Goal: Task Accomplishment & Management: Use online tool/utility

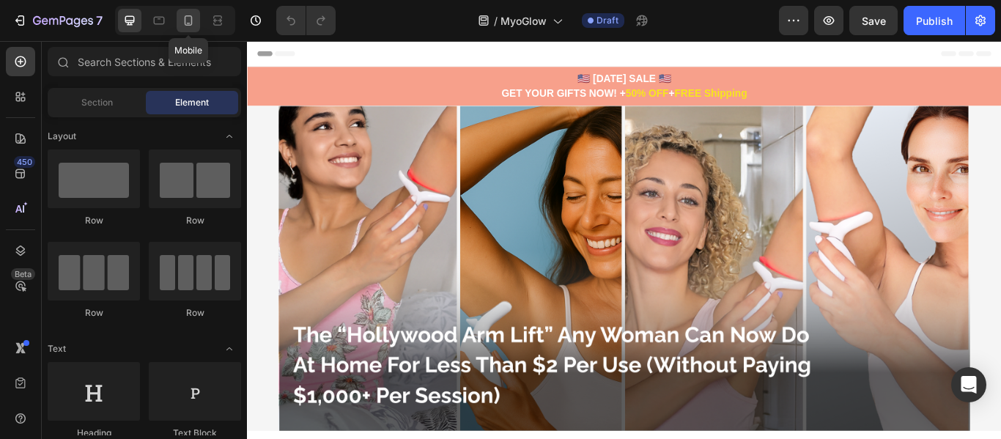
click at [183, 27] on icon at bounding box center [188, 20] width 15 height 15
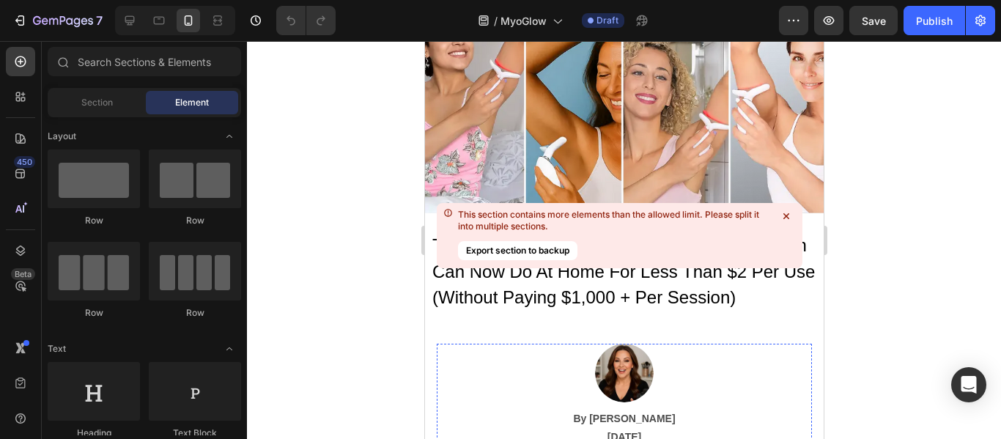
scroll to position [73, 0]
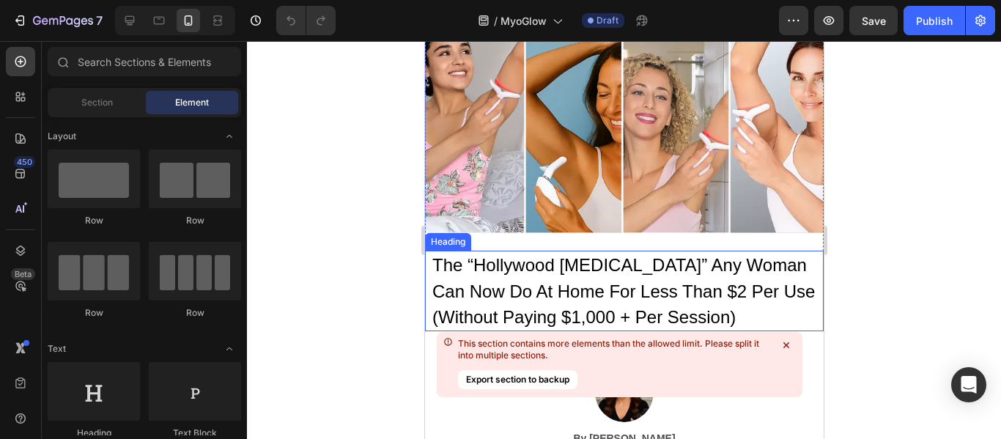
click at [446, 237] on div "Heading" at bounding box center [447, 241] width 40 height 13
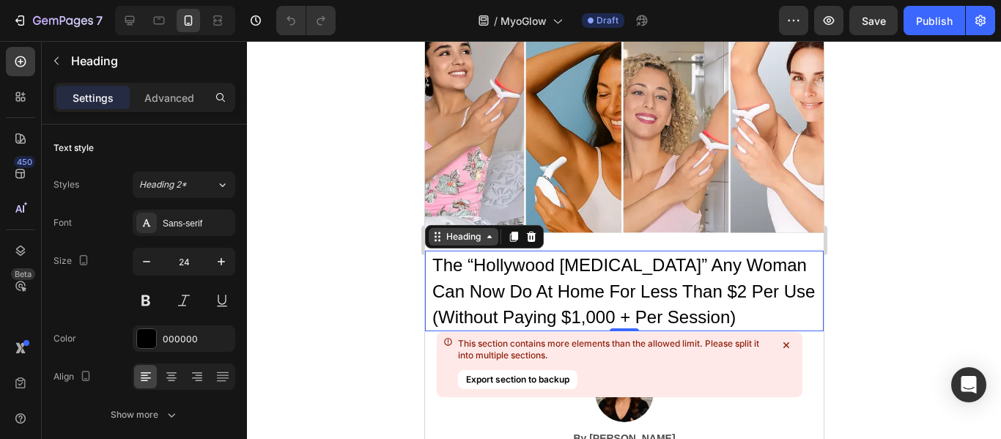
click at [458, 230] on div "Heading" at bounding box center [463, 236] width 40 height 13
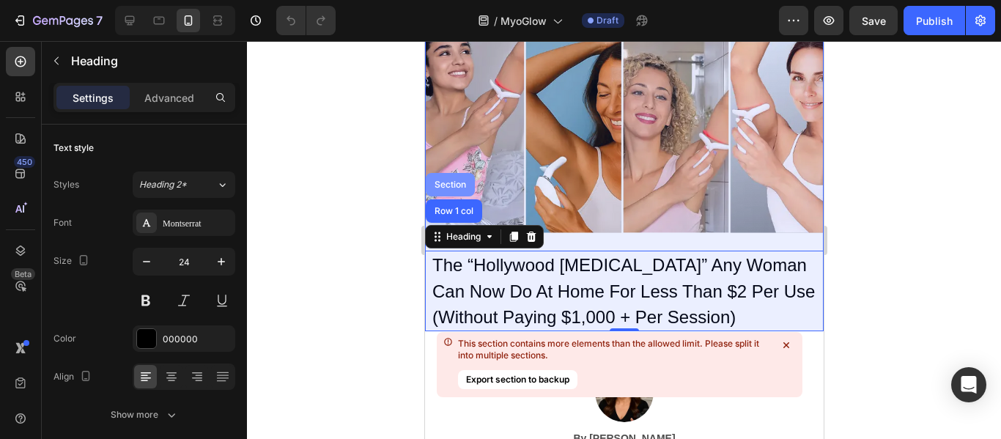
click at [449, 180] on div "Section" at bounding box center [449, 184] width 37 height 9
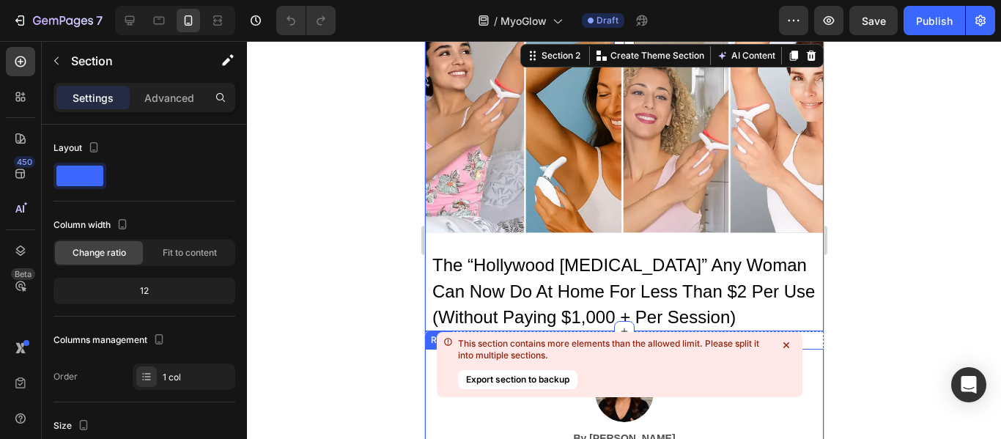
click at [786, 347] on icon at bounding box center [787, 345] width 6 height 6
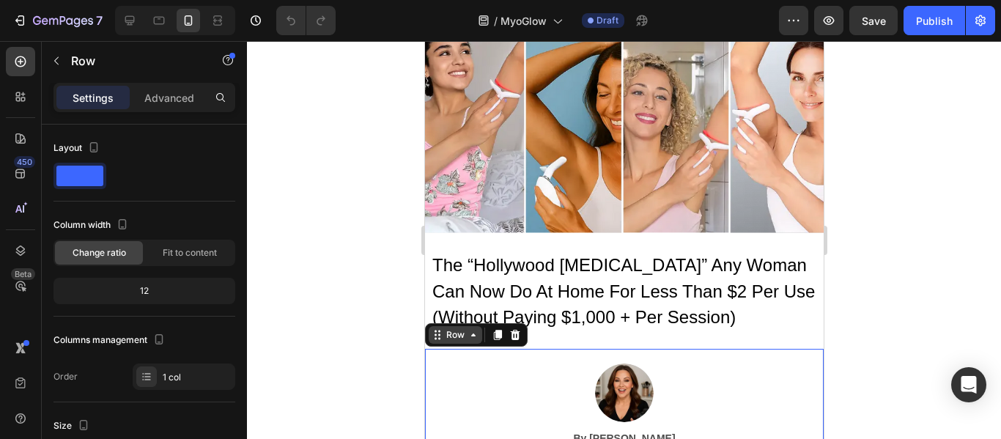
click at [467, 333] on icon at bounding box center [473, 335] width 12 height 12
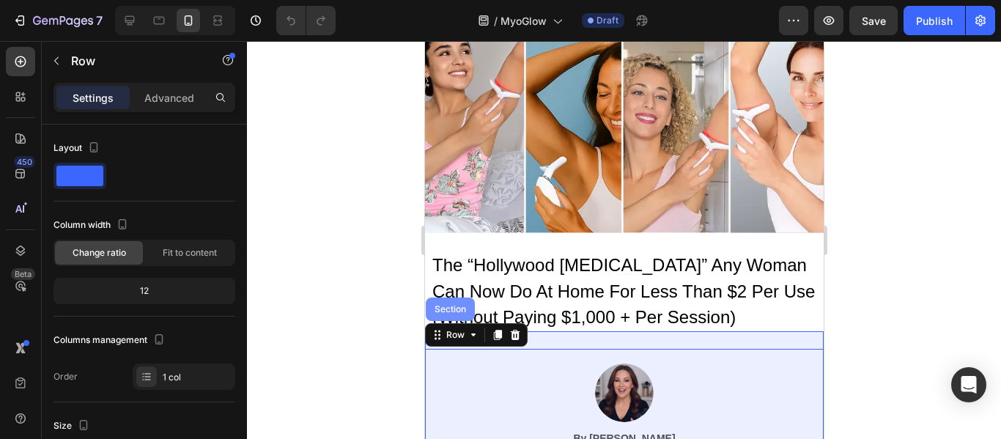
click at [455, 305] on div "Section" at bounding box center [449, 309] width 37 height 9
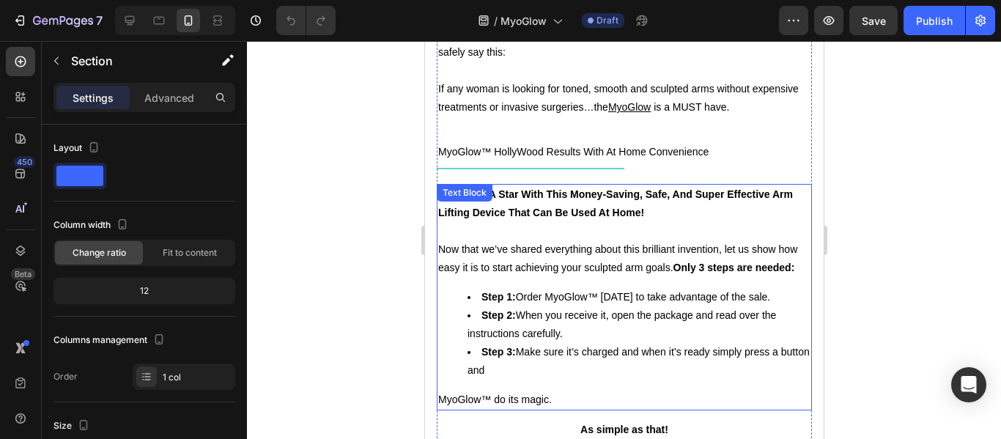
scroll to position [10484, 0]
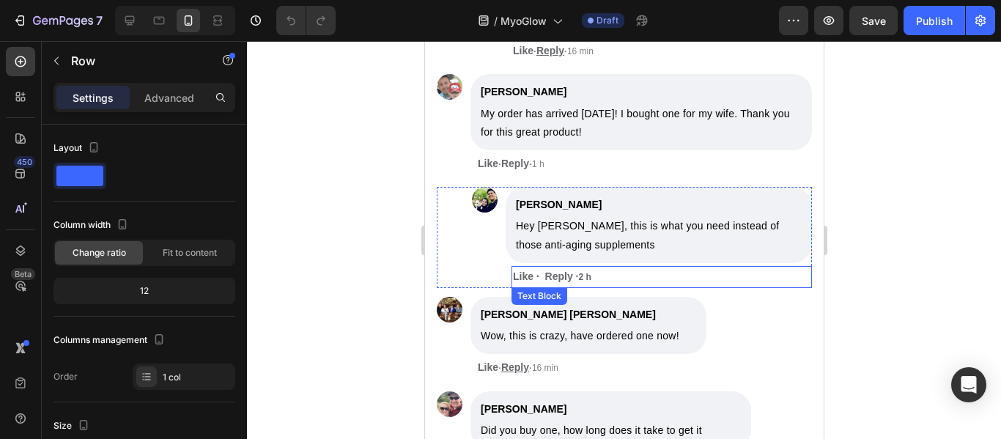
scroll to position [11877, 0]
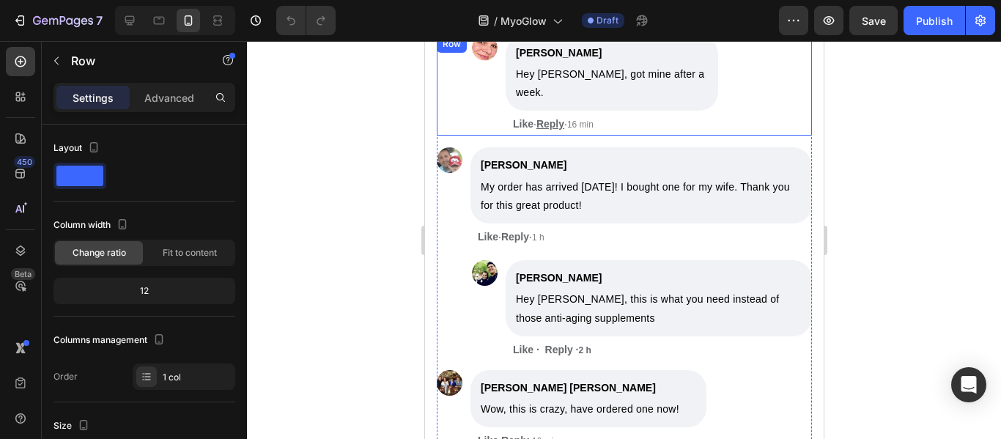
click at [798, 74] on div "Image [PERSON_NAME] Text Block Hey [PERSON_NAME], got mine after a week. Text B…" at bounding box center [623, 85] width 375 height 101
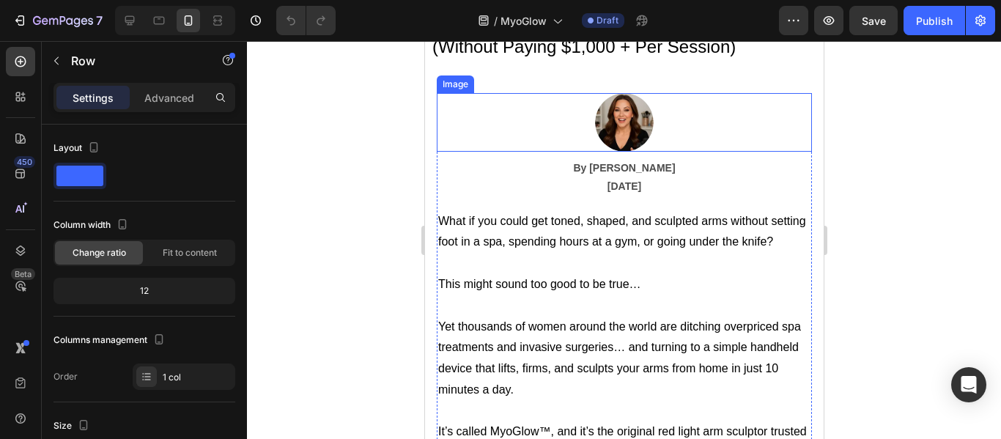
scroll to position [513, 0]
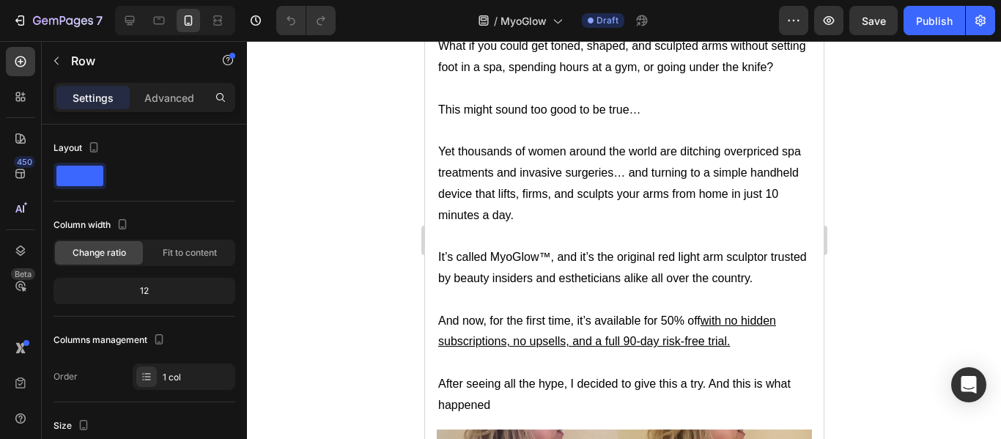
click at [450, 207] on p "Yet thousands of women around the world are ditching overpriced spa treatments …" at bounding box center [624, 183] width 372 height 84
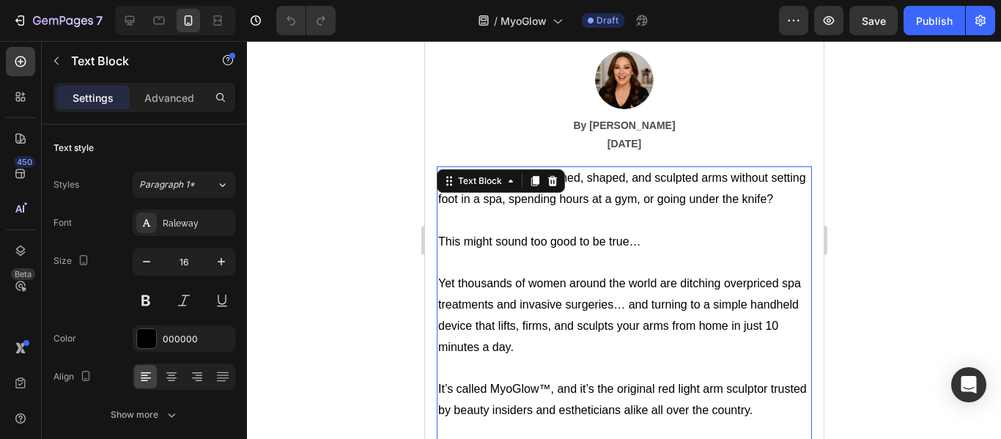
scroll to position [367, 0]
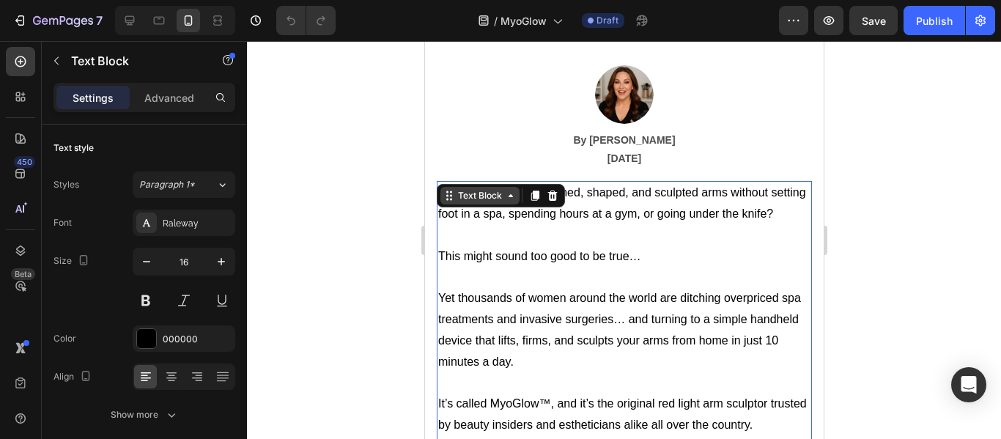
click at [480, 194] on div "Text Block" at bounding box center [480, 195] width 50 height 13
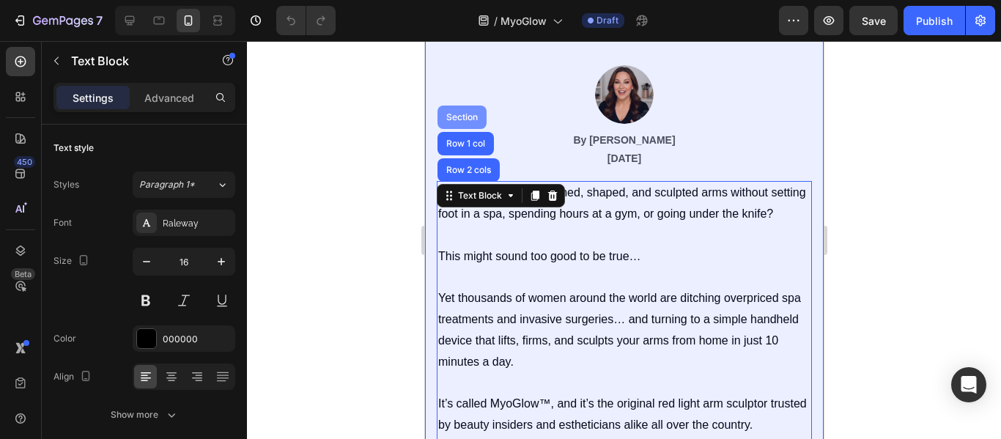
click at [462, 118] on div "Section" at bounding box center [461, 117] width 37 height 9
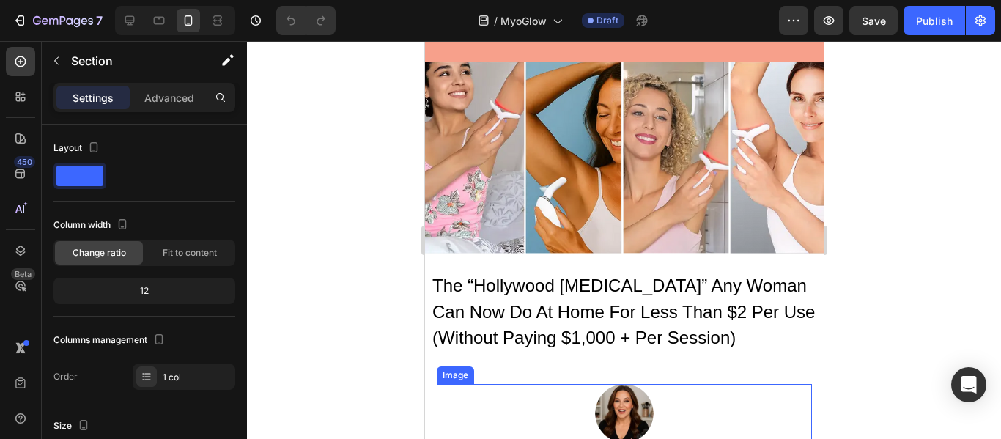
scroll to position [220, 0]
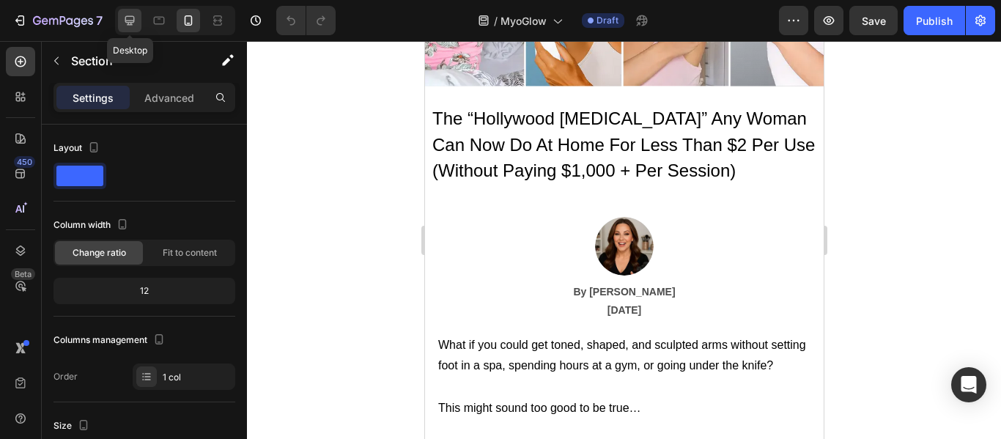
click at [133, 18] on icon at bounding box center [129, 20] width 15 height 15
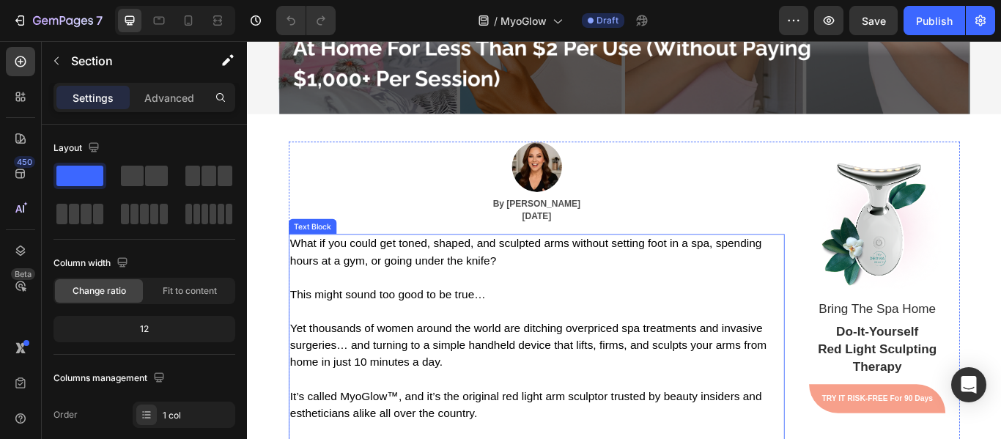
scroll to position [401, 0]
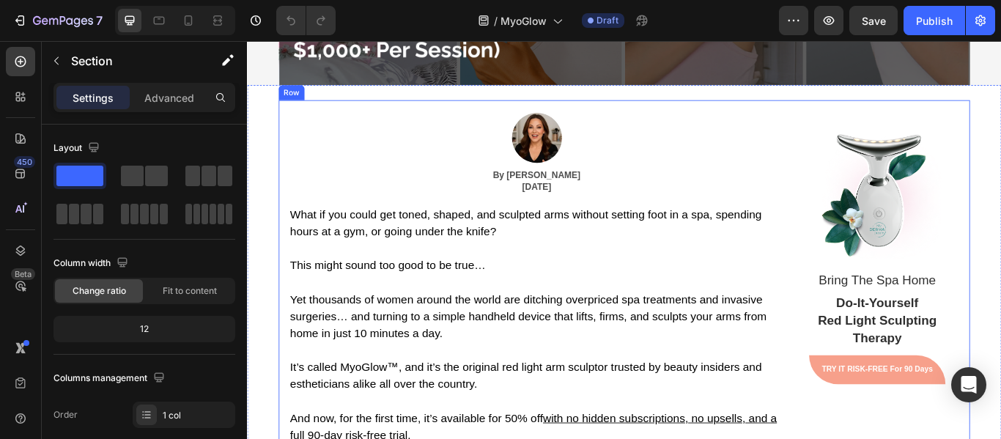
click at [304, 100] on div "Row" at bounding box center [314, 95] width 24 height 13
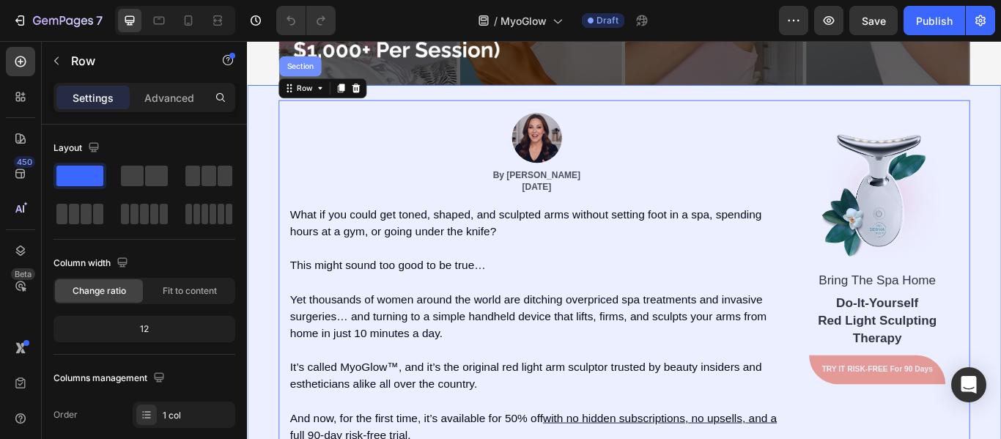
click at [312, 76] on div "Section" at bounding box center [308, 70] width 49 height 23
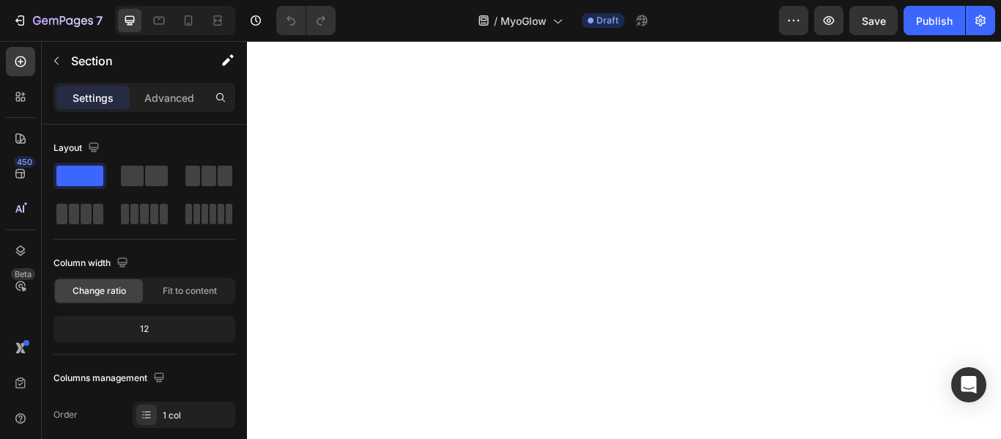
scroll to position [11031, 0]
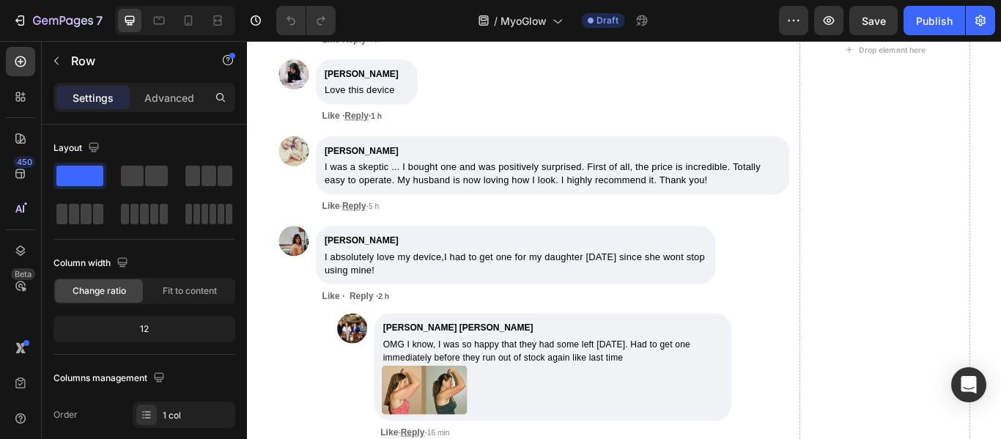
scroll to position [12424, 0]
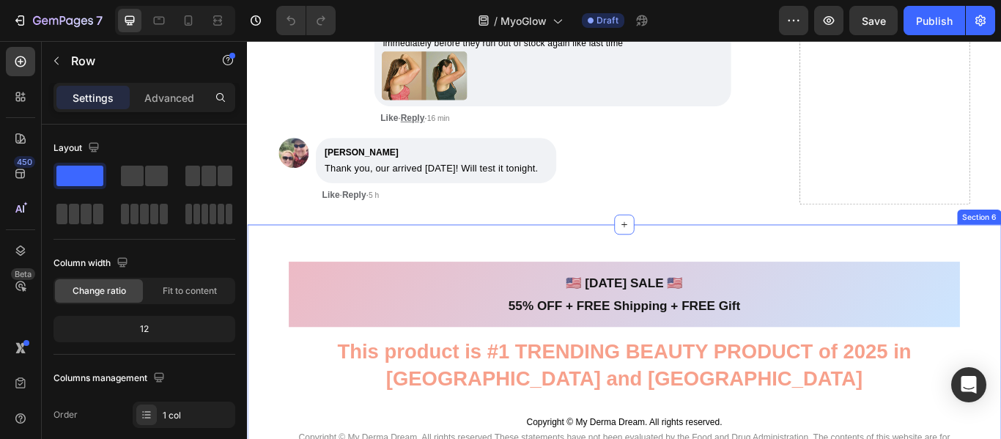
click at [260, 293] on div "❤️ Anniversary Sale ❤️ GET YOUR GIFTS NOW! 50% OFF + FREE Shipping + FREE Gift …" at bounding box center [687, 421] width 880 height 285
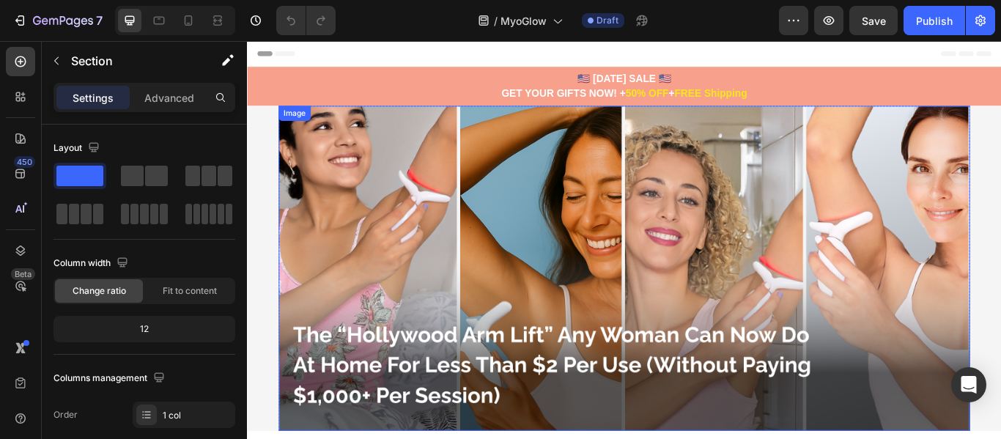
scroll to position [293, 0]
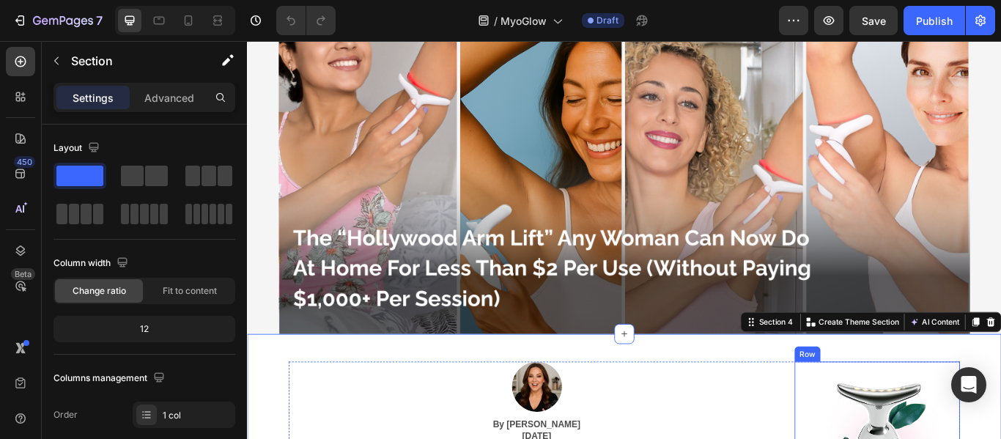
scroll to position [220, 0]
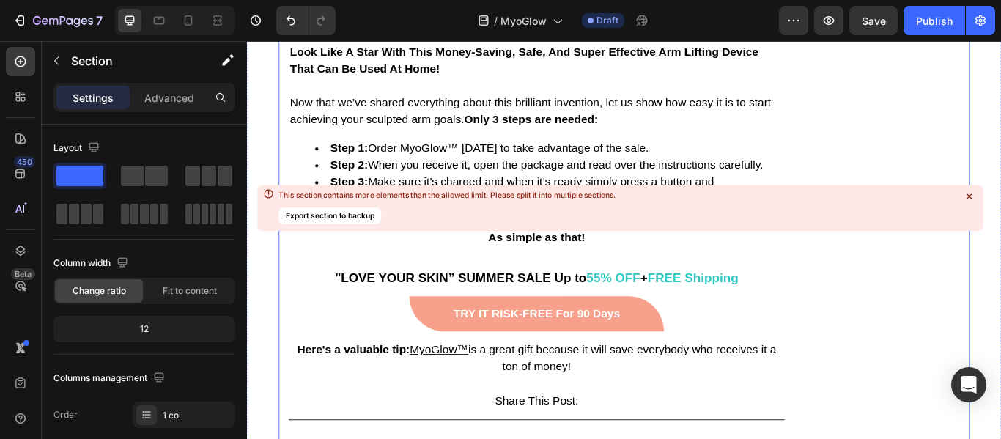
scroll to position [11471, 0]
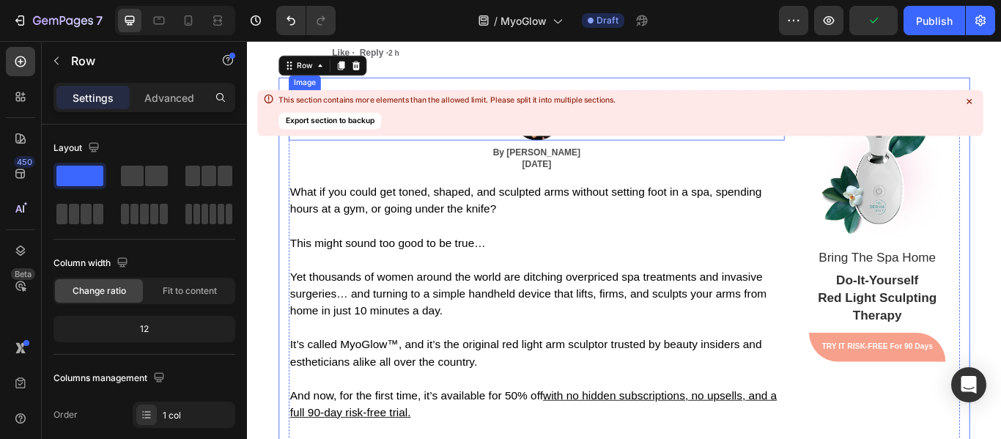
click at [474, 157] on div at bounding box center [584, 127] width 578 height 59
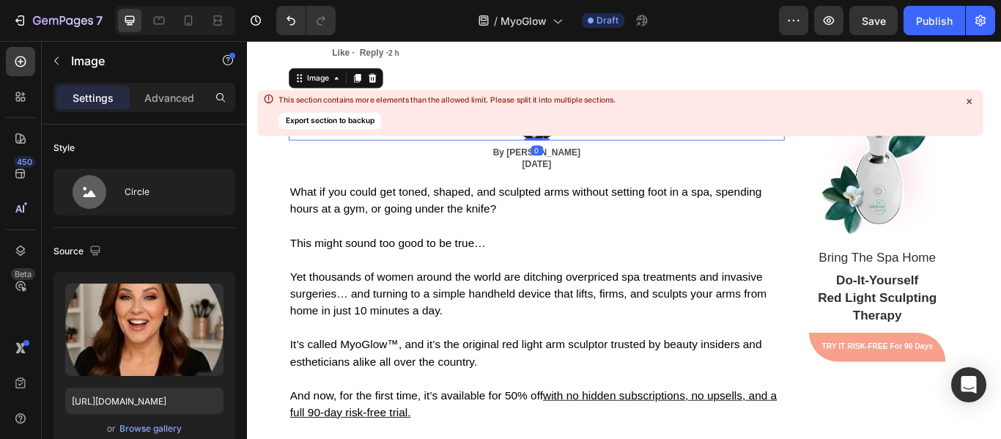
click at [968, 103] on icon at bounding box center [969, 101] width 5 height 5
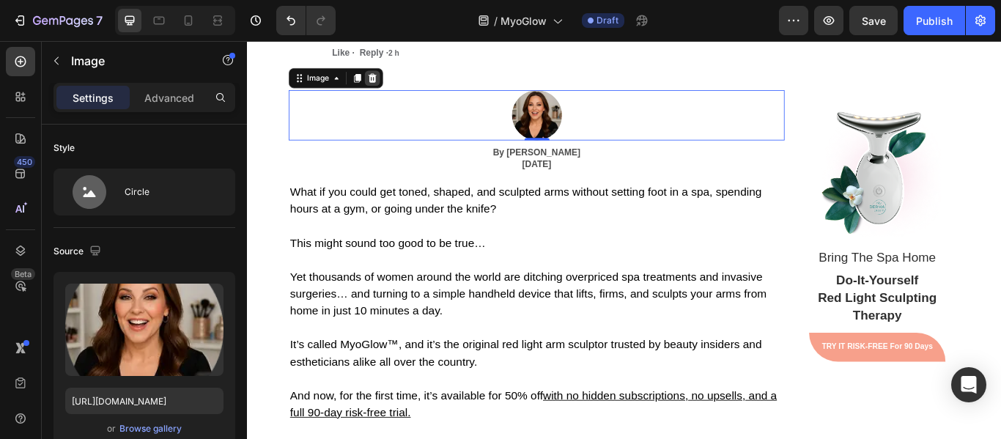
click at [392, 93] on div at bounding box center [393, 85] width 18 height 18
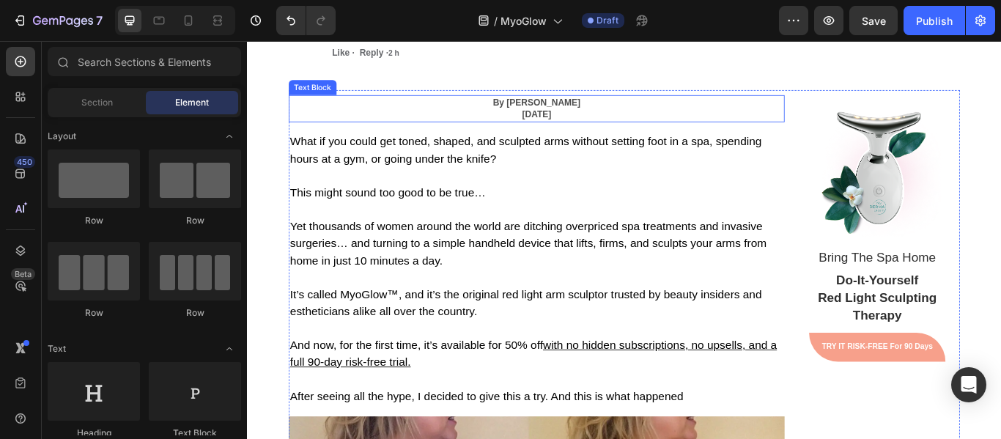
click at [691, 134] on p "By [PERSON_NAME] [DATE]" at bounding box center [585, 120] width 576 height 29
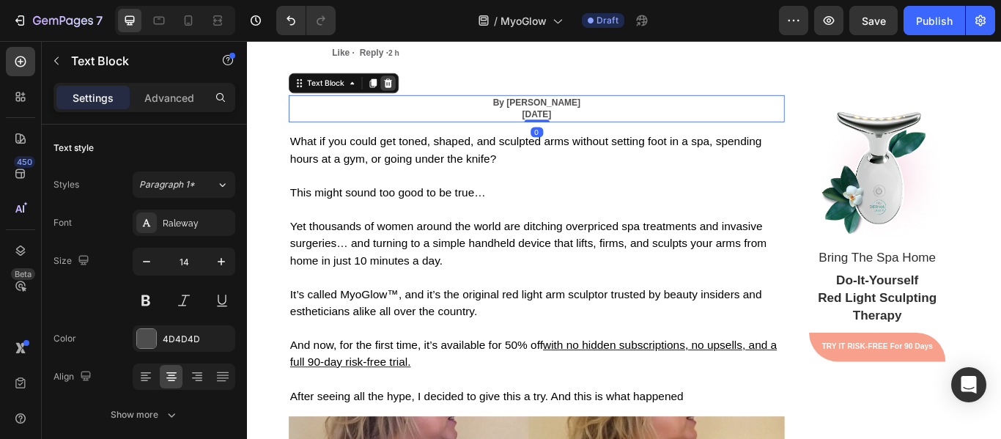
click at [407, 95] on icon at bounding box center [412, 90] width 10 height 10
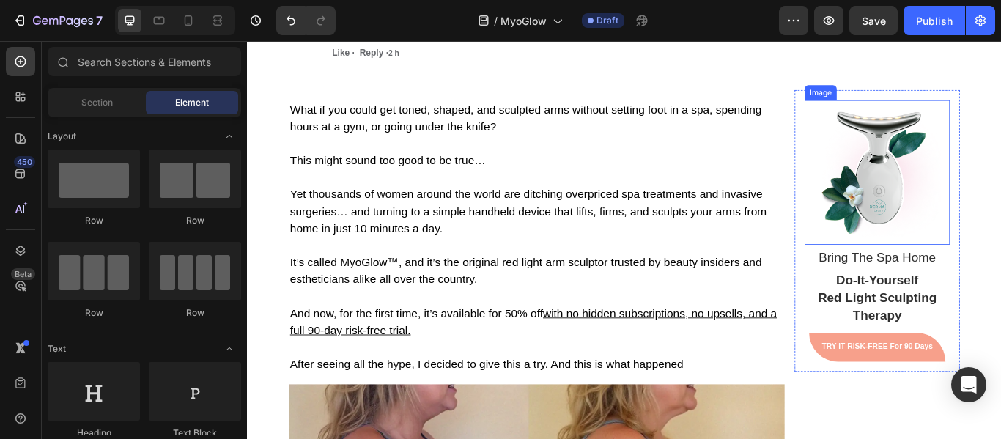
click at [990, 188] on img at bounding box center [981, 194] width 169 height 169
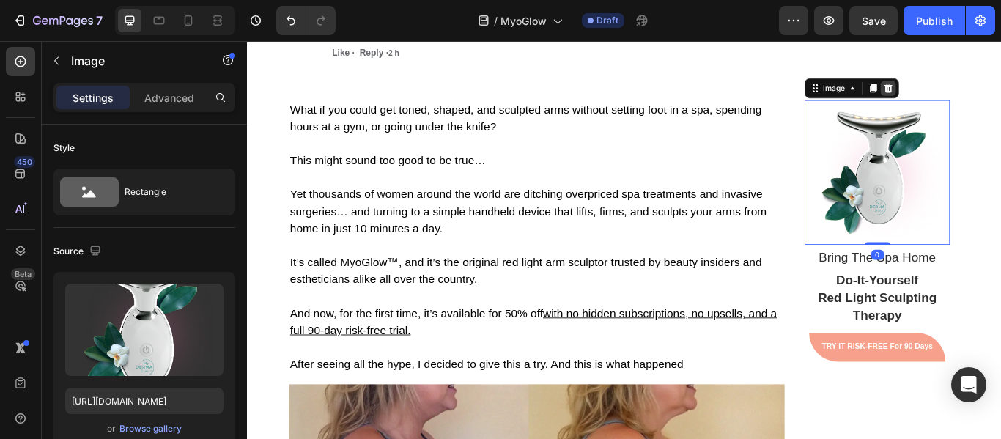
click at [990, 101] on icon at bounding box center [995, 96] width 10 height 10
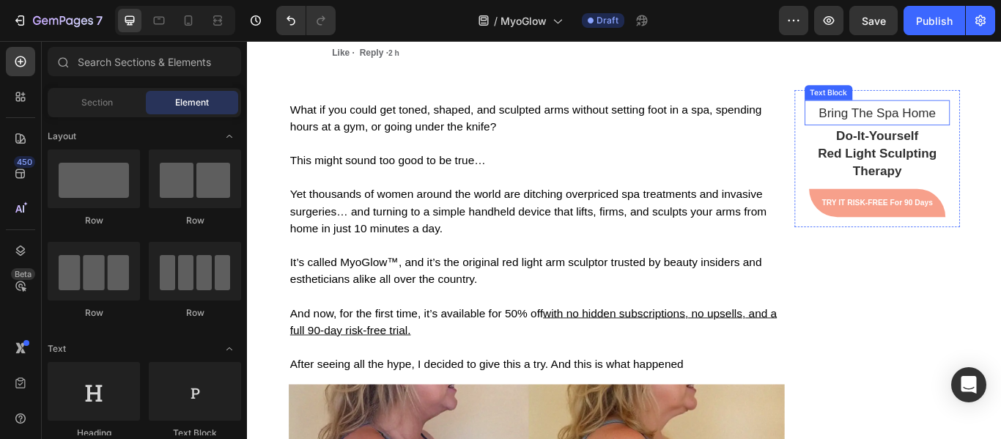
click at [981, 133] on span "Bring The Spa Home" at bounding box center [981, 125] width 136 height 16
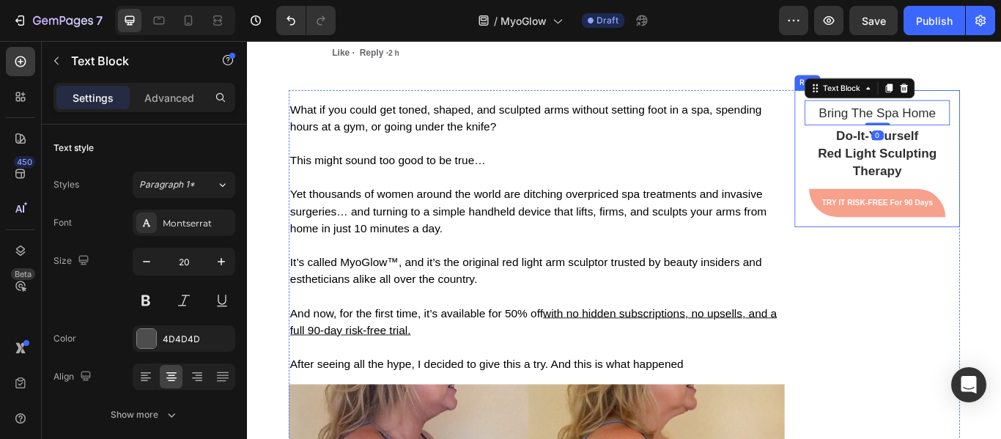
click at [897, 179] on div "Do-It-Yourself Red Light Sculpting Therapy" at bounding box center [981, 171] width 169 height 65
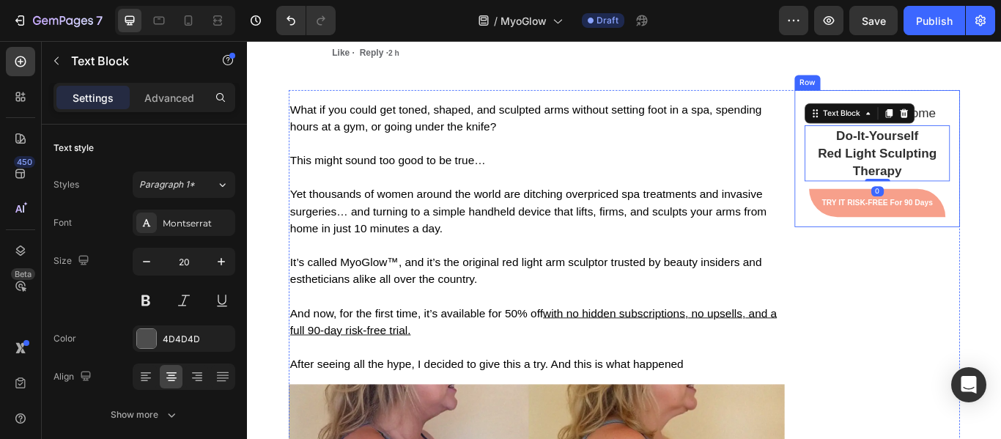
click at [886, 172] on div "Bring The Spa Home Text Block Do-It-Yourself Red Light Sculpting Therapy Text B…" at bounding box center [982, 178] width 193 height 160
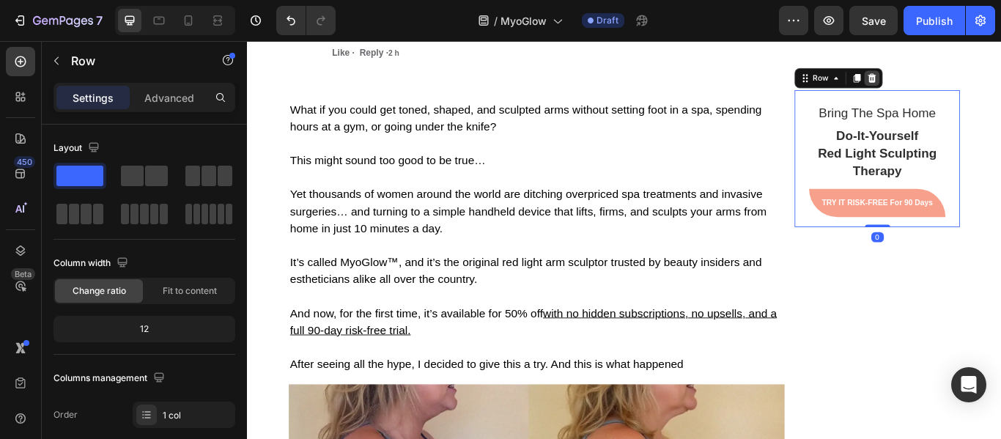
click at [973, 89] on icon at bounding box center [976, 84] width 10 height 10
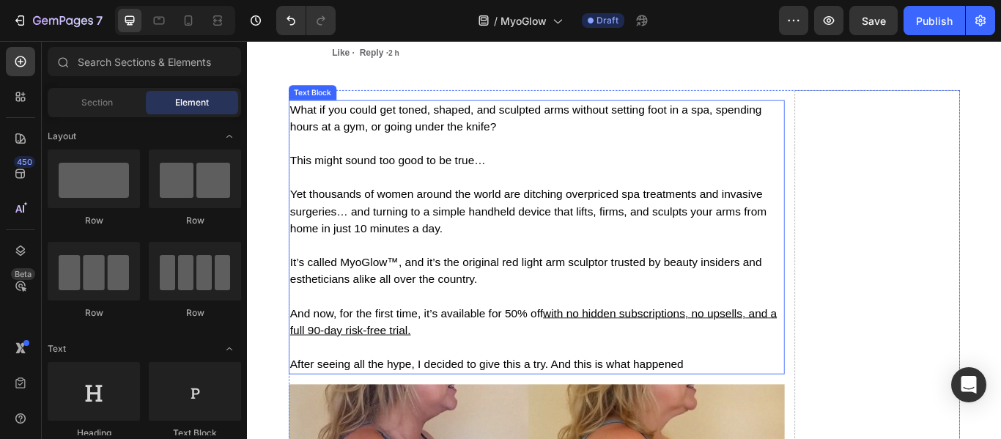
click at [830, 151] on p "What if you could get toned, shaped, and sculpted arms without setting foot in …" at bounding box center [585, 131] width 576 height 40
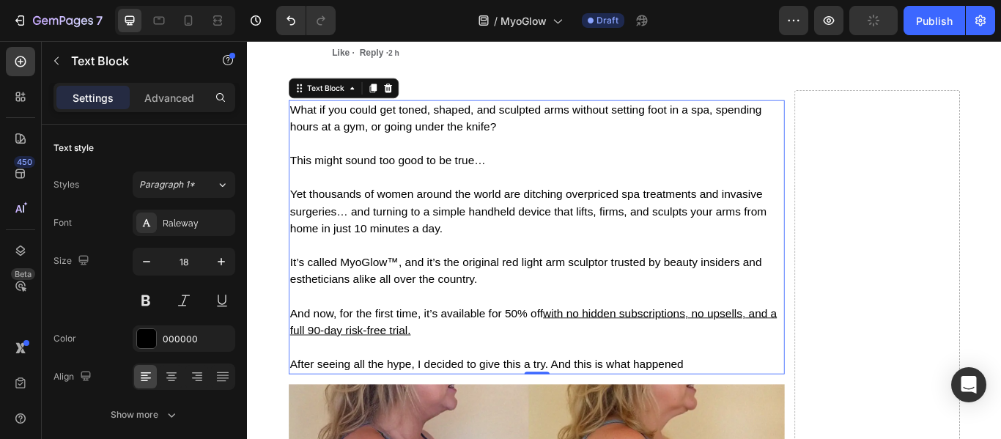
drag, startPoint x: 409, startPoint y: 121, endPoint x: 435, endPoint y: 158, distance: 45.8
click at [411, 102] on icon at bounding box center [411, 96] width 12 height 12
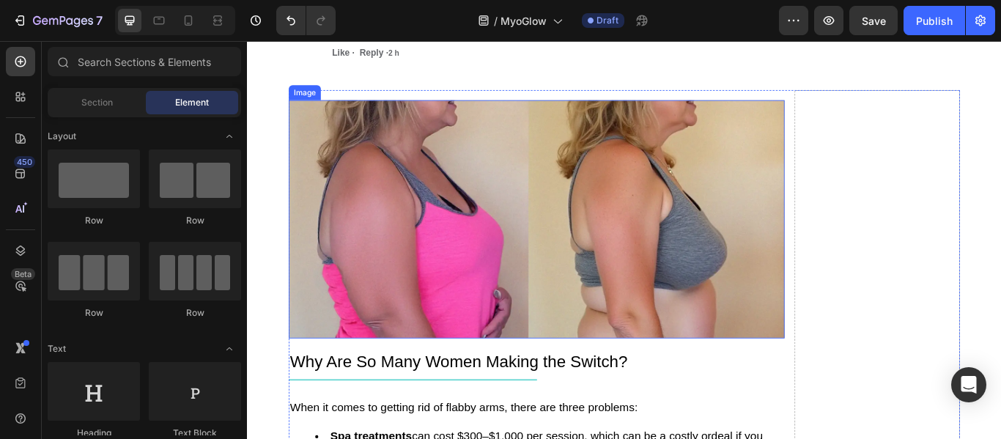
click at [468, 184] on img at bounding box center [584, 249] width 578 height 278
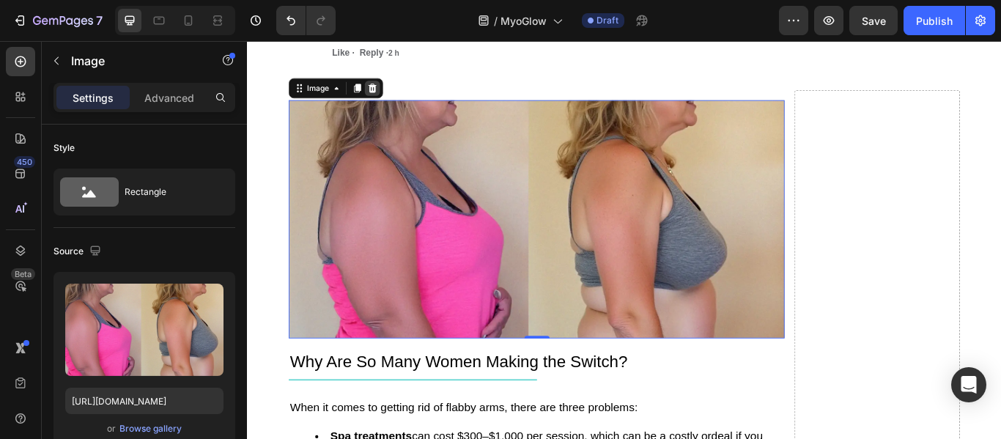
click at [389, 102] on icon at bounding box center [393, 96] width 12 height 12
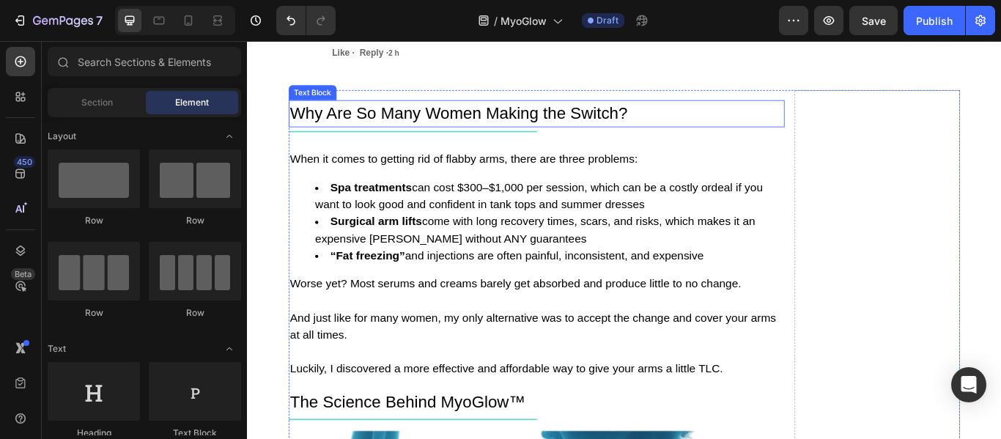
click at [415, 140] on p "Why Are So Many Women Making the Switch?" at bounding box center [585, 125] width 576 height 29
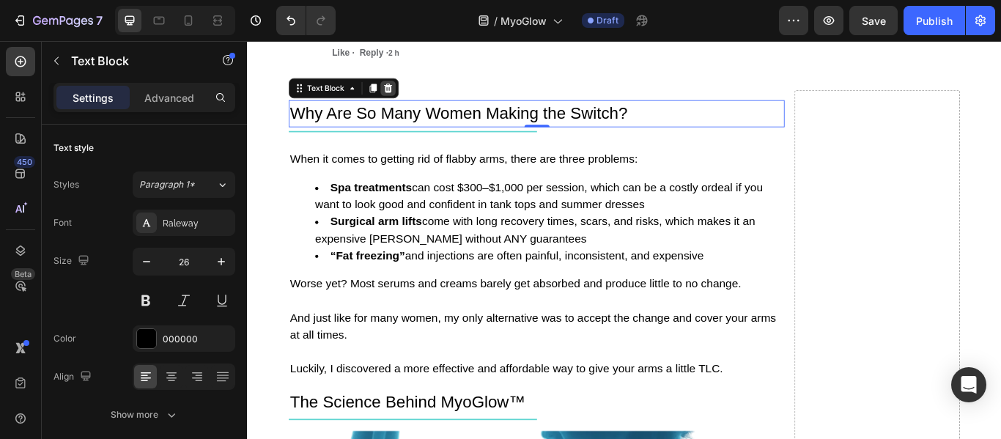
click at [408, 101] on icon at bounding box center [412, 96] width 10 height 10
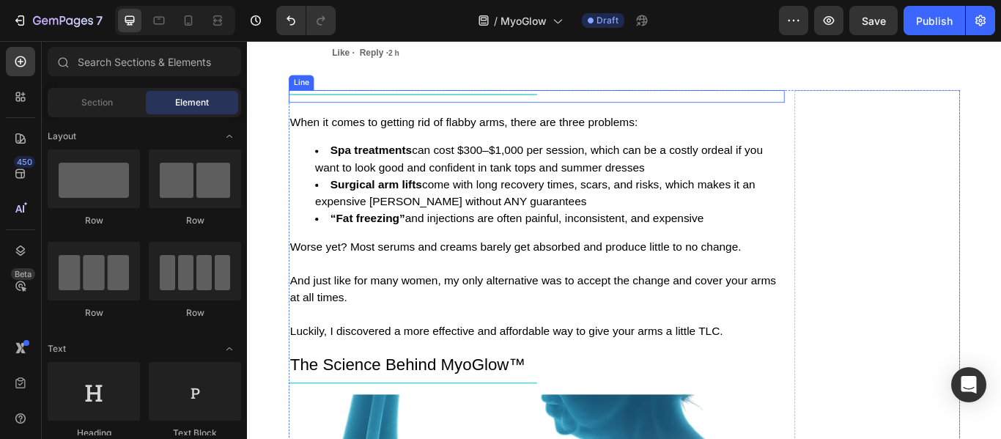
click at [375, 113] on div "Title Line" at bounding box center [584, 105] width 578 height 15
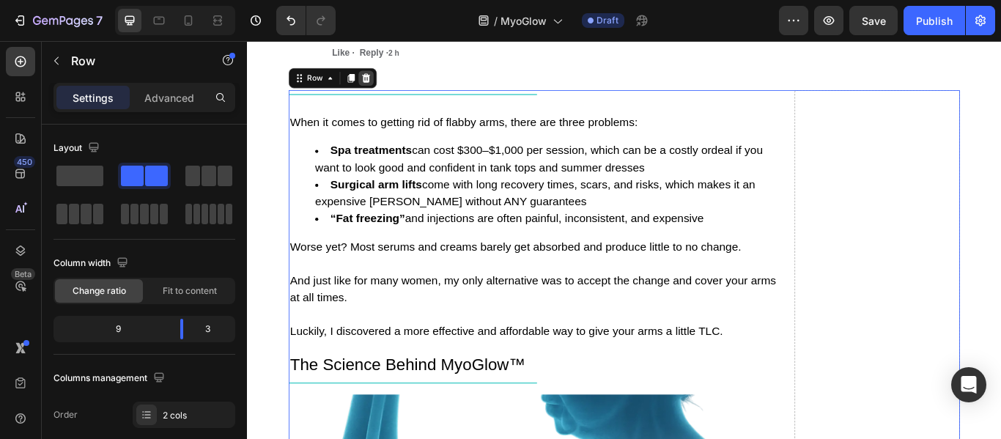
click at [381, 89] on icon at bounding box center [386, 84] width 10 height 10
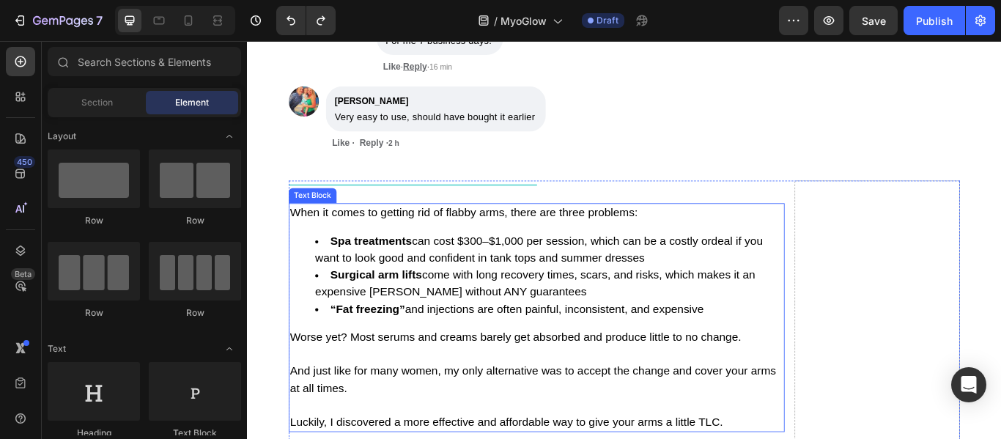
scroll to position [11178, 0]
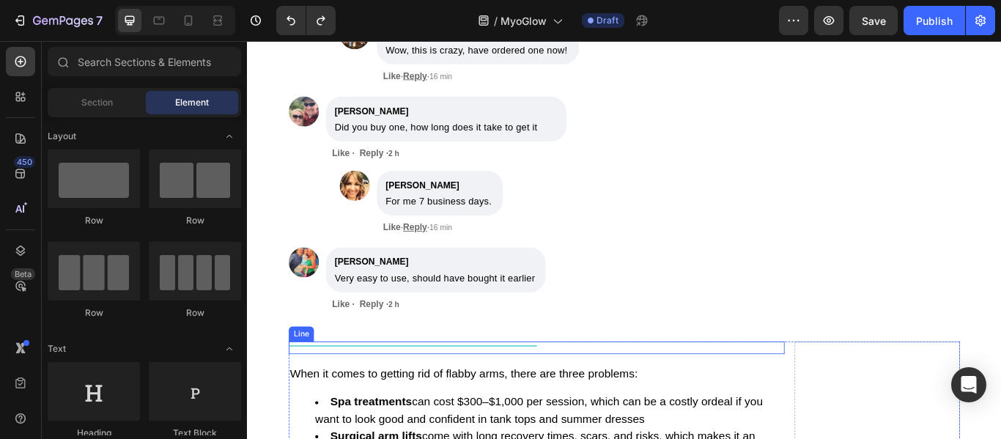
click at [441, 391] on div "Title Line" at bounding box center [584, 398] width 578 height 15
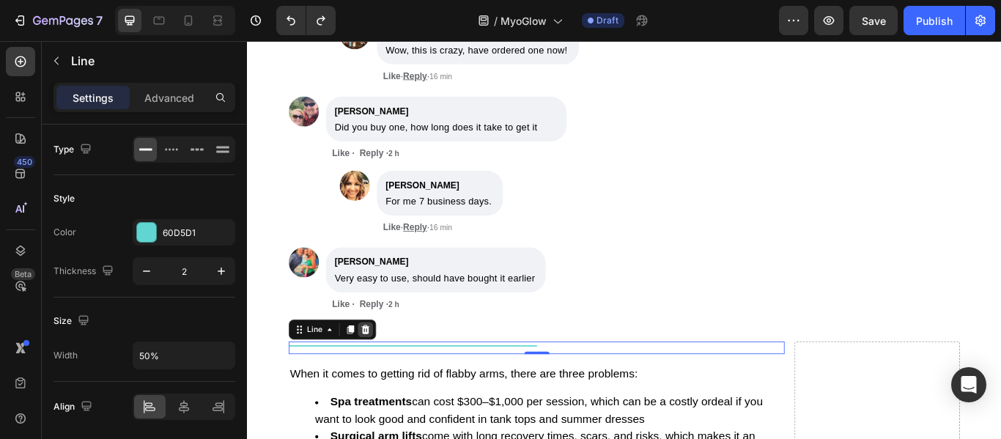
click at [383, 372] on icon at bounding box center [385, 378] width 12 height 12
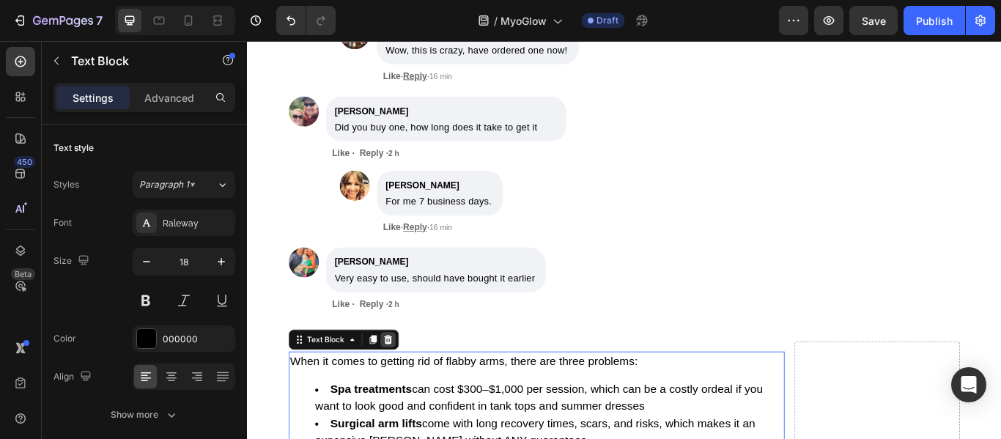
click at [405, 383] on icon at bounding box center [411, 389] width 12 height 12
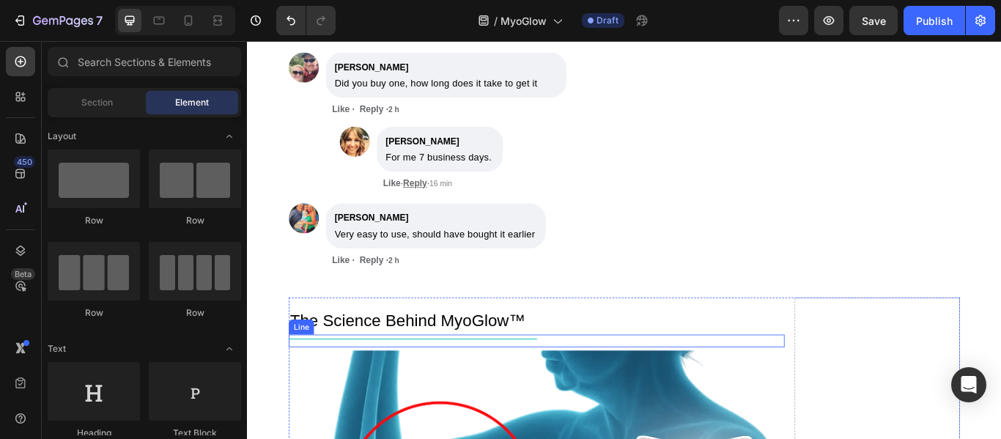
scroll to position [11251, 0]
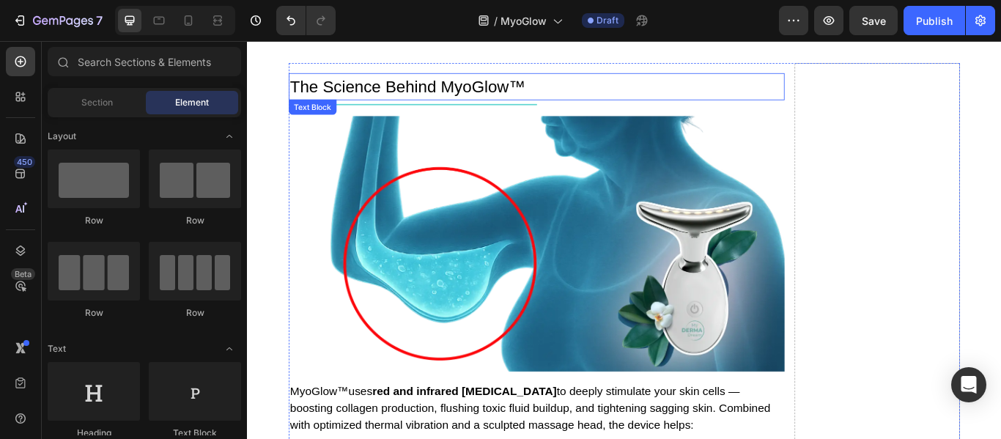
click at [430, 93] on p "The Science Behind MyoGlow™" at bounding box center [585, 94] width 576 height 29
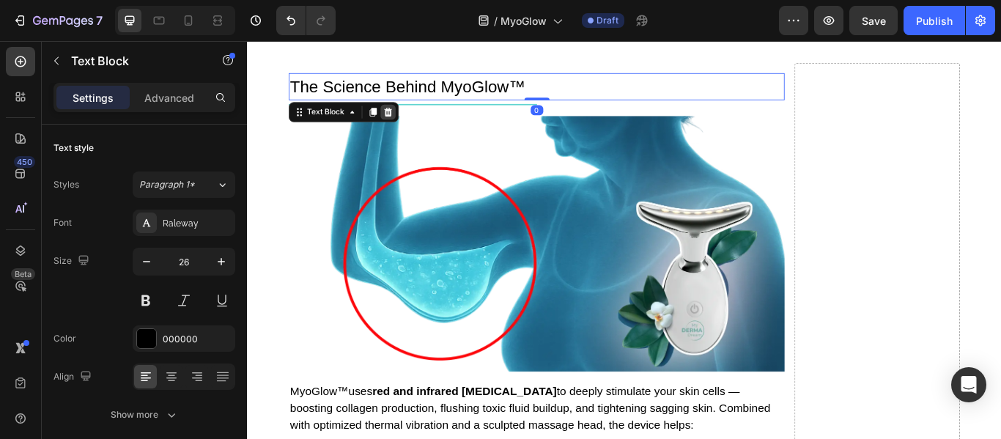
click at [409, 120] on icon at bounding box center [411, 124] width 12 height 12
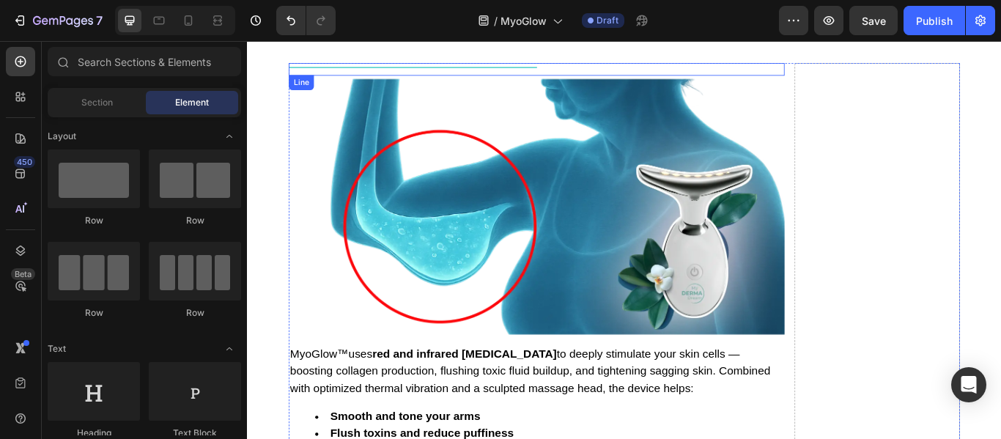
click at [438, 73] on div at bounding box center [440, 71] width 290 height 1
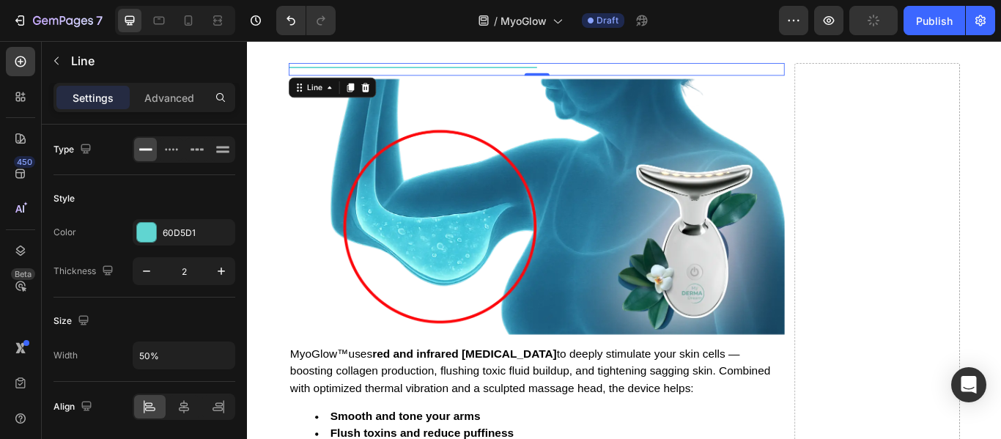
click at [382, 100] on icon at bounding box center [385, 95] width 12 height 12
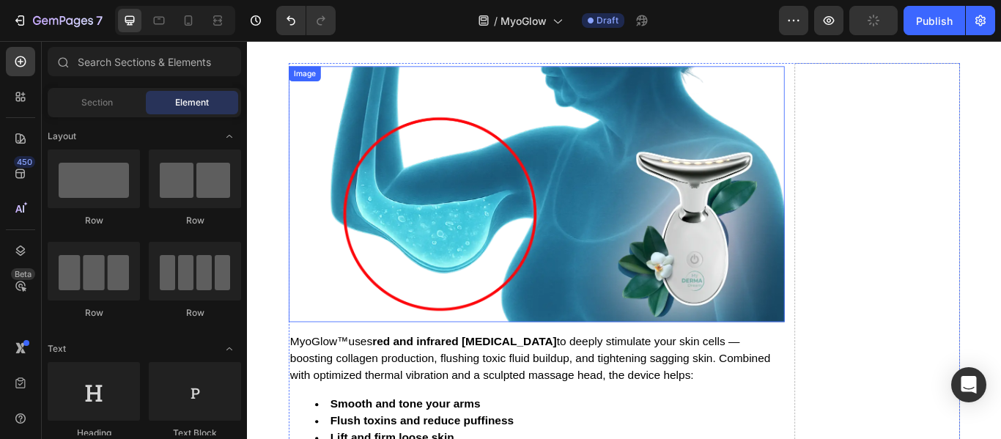
click at [414, 117] on img at bounding box center [584, 219] width 578 height 298
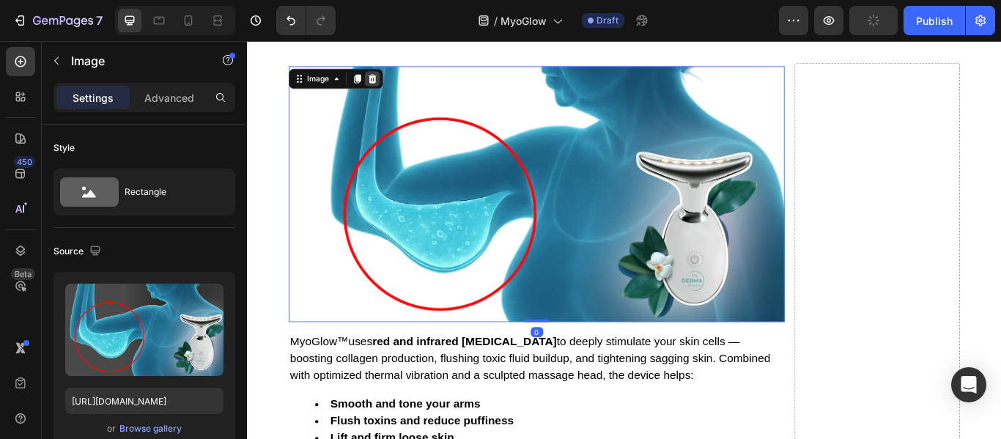
click at [389, 83] on icon at bounding box center [394, 85] width 10 height 10
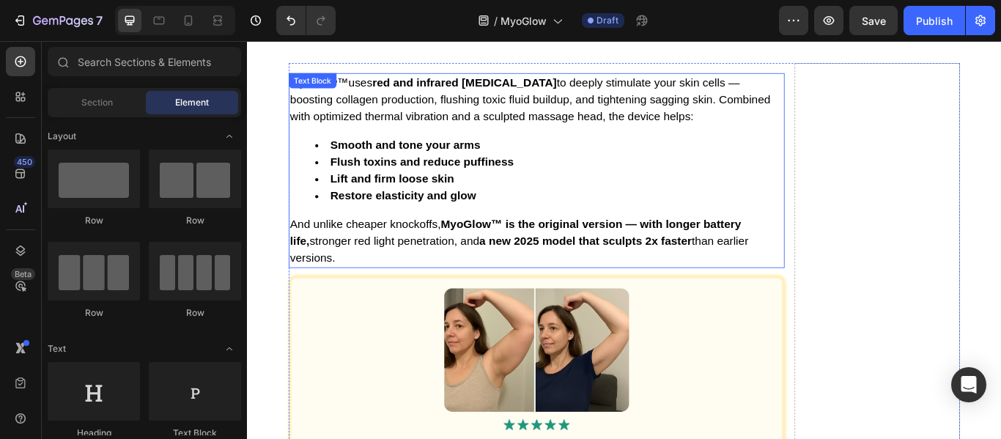
click at [410, 125] on span "to deeply stimulate your skin cells — boosting collagen production, flushing to…" at bounding box center [577, 109] width 561 height 54
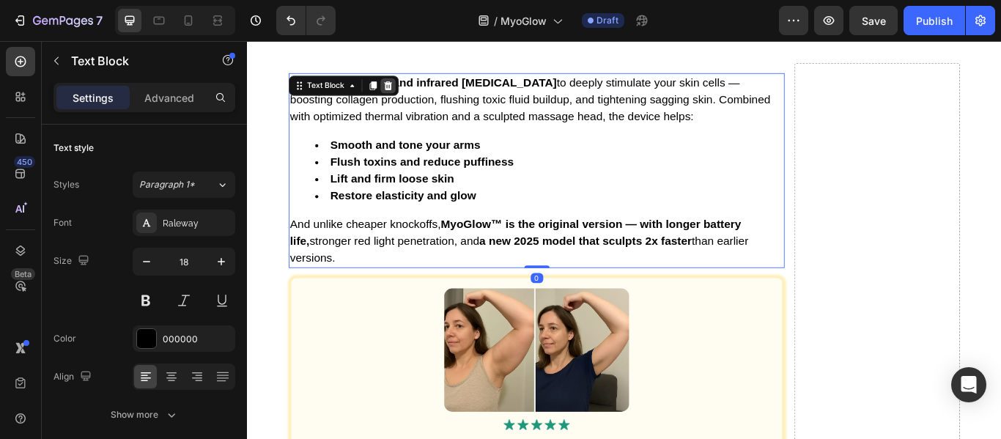
click at [405, 92] on icon at bounding box center [411, 93] width 12 height 12
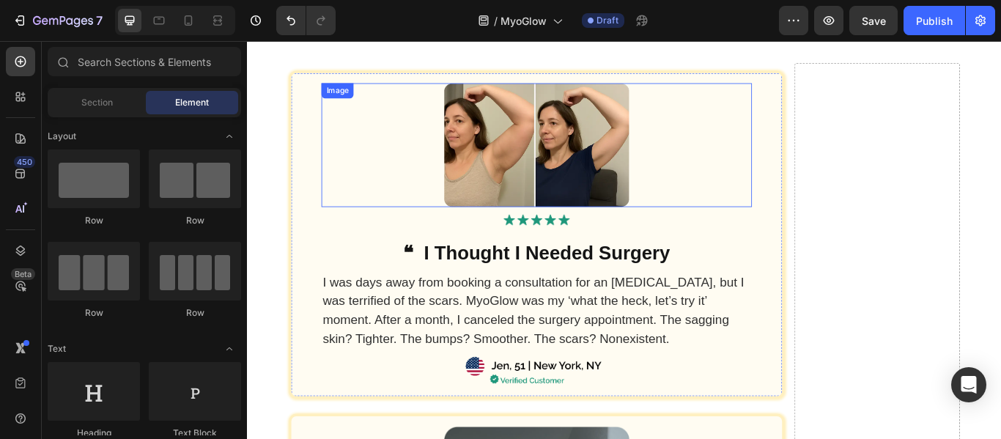
click at [414, 114] on div at bounding box center [585, 162] width 502 height 144
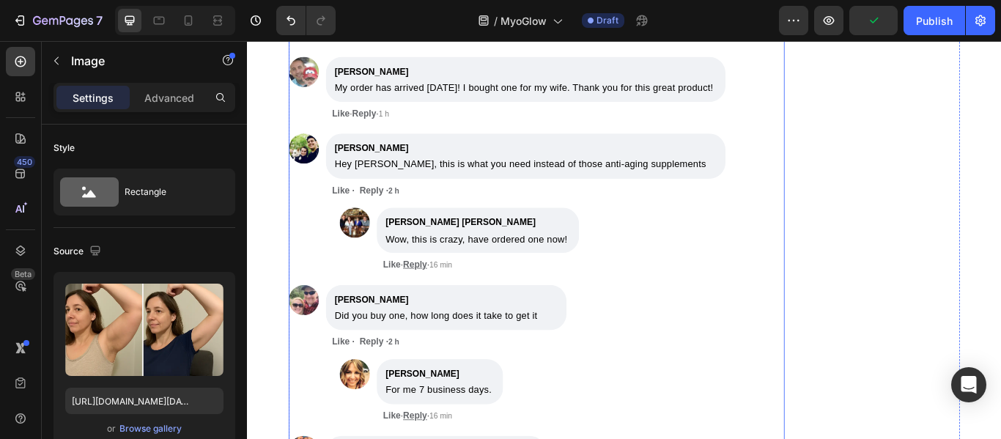
scroll to position [10812, 0]
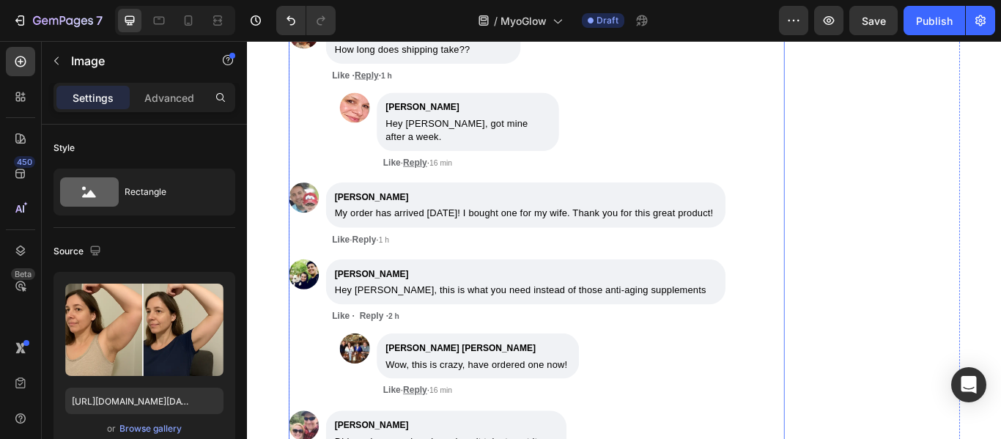
click at [828, 362] on div "Most Recent Facebook Comments Text Block Write a comment... Text Block Image [P…" at bounding box center [584, 146] width 578 height 1159
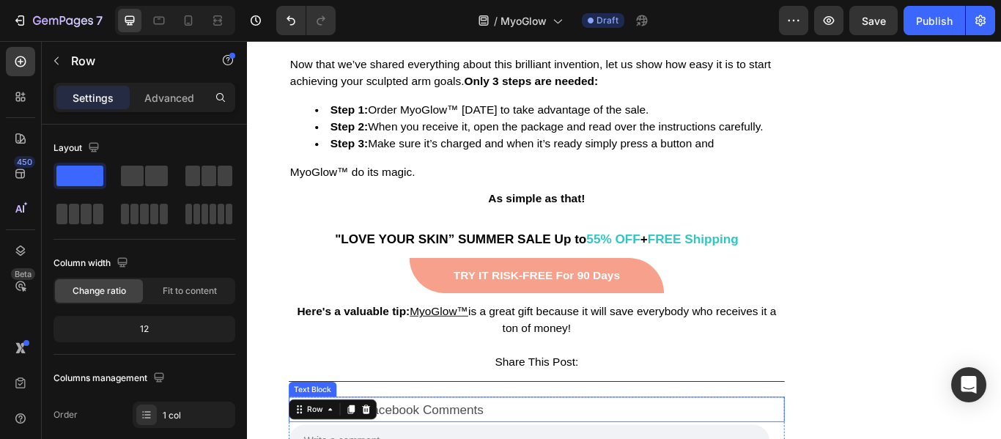
scroll to position [9858, 0]
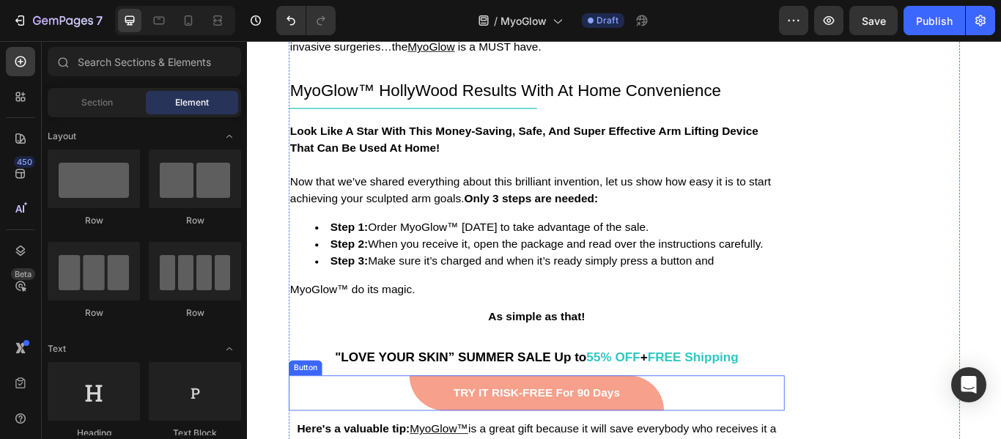
scroll to position [9712, 0]
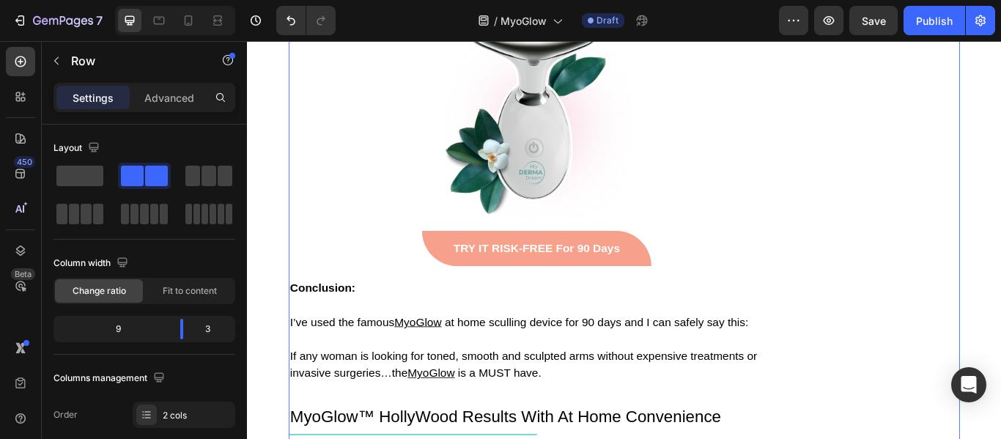
scroll to position [9492, 0]
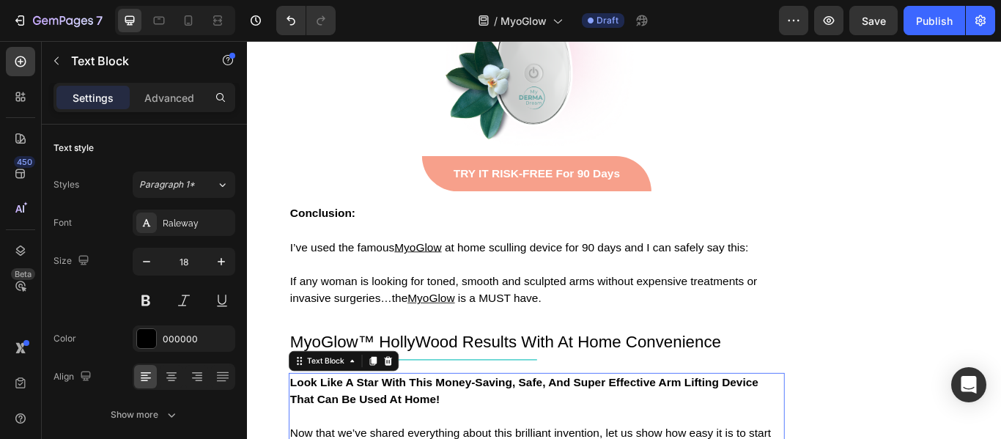
click at [407, 409] on icon at bounding box center [412, 414] width 10 height 10
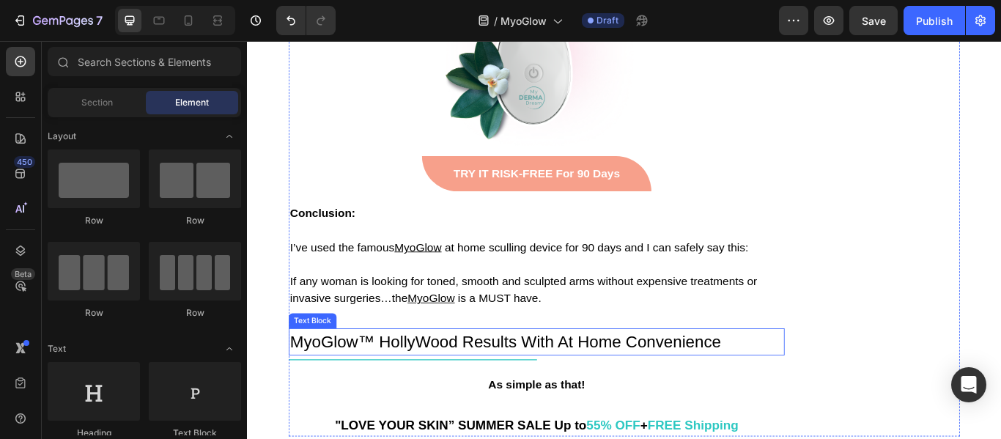
click at [422, 378] on p "MyoGlow™ HollyWood Results With At Home Convenience" at bounding box center [585, 392] width 576 height 29
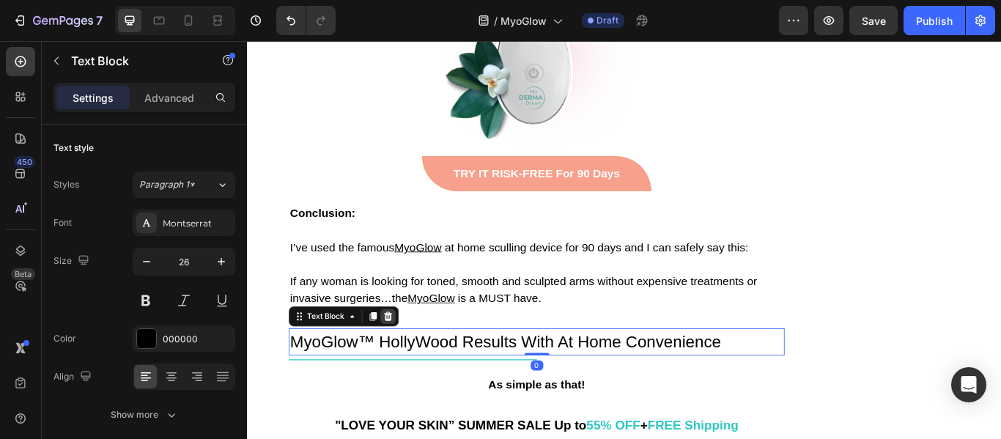
click at [407, 357] on icon at bounding box center [412, 362] width 10 height 10
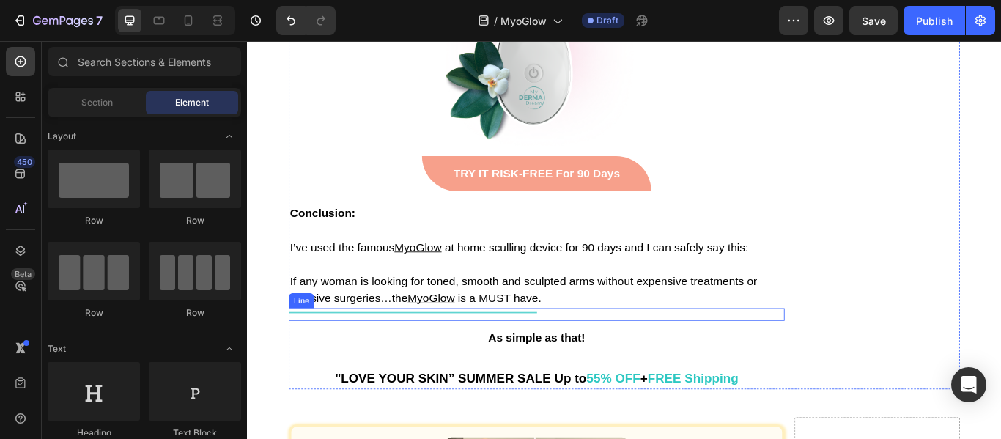
click at [444, 353] on div "Title Line" at bounding box center [584, 360] width 578 height 15
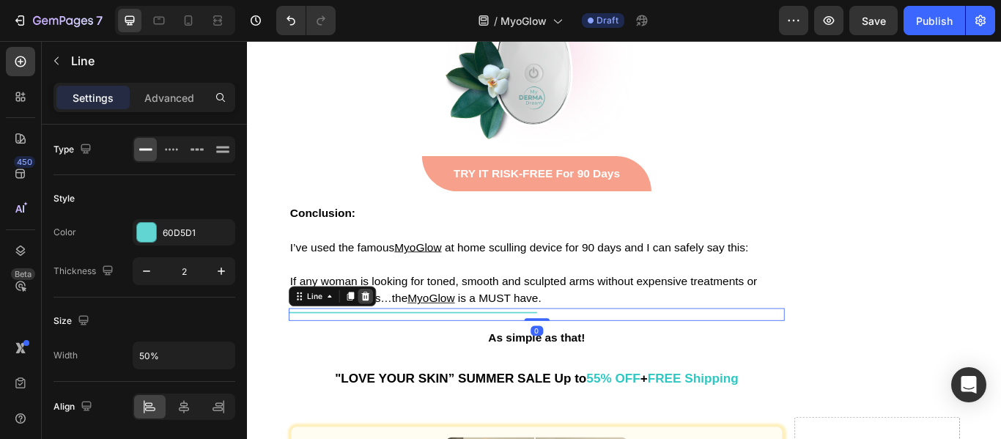
click at [385, 330] on div at bounding box center [385, 339] width 18 height 18
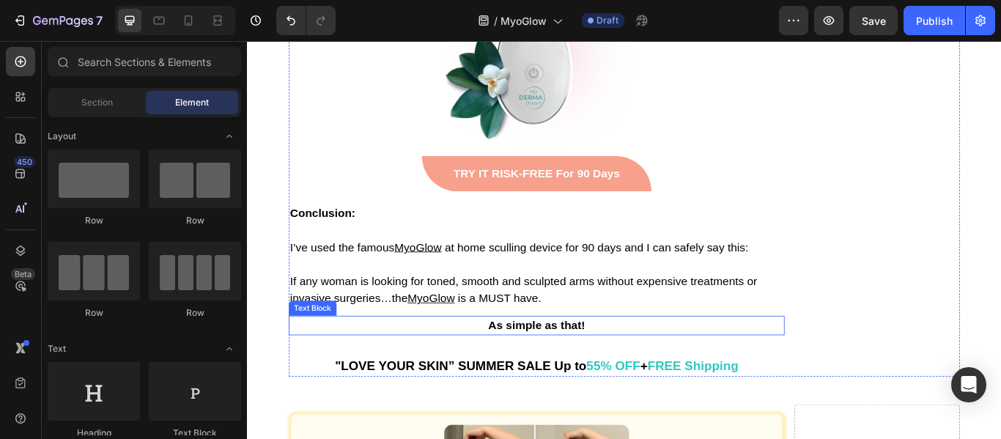
click at [510, 363] on p "As simple as that!" at bounding box center [585, 373] width 576 height 20
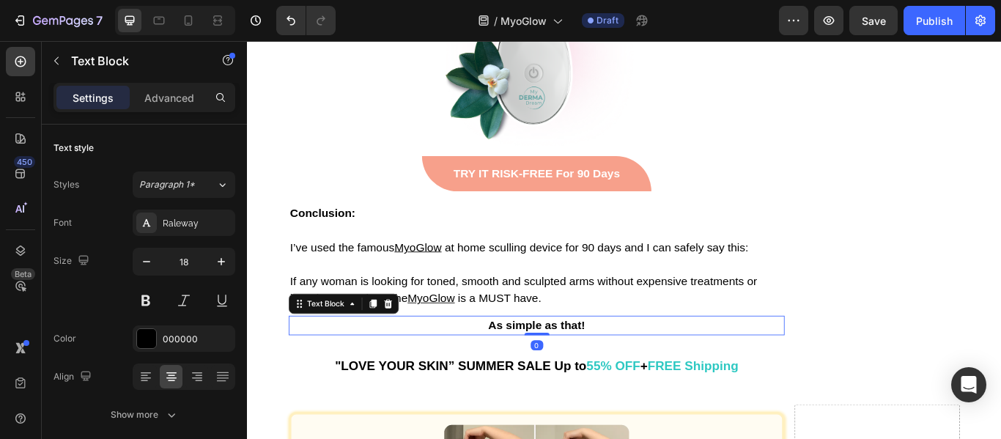
click at [410, 342] on icon at bounding box center [411, 348] width 12 height 12
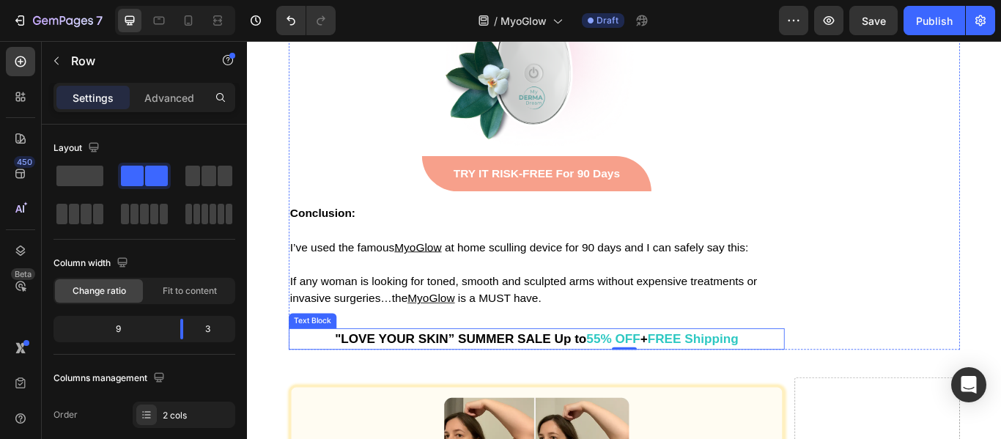
click at [449, 380] on strong ""LOVE YOUR SKIN” SUMMER SALE Up to" at bounding box center [496, 388] width 293 height 16
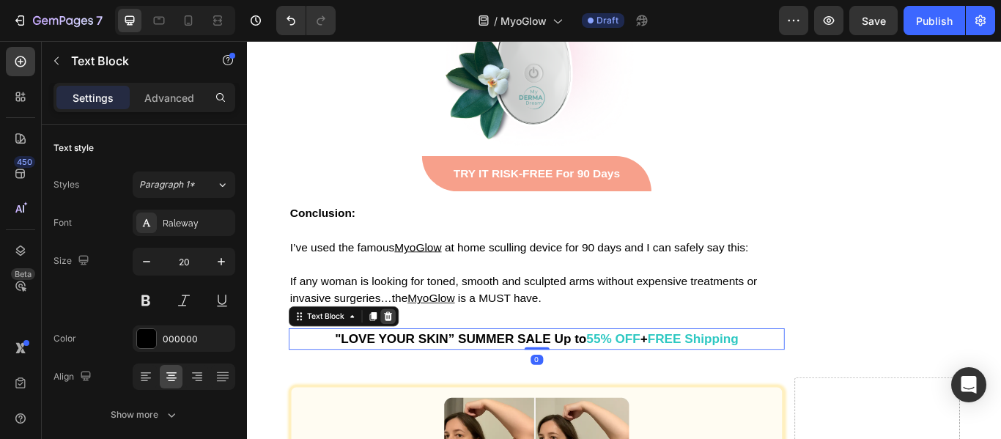
click at [407, 357] on icon at bounding box center [412, 362] width 10 height 10
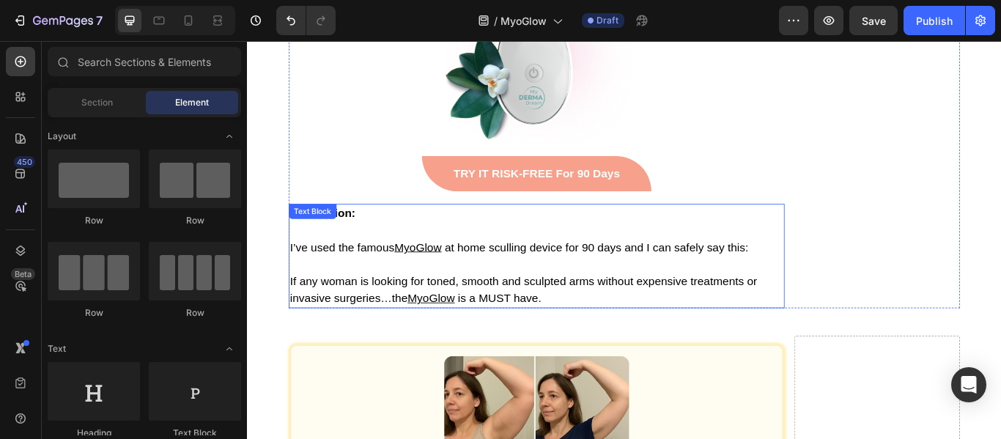
click at [446, 334] on u "MyoGlow" at bounding box center [461, 341] width 55 height 15
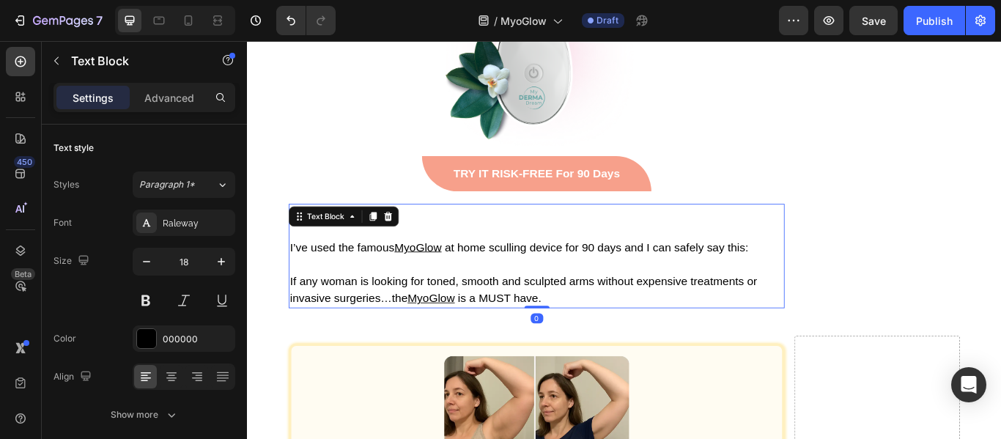
click at [522, 232] on p "Conclusion: I’ve used the famous MyoGlow at home sculling device for 90 days an…" at bounding box center [585, 291] width 576 height 119
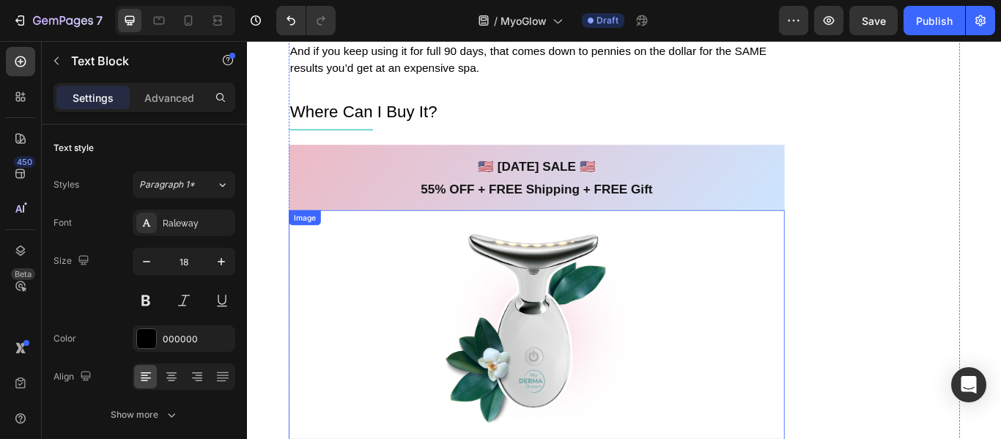
scroll to position [9125, 0]
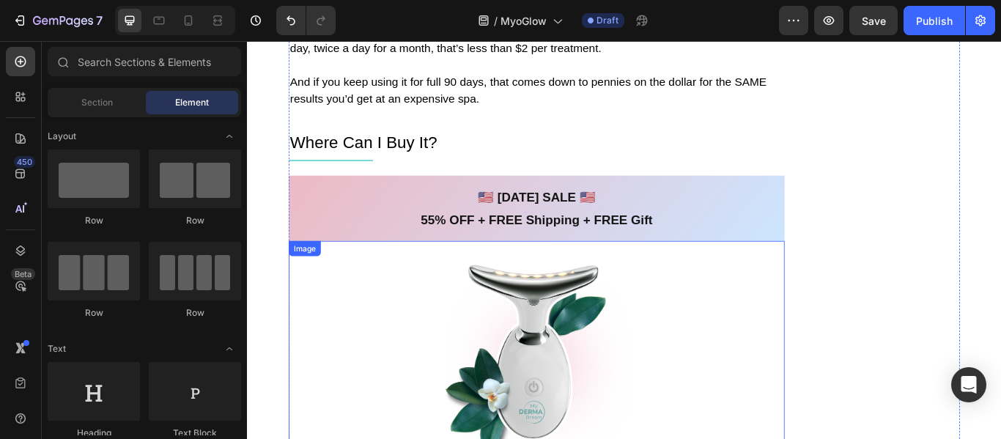
click at [436, 274] on div at bounding box center [584, 408] width 578 height 268
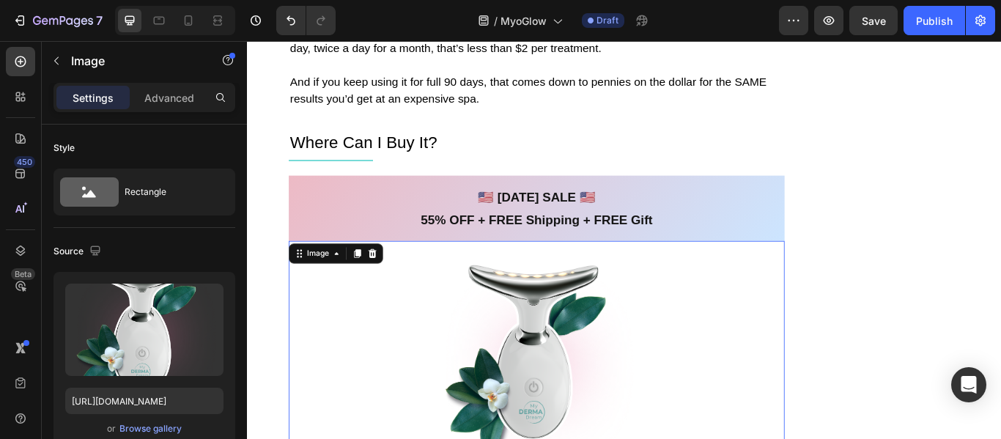
click at [394, 280] on div at bounding box center [393, 289] width 18 height 18
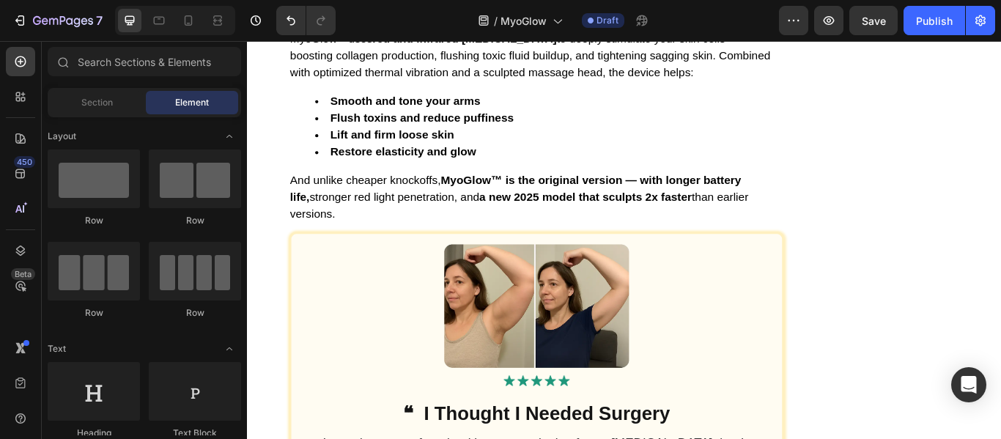
scroll to position [1998, 0]
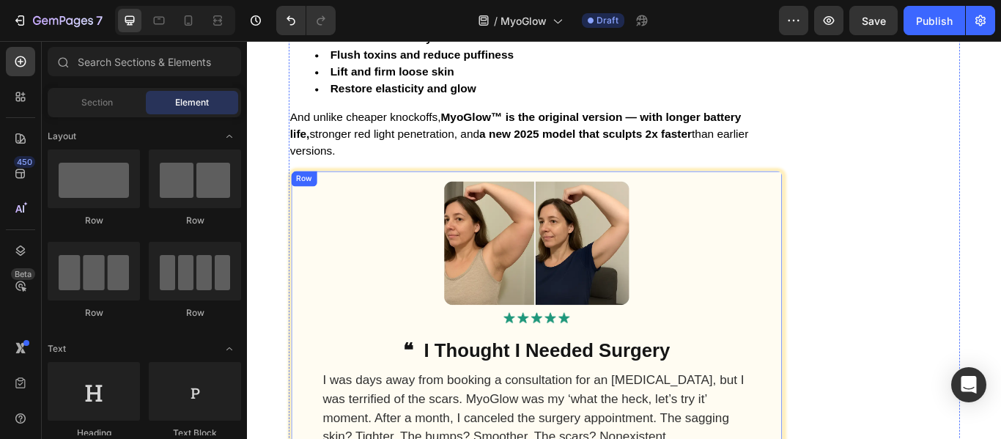
click at [312, 196] on div "Row" at bounding box center [313, 202] width 30 height 18
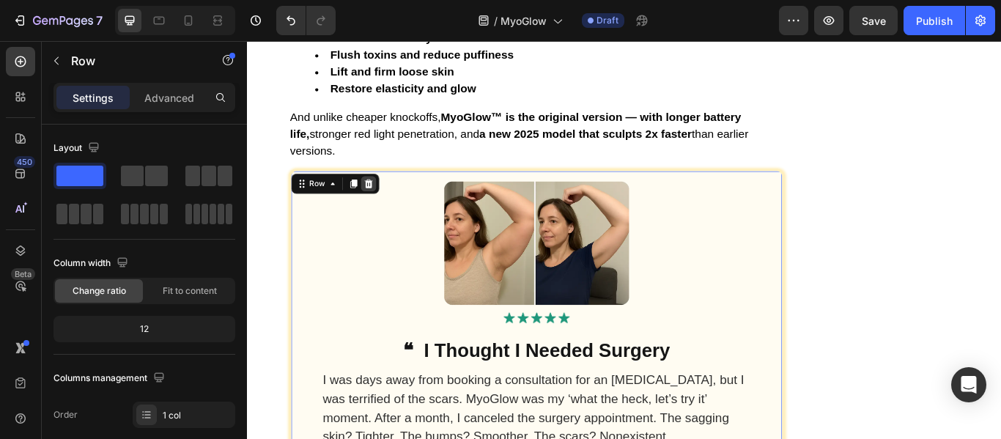
click at [388, 207] on icon at bounding box center [389, 208] width 12 height 12
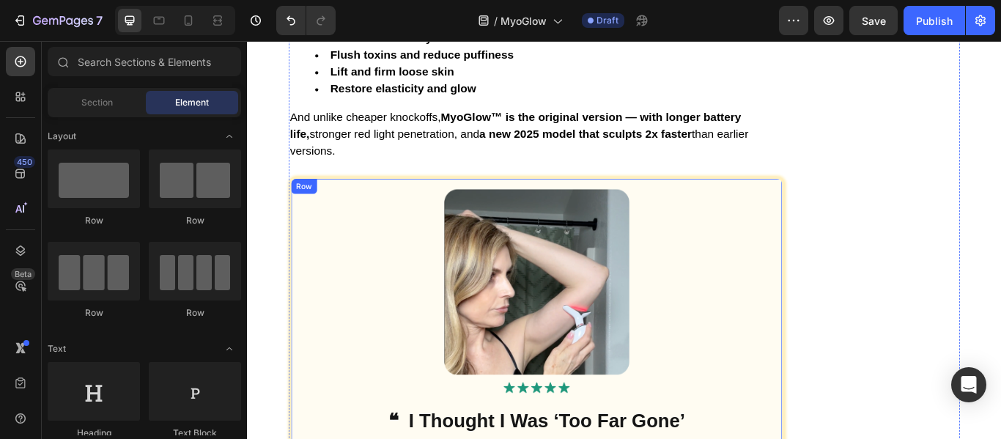
click at [313, 201] on div "Image Image ❝ I Thought I Was ‘Too Far Gone’ Text Block I thought my arms were …" at bounding box center [584, 416] width 578 height 435
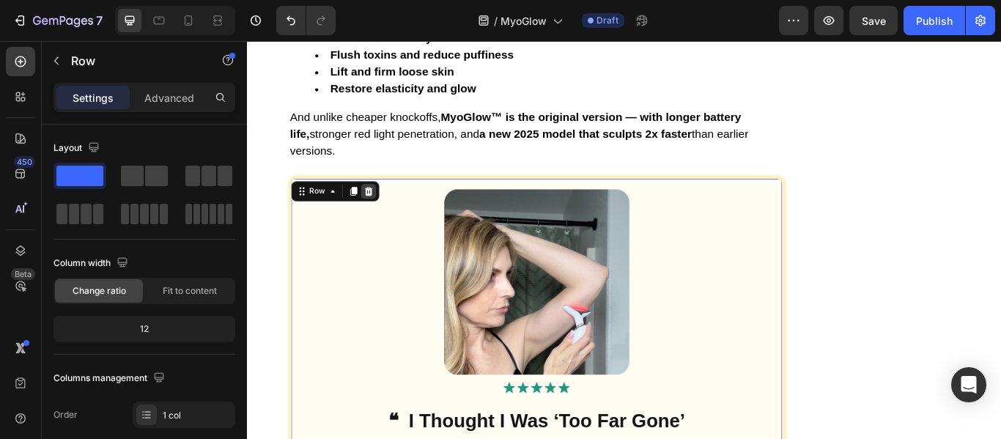
click at [384, 218] on icon at bounding box center [389, 216] width 10 height 10
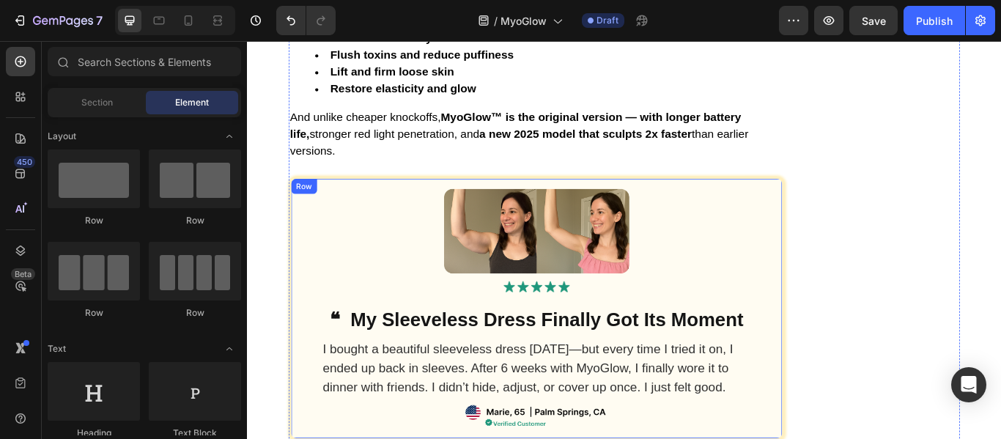
click at [327, 201] on div "Image Image ❝ My Sleeveless Dress Finally Got Its Moment Text Block I bought a …" at bounding box center [584, 353] width 578 height 309
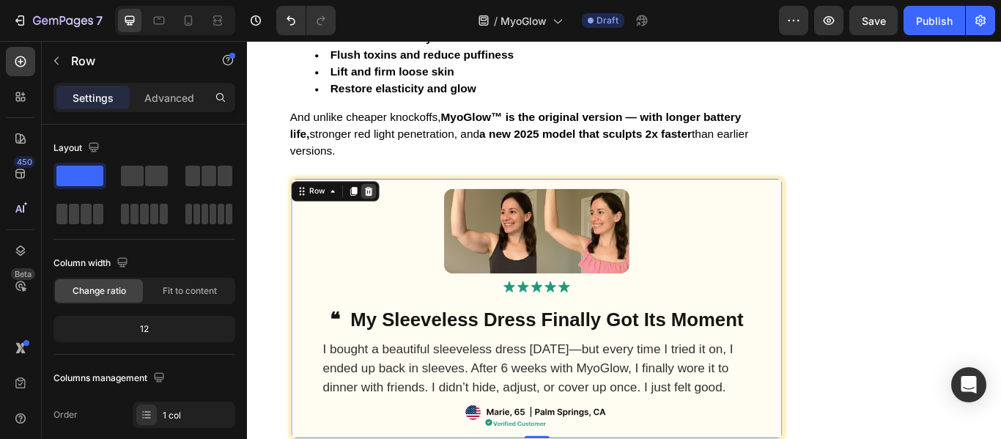
click at [384, 213] on icon at bounding box center [389, 216] width 10 height 10
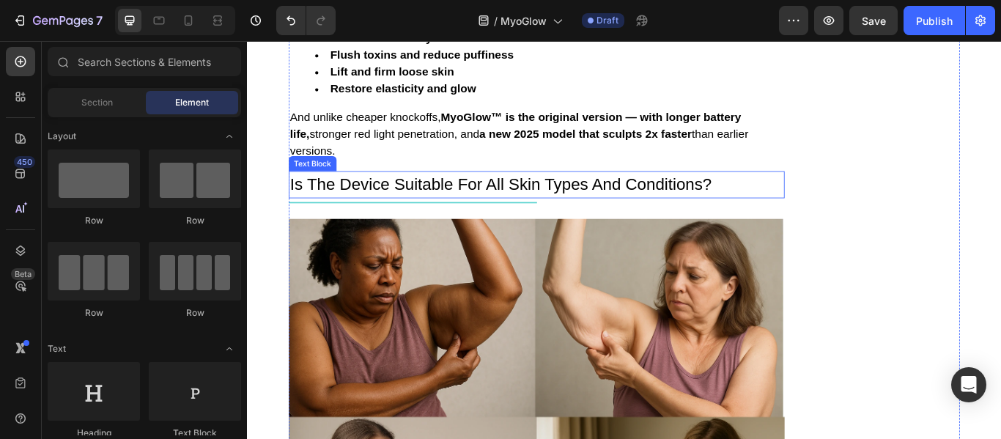
click at [344, 203] on p "Is The Device Suitable For All Skin Types And Conditions?" at bounding box center [585, 208] width 576 height 29
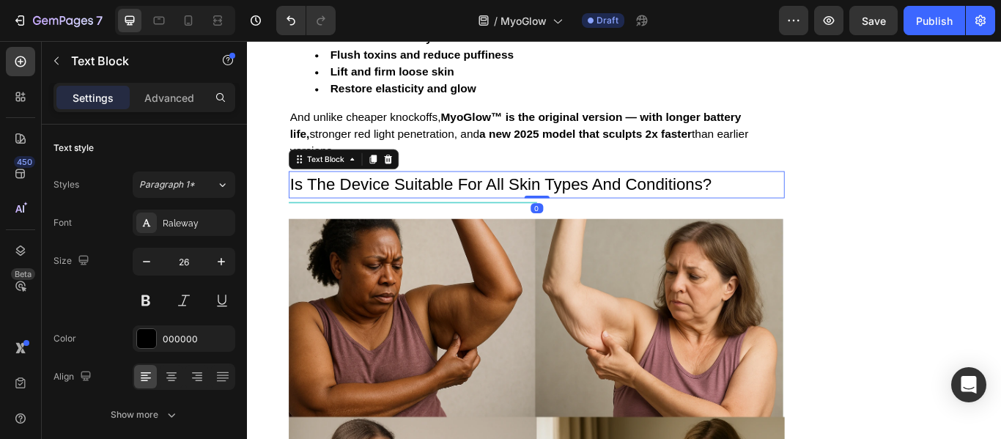
click at [412, 187] on div "Text Block" at bounding box center [359, 178] width 128 height 23
click at [409, 179] on icon at bounding box center [411, 179] width 12 height 12
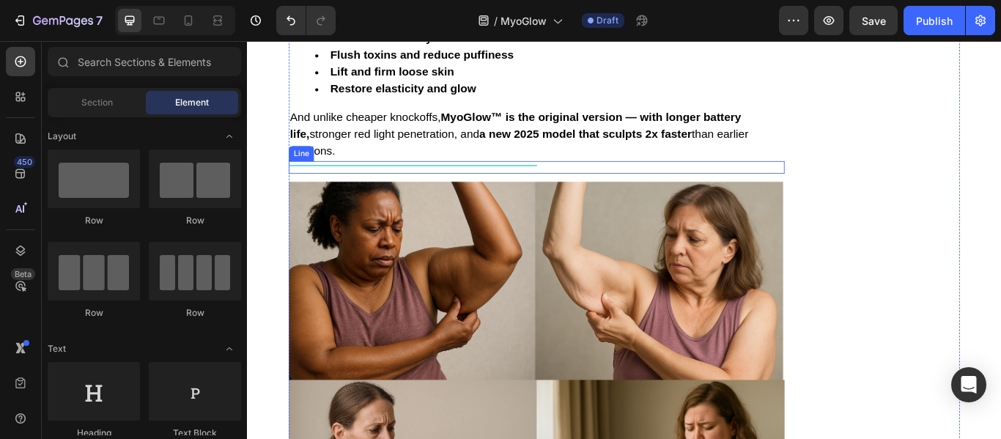
click at [353, 193] on div "Title Line" at bounding box center [584, 188] width 578 height 15
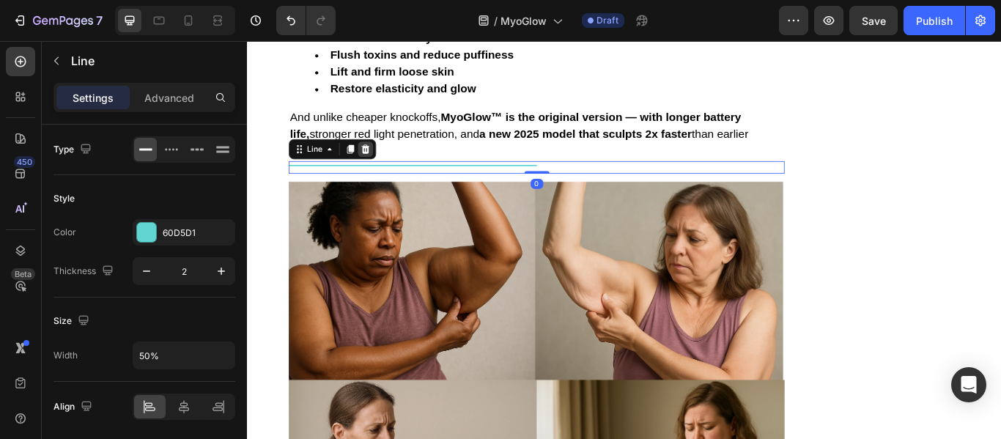
click at [383, 170] on icon at bounding box center [385, 167] width 10 height 10
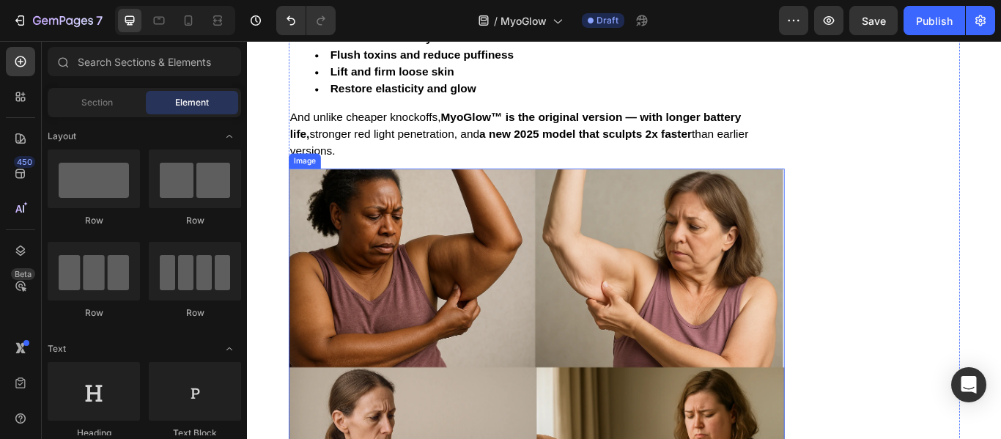
click at [359, 202] on img at bounding box center [584, 421] width 578 height 463
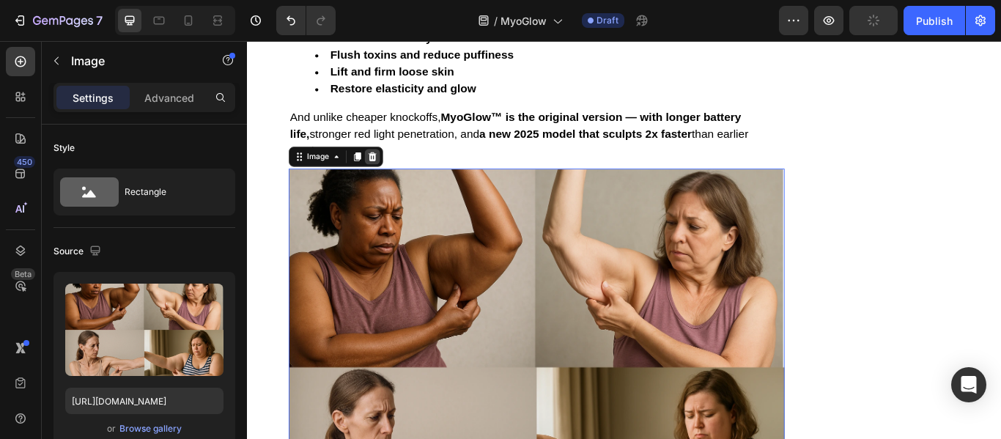
click at [389, 176] on icon at bounding box center [394, 176] width 10 height 10
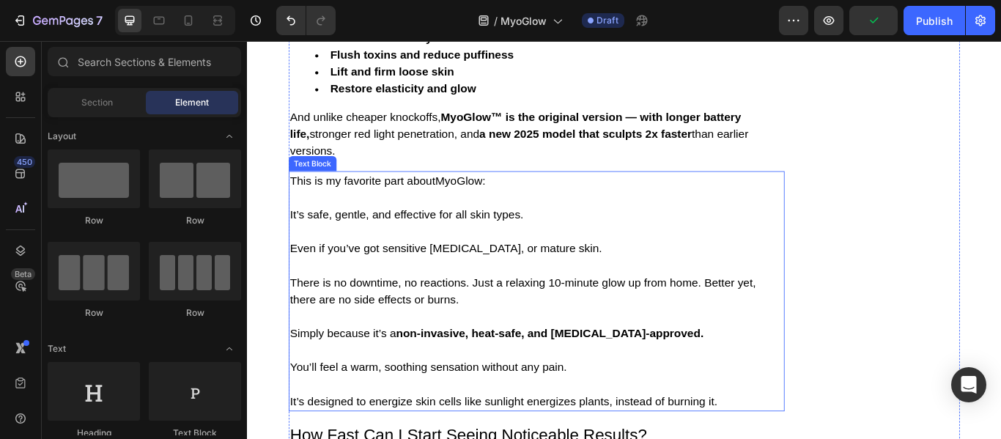
click at [362, 220] on p at bounding box center [585, 224] width 576 height 20
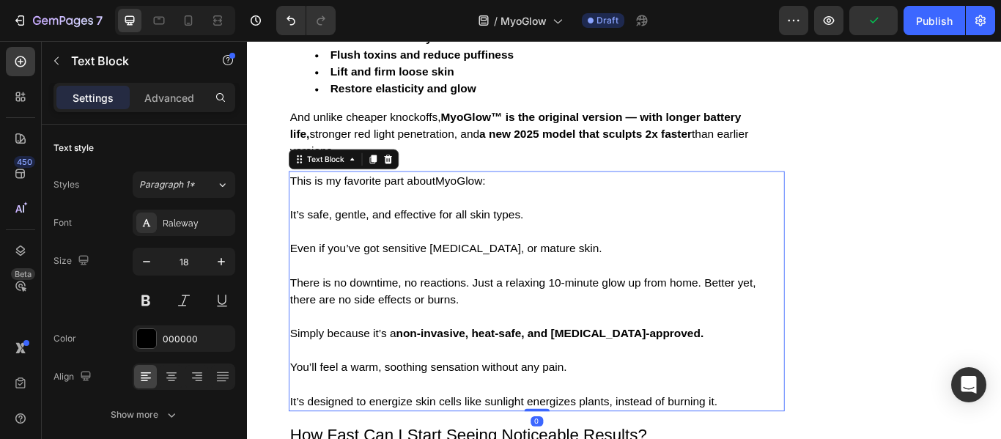
click at [409, 181] on icon at bounding box center [411, 179] width 12 height 12
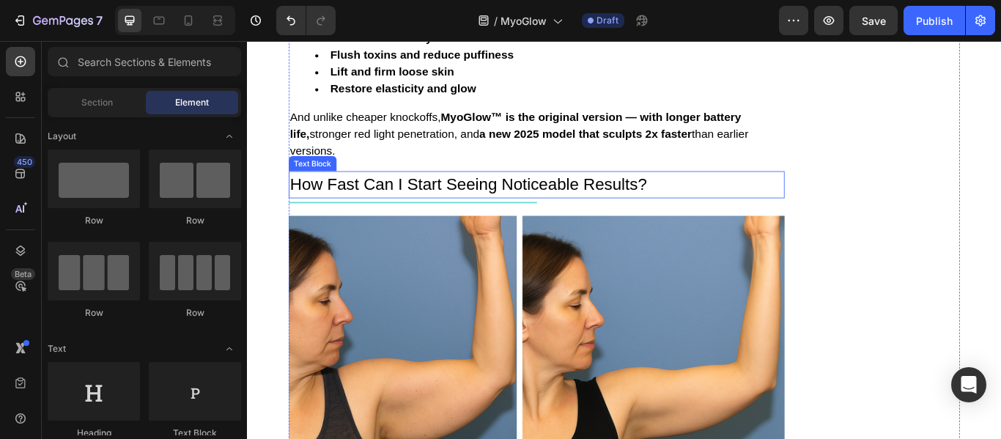
click at [369, 213] on p "How Fast Can I Start Seeing Noticeable Results?" at bounding box center [585, 208] width 576 height 29
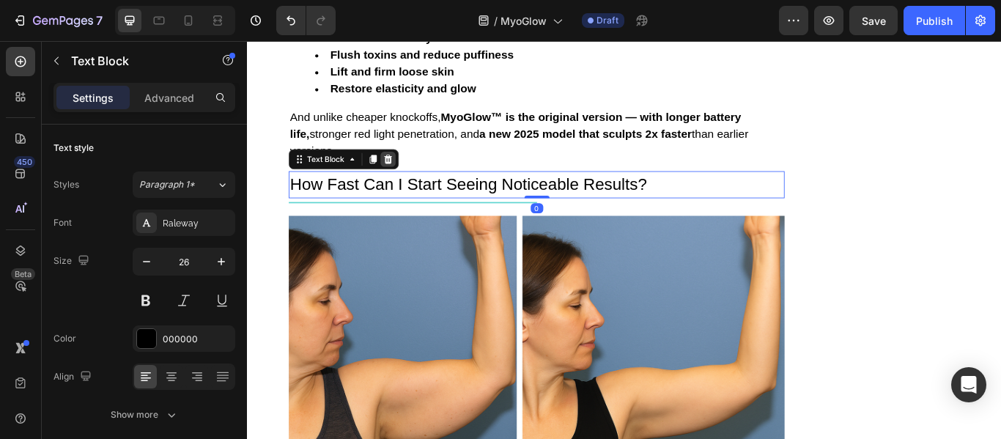
click at [405, 181] on icon at bounding box center [411, 179] width 12 height 12
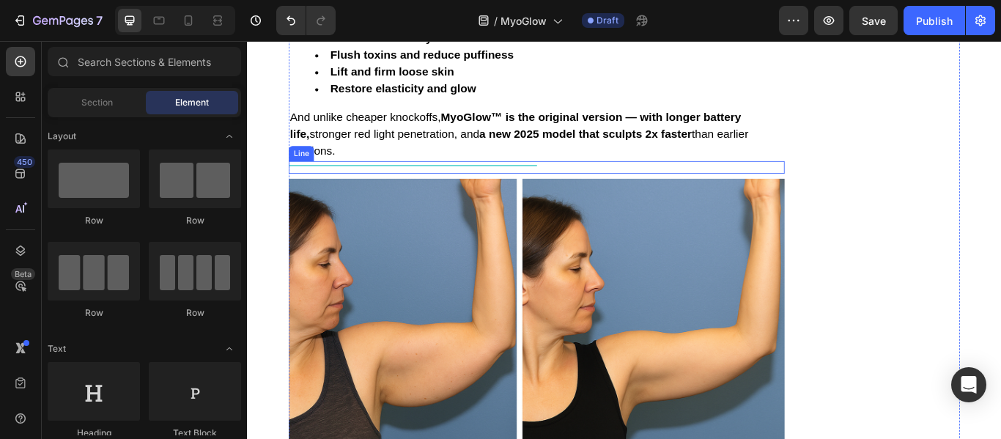
click at [377, 186] on div at bounding box center [440, 185] width 290 height 1
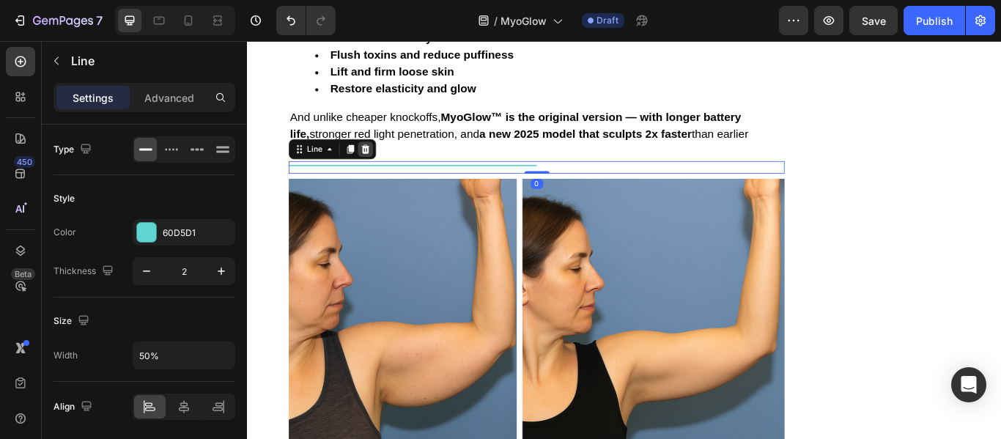
click at [379, 170] on icon at bounding box center [385, 167] width 12 height 12
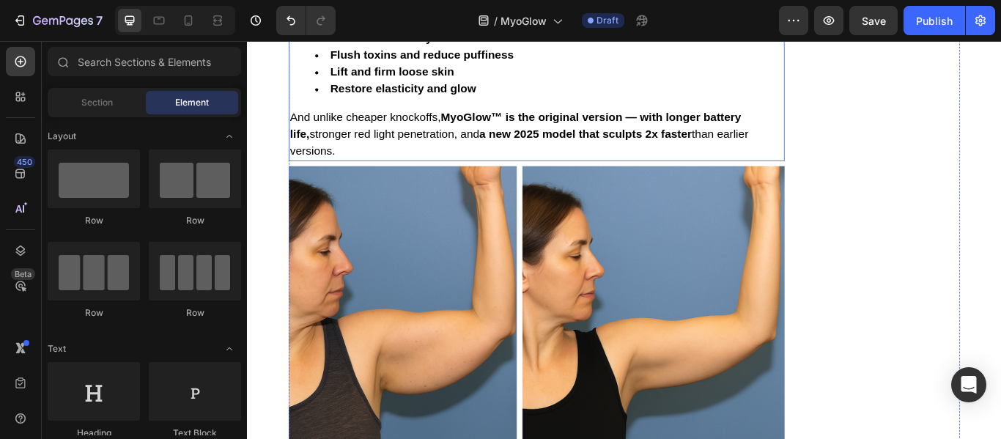
click at [371, 177] on p "And unlike cheaper knockoffs, MyoGlow ™ is the original version — with longer b…" at bounding box center [585, 149] width 576 height 59
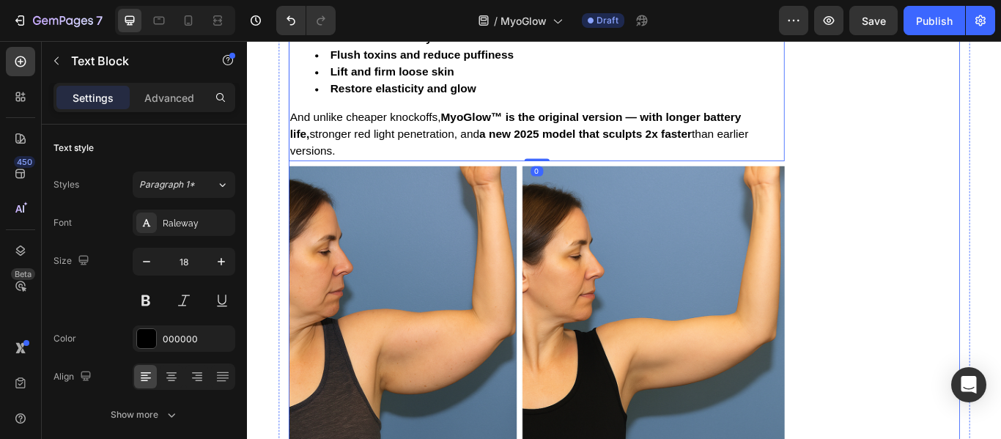
click at [369, 208] on img at bounding box center [584, 380] width 578 height 386
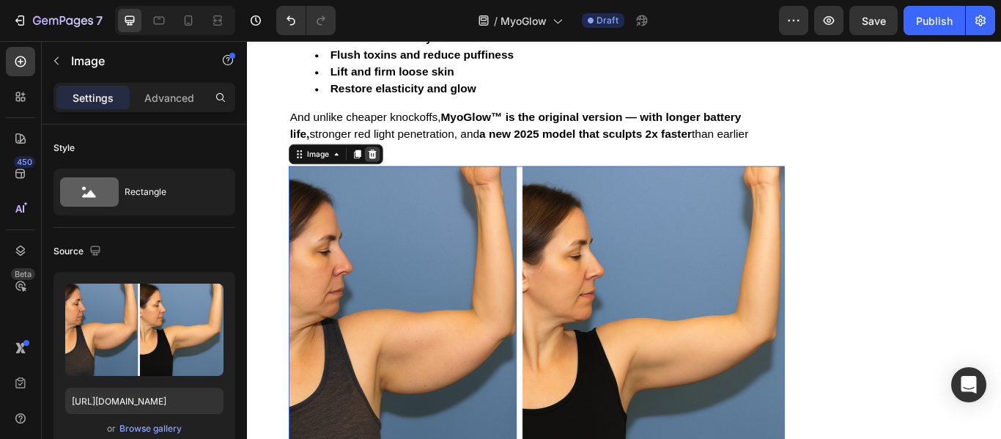
click at [389, 177] on icon at bounding box center [394, 173] width 10 height 10
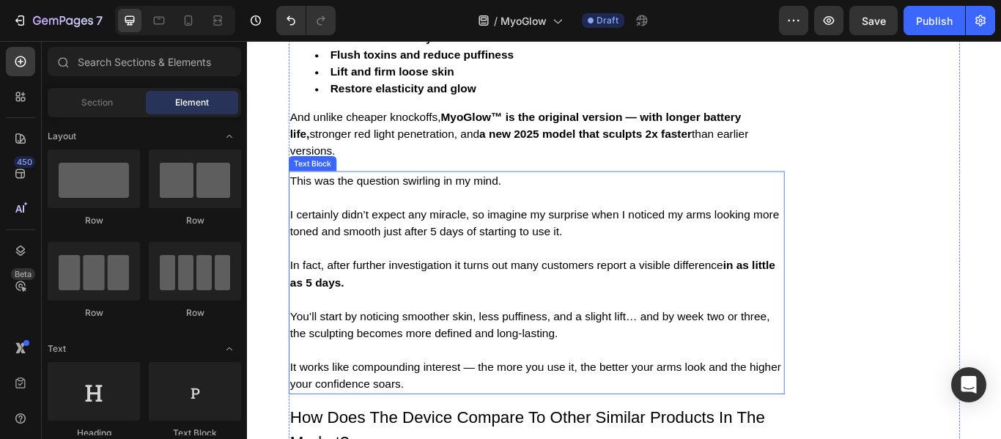
click at [364, 208] on span "This was the question swirling in my mind." at bounding box center [420, 203] width 246 height 15
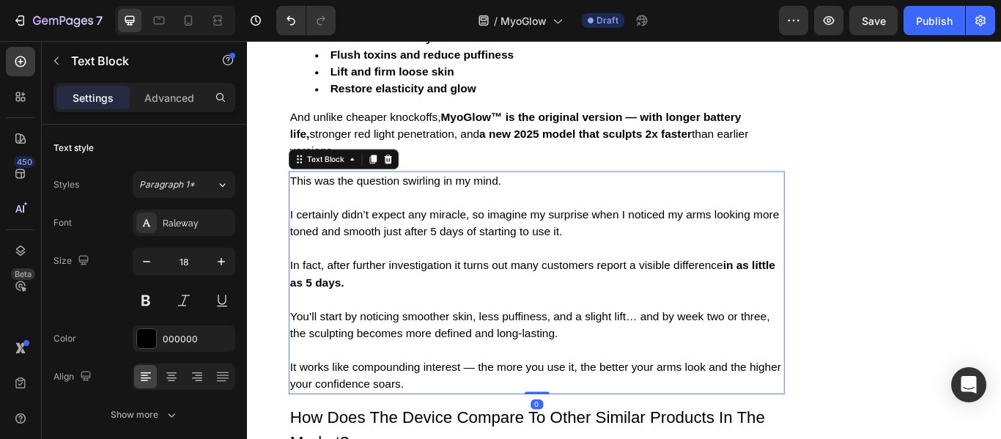
click at [405, 175] on icon at bounding box center [411, 179] width 12 height 12
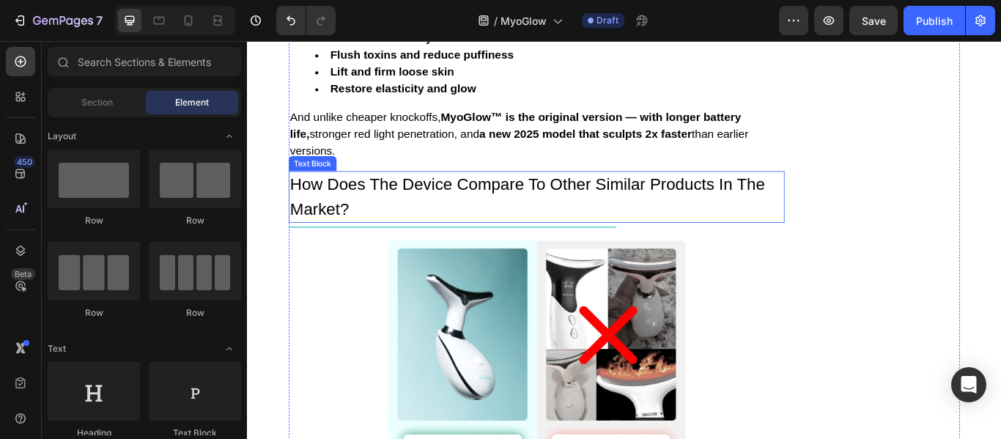
click at [383, 204] on p "How Does The Device Compare To Other Similar Products In The Market?" at bounding box center [585, 222] width 576 height 56
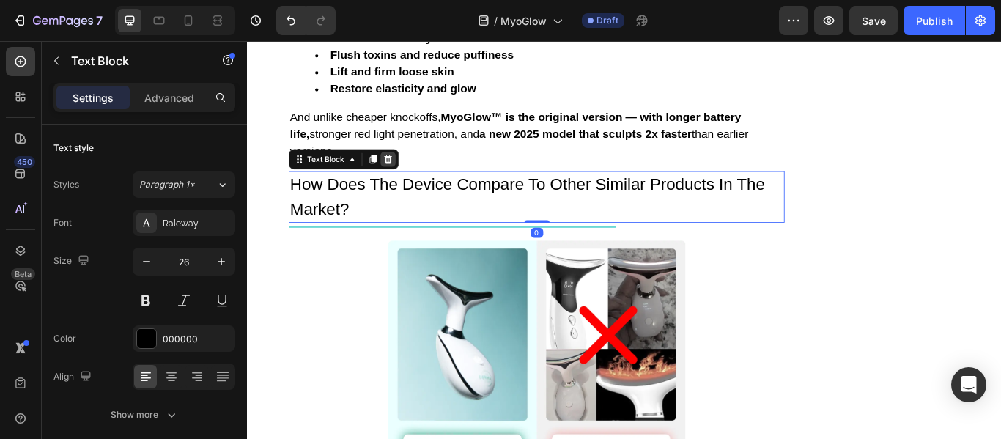
click at [413, 179] on div at bounding box center [411, 179] width 18 height 18
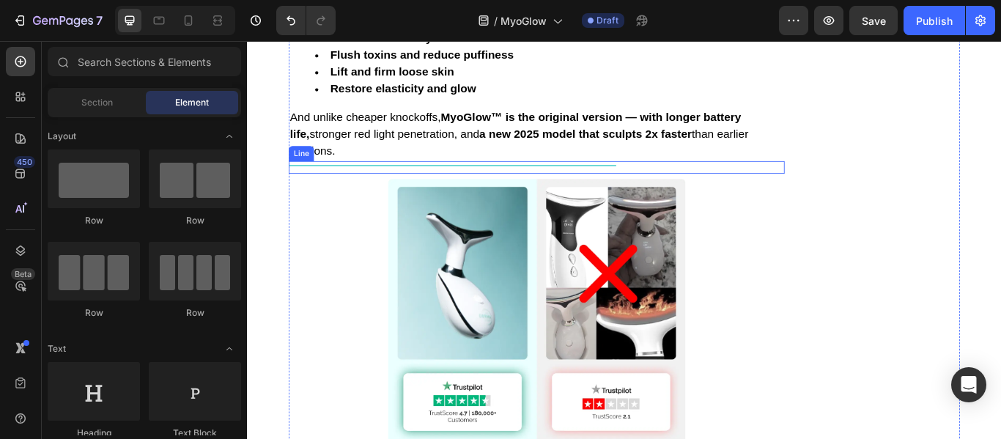
click at [389, 189] on div "Title Line" at bounding box center [584, 188] width 578 height 15
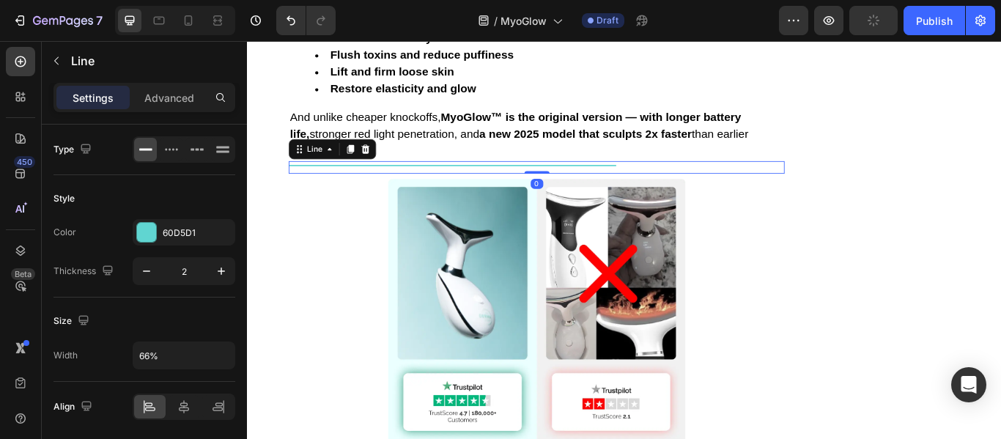
drag, startPoint x: 377, startPoint y: 167, endPoint x: 381, endPoint y: 183, distance: 16.0
click at [379, 167] on icon at bounding box center [385, 167] width 12 height 12
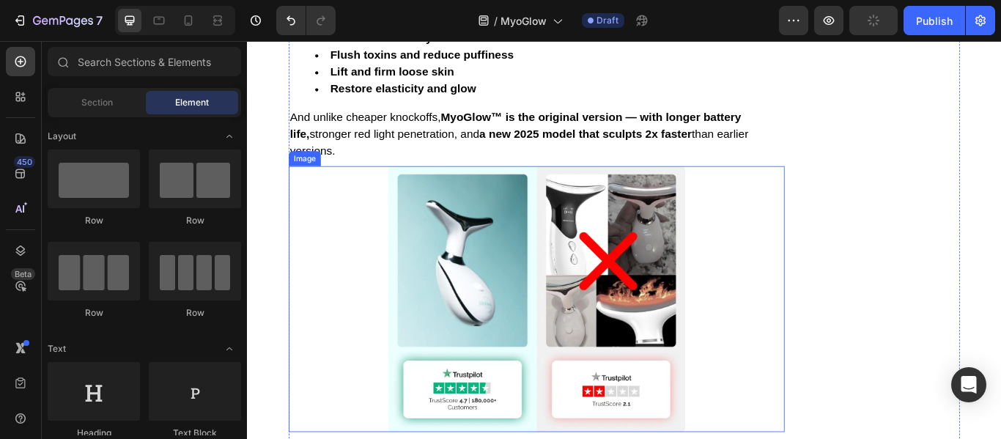
click at [381, 188] on div at bounding box center [584, 342] width 578 height 310
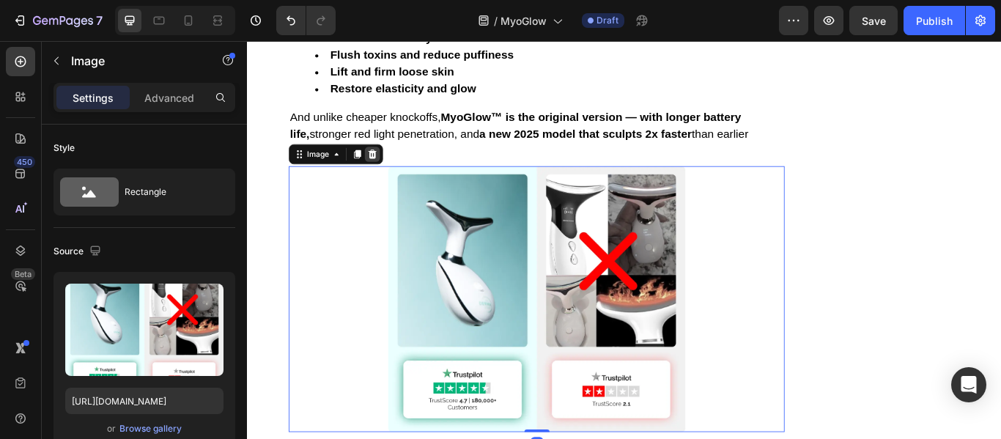
click at [389, 172] on icon at bounding box center [394, 173] width 10 height 10
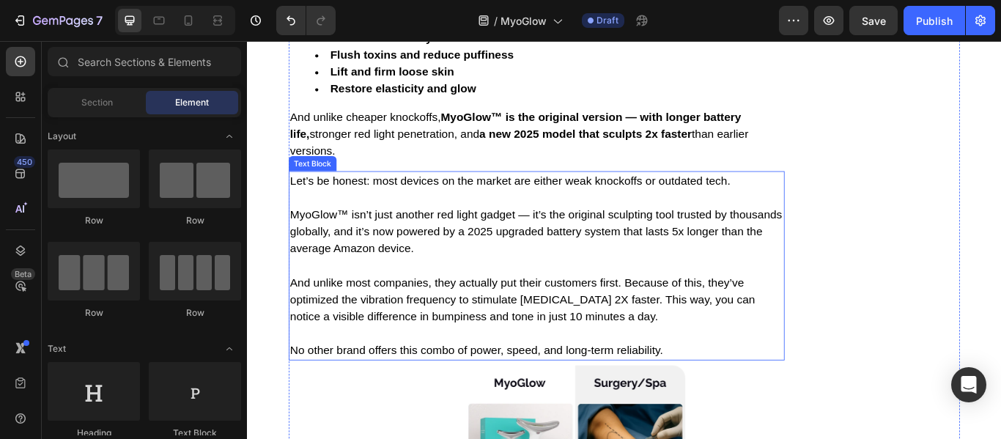
click at [378, 204] on p "Let’s be honest: most devices on the market are either weak knockoffs or outdat…" at bounding box center [585, 303] width 576 height 218
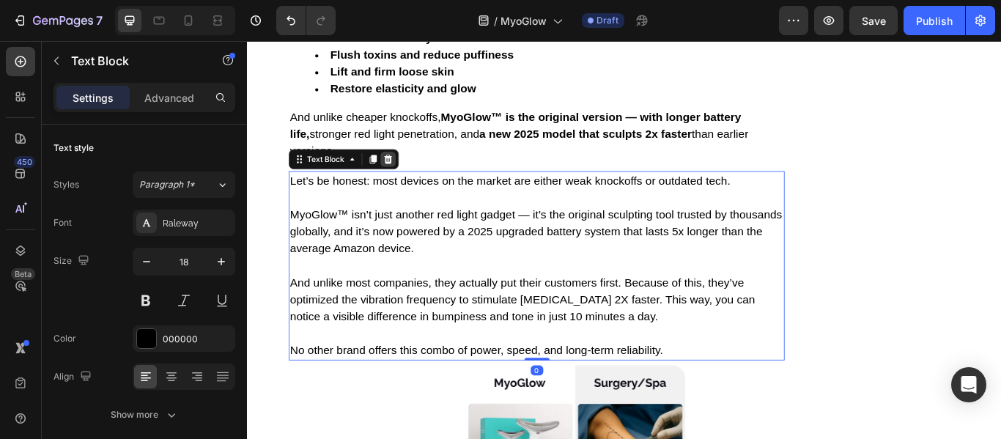
click at [405, 181] on icon at bounding box center [411, 179] width 12 height 12
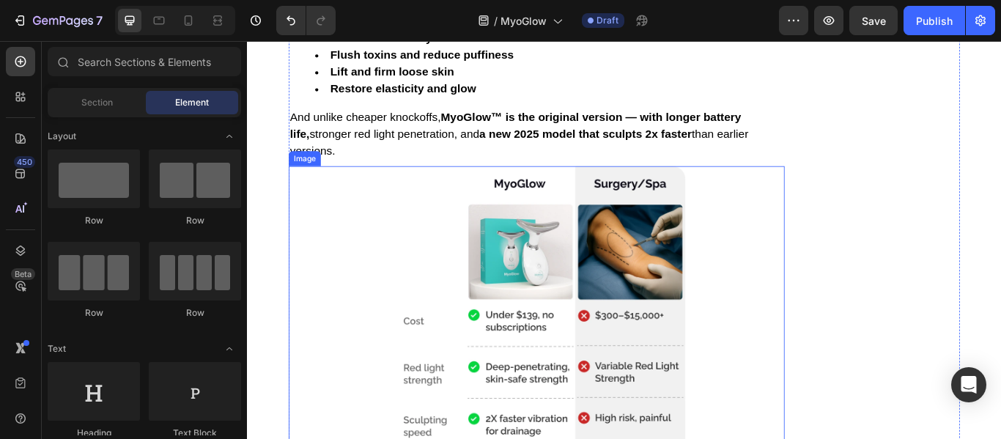
click at [391, 207] on div at bounding box center [584, 354] width 578 height 334
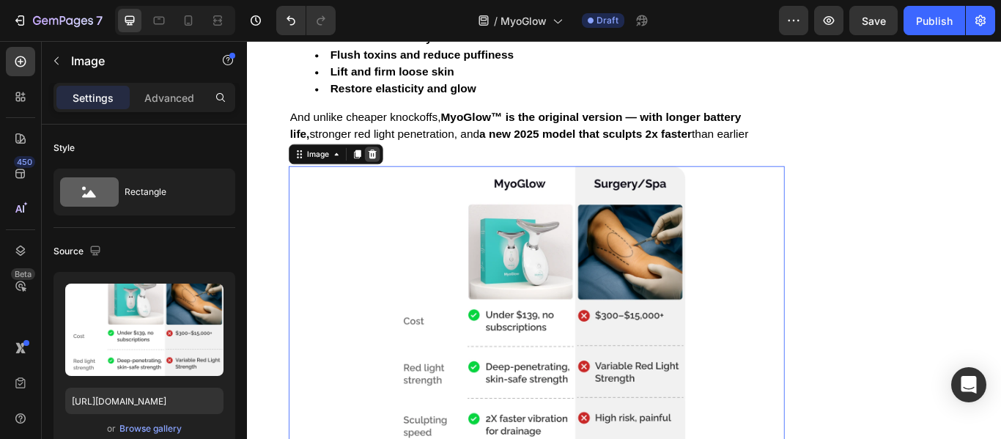
click at [394, 175] on div at bounding box center [393, 173] width 18 height 18
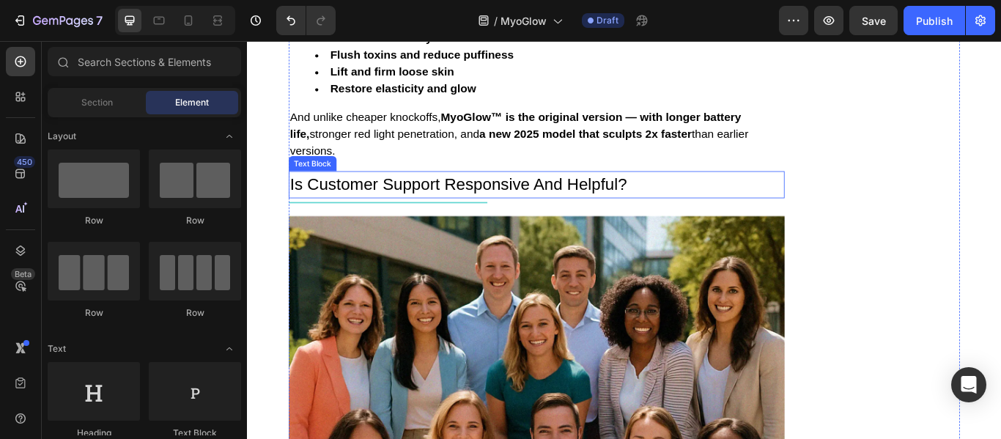
click at [385, 207] on p "Is Customer Support Responsive And Helpful?" at bounding box center [585, 208] width 576 height 29
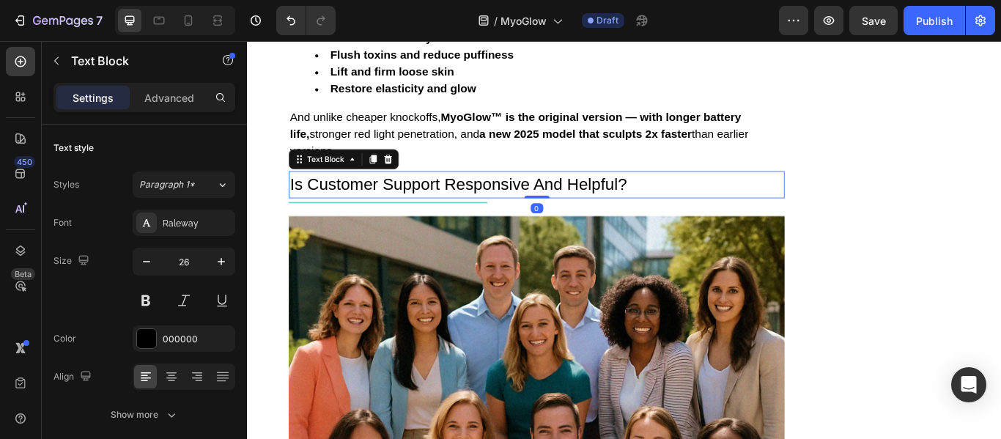
drag, startPoint x: 408, startPoint y: 182, endPoint x: 402, endPoint y: 188, distance: 7.8
click at [408, 183] on icon at bounding box center [412, 179] width 10 height 10
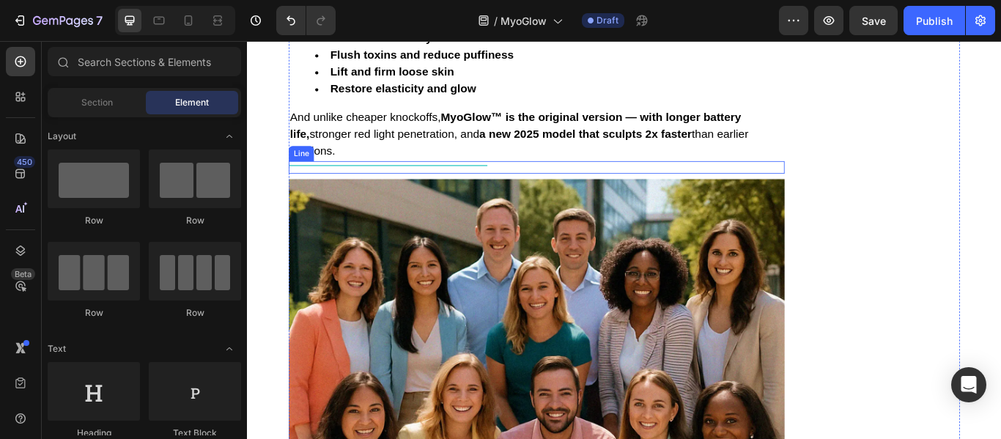
click at [381, 185] on div at bounding box center [411, 185] width 232 height 1
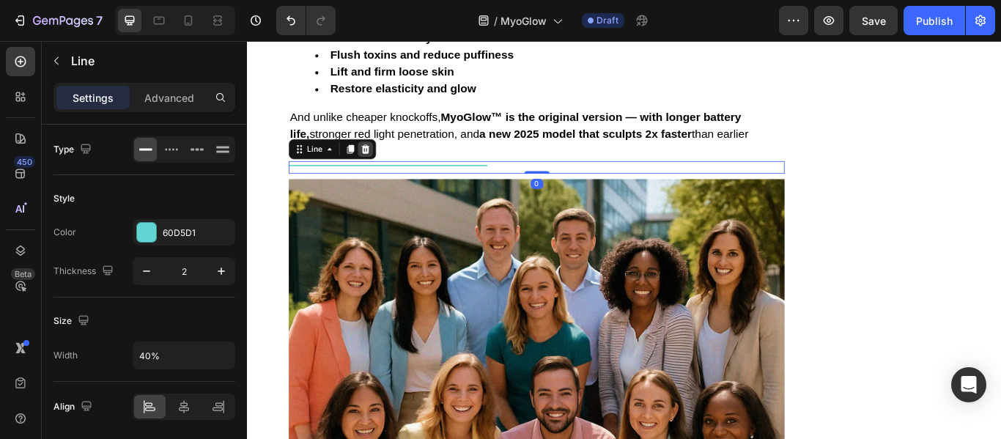
click at [386, 172] on div at bounding box center [385, 167] width 18 height 18
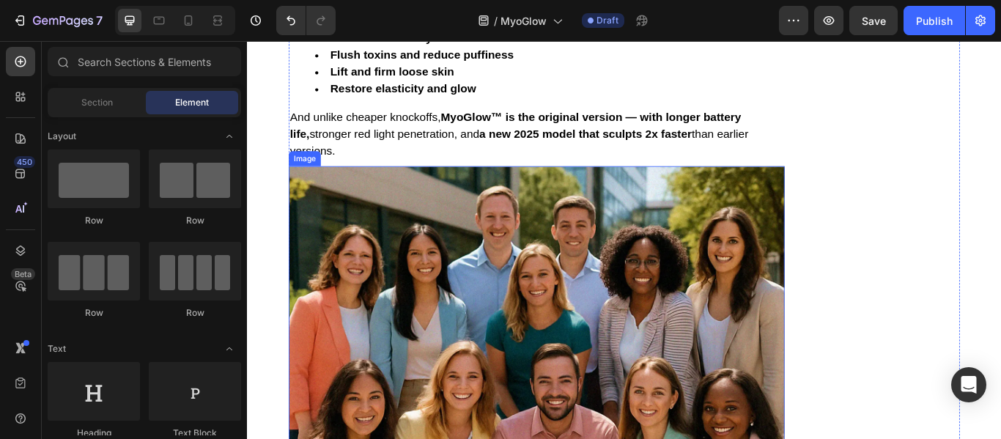
click at [385, 198] on img at bounding box center [584, 437] width 578 height 500
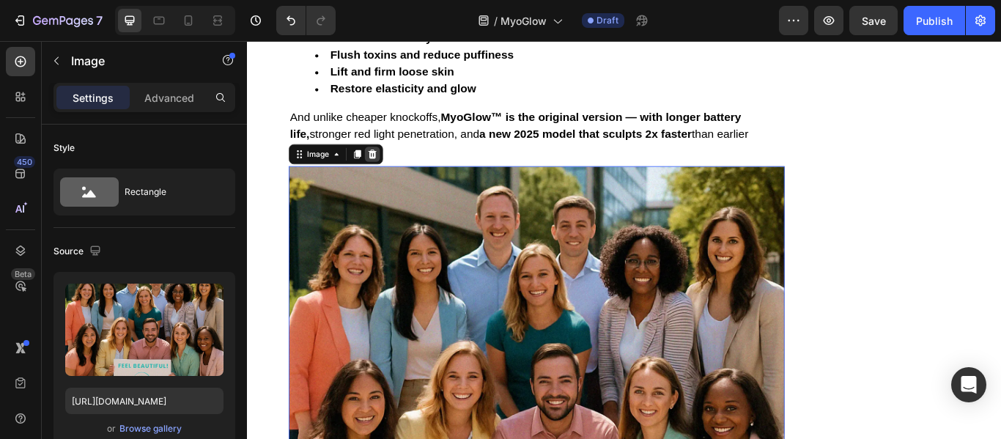
click at [389, 173] on icon at bounding box center [394, 173] width 10 height 10
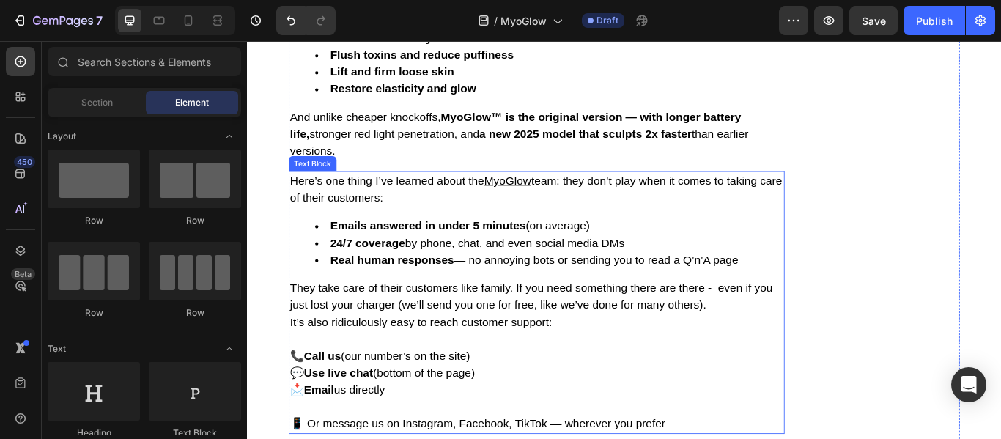
click at [383, 209] on span "Here’s one thing I’ve learned about the" at bounding box center [410, 203] width 227 height 15
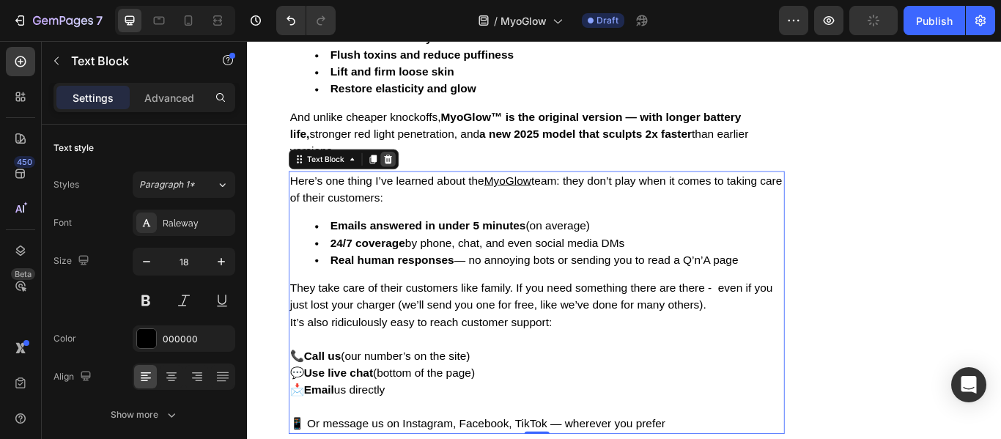
click at [407, 180] on icon at bounding box center [412, 179] width 10 height 10
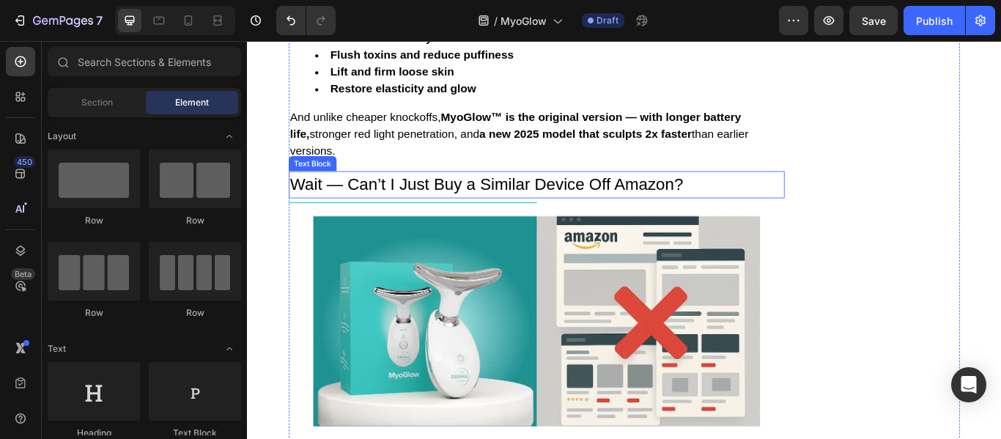
click at [389, 214] on p "Wait — Can’t I Just Buy a Similar Device Off Amazon?" at bounding box center [585, 208] width 576 height 29
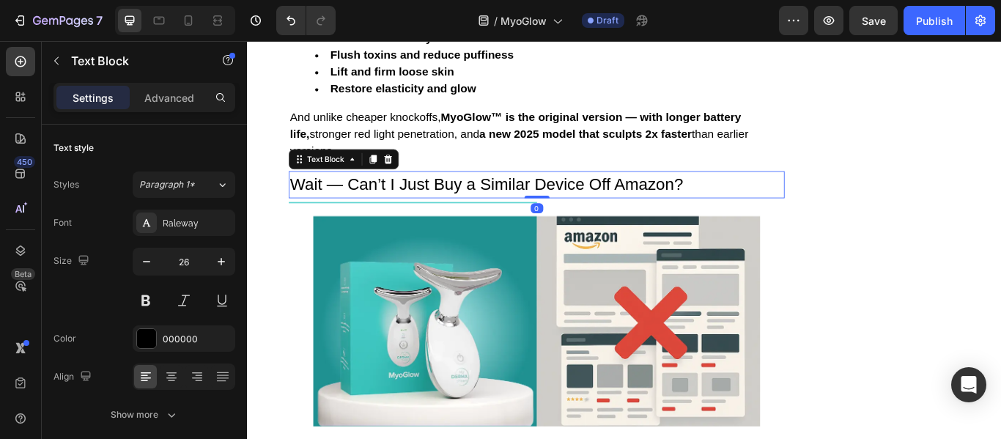
click at [405, 180] on icon at bounding box center [411, 179] width 12 height 12
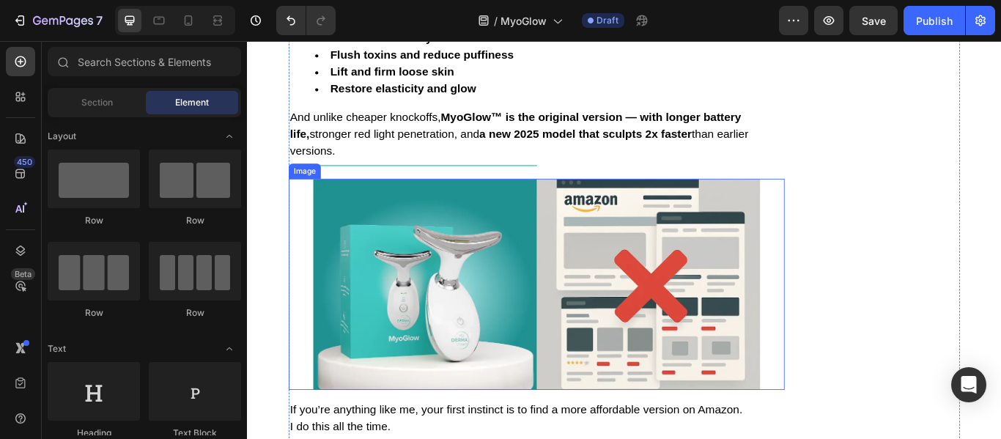
click at [385, 208] on img at bounding box center [584, 325] width 521 height 246
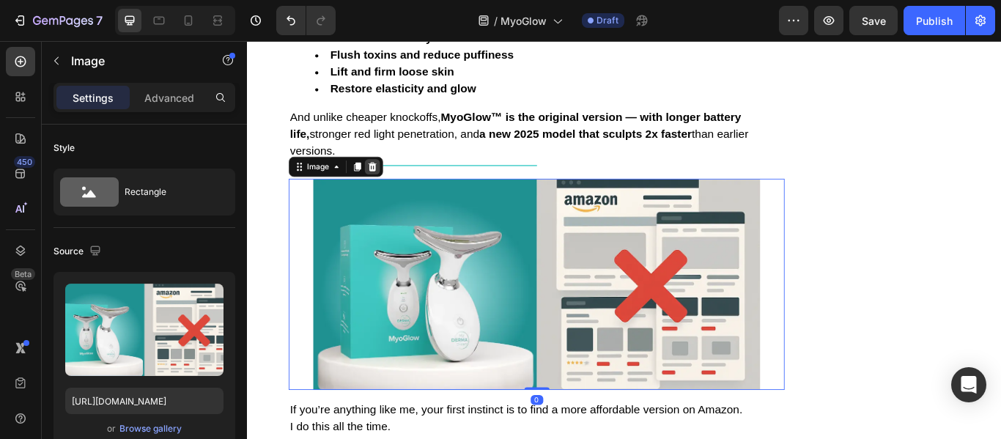
click at [389, 183] on icon at bounding box center [393, 188] width 12 height 12
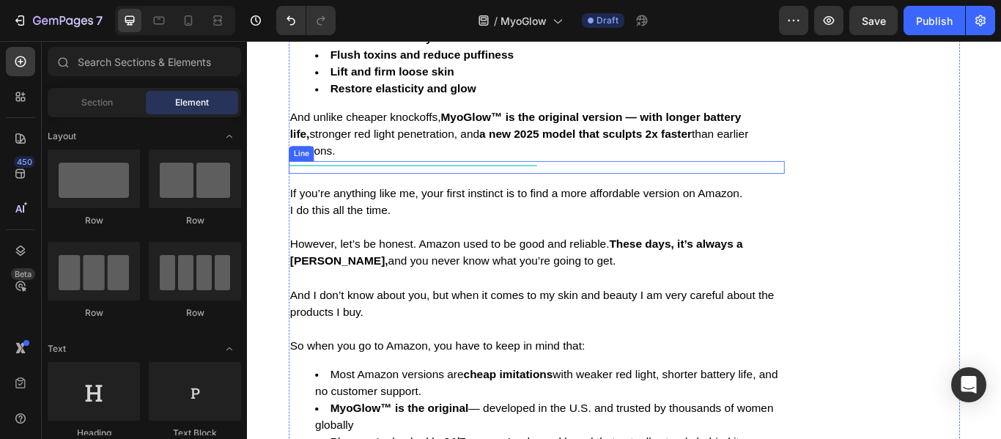
click at [389, 182] on div "Title Line" at bounding box center [584, 188] width 578 height 15
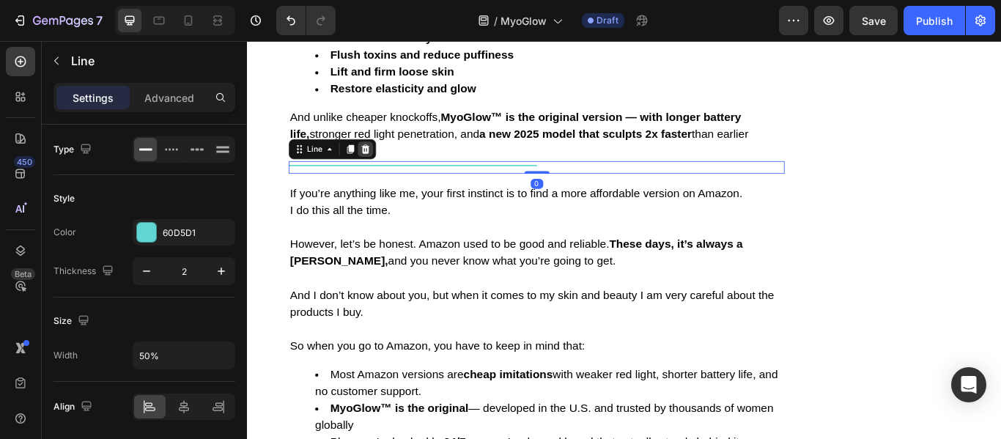
click at [384, 166] on icon at bounding box center [385, 167] width 12 height 12
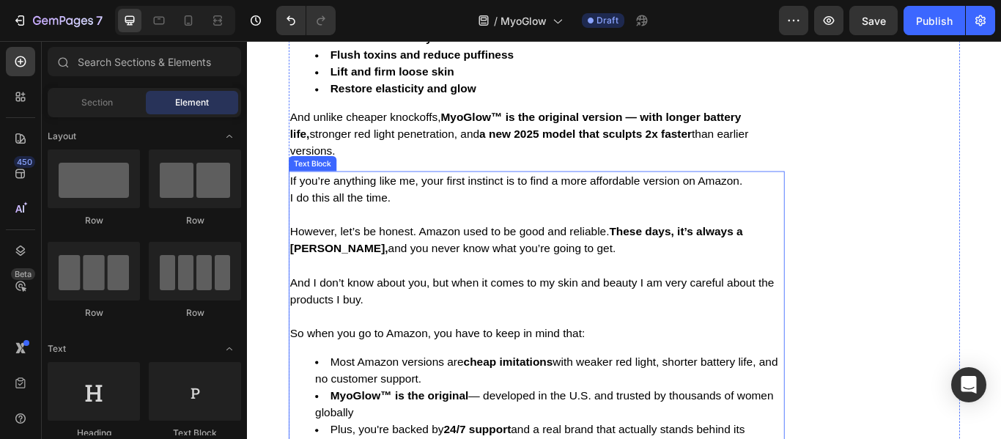
click at [389, 208] on p "If you’re anything like me, your first instinct is to find a more affordable ve…" at bounding box center [585, 204] width 576 height 20
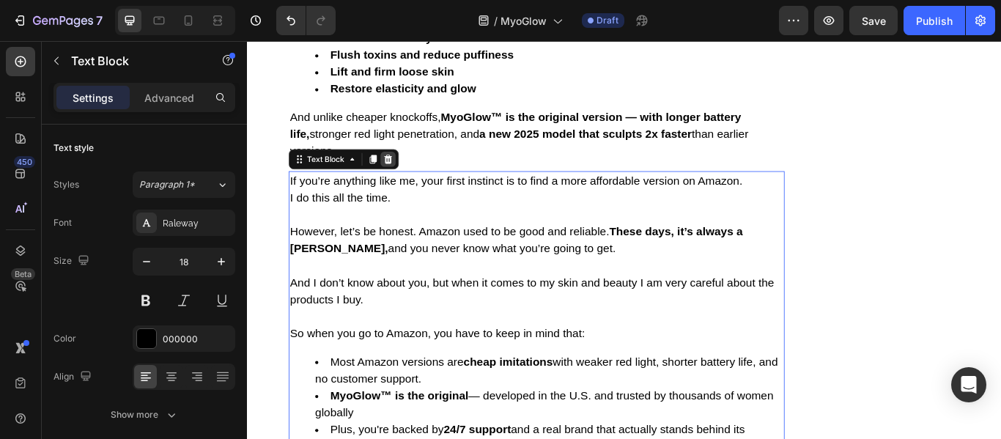
click at [407, 179] on icon at bounding box center [412, 179] width 10 height 10
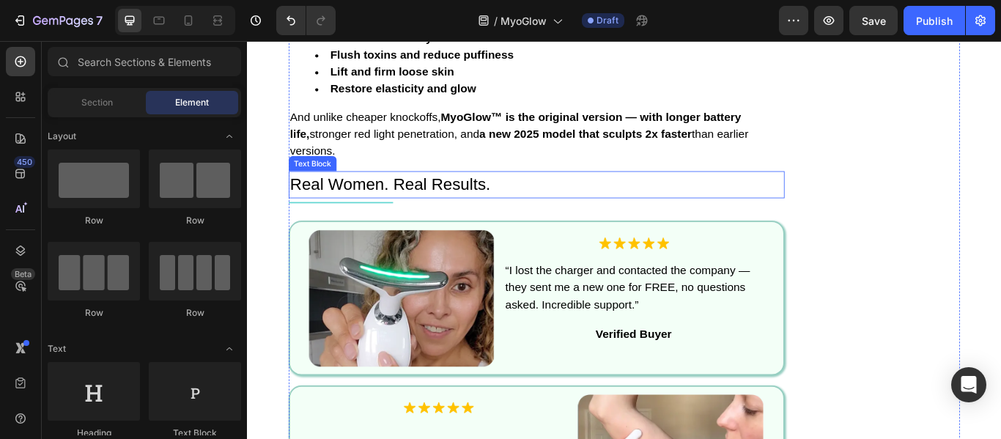
click at [389, 221] on p "Real Women. Real Results." at bounding box center [585, 208] width 576 height 29
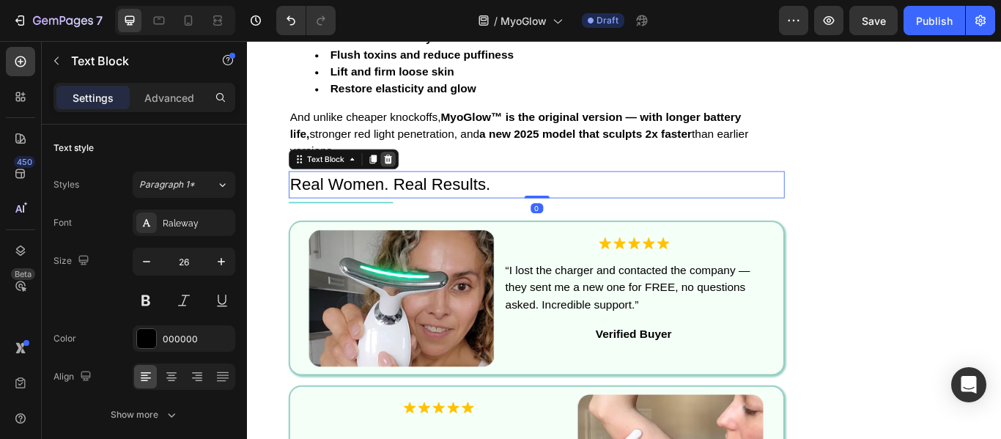
click at [407, 179] on icon at bounding box center [412, 179] width 10 height 10
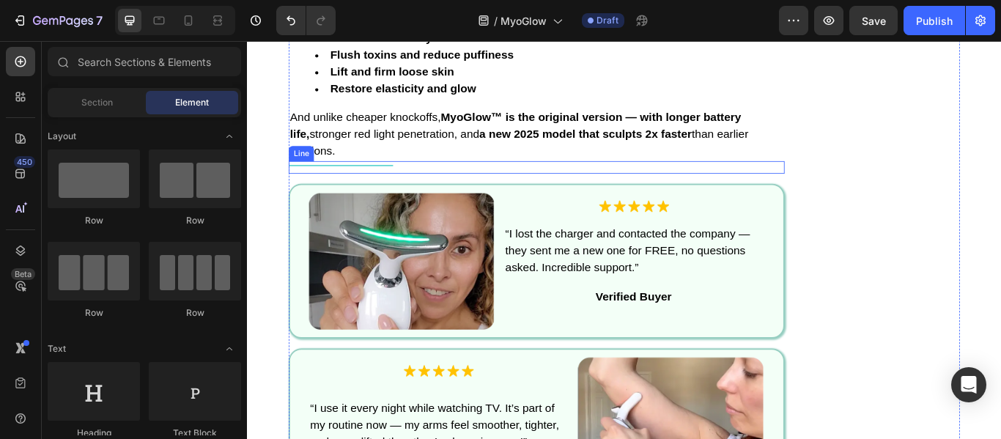
click at [395, 193] on div "Title Line" at bounding box center [584, 188] width 578 height 15
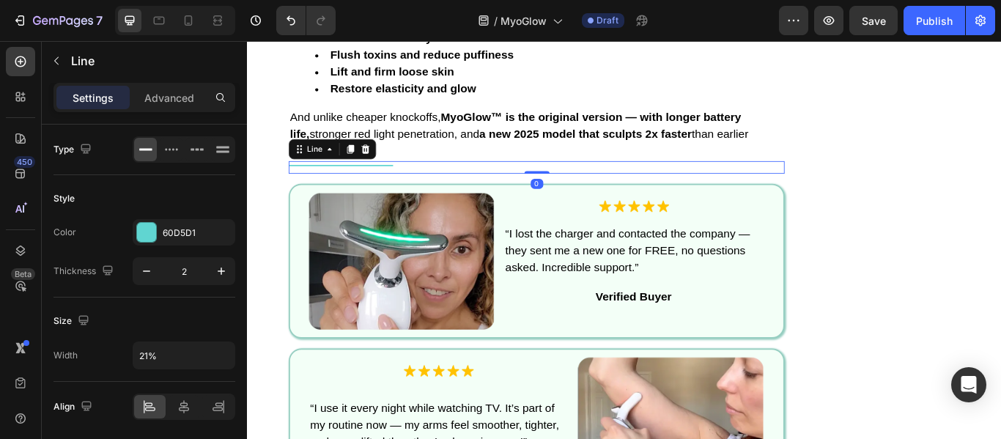
click at [389, 170] on div "Line" at bounding box center [346, 166] width 102 height 23
click at [386, 166] on div at bounding box center [385, 167] width 18 height 18
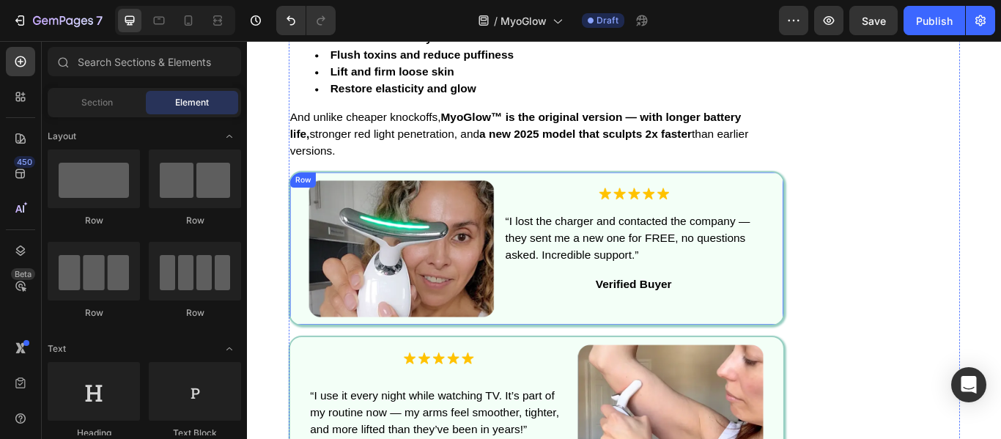
click at [353, 196] on div "Image Image “I lost the charger and contacted the company — they sent me a new …" at bounding box center [584, 283] width 578 height 180
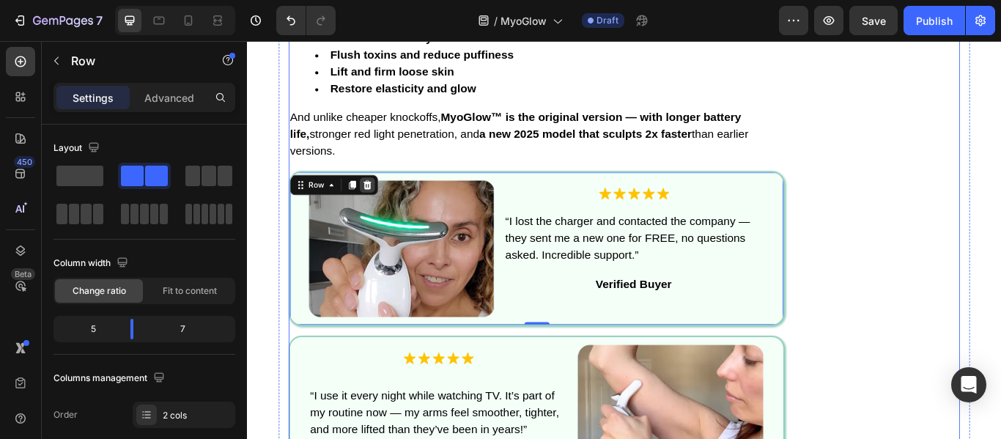
click at [382, 212] on icon at bounding box center [387, 209] width 12 height 12
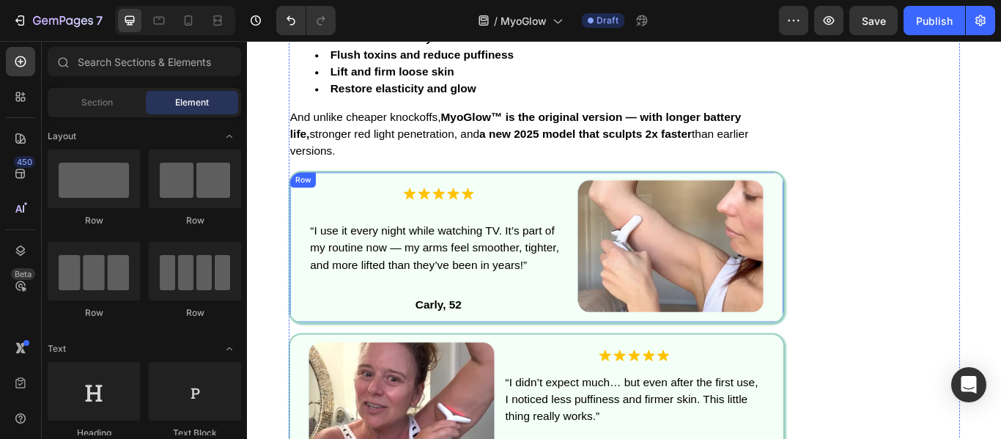
click at [375, 194] on div "Image Image “I use it every night while watching TV. It’s part of my routine no…" at bounding box center [584, 281] width 578 height 177
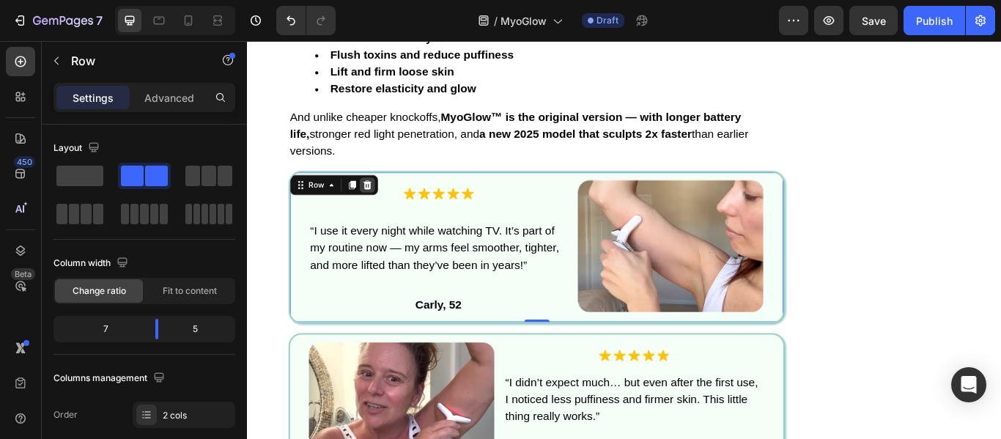
click at [388, 209] on div at bounding box center [387, 209] width 18 height 18
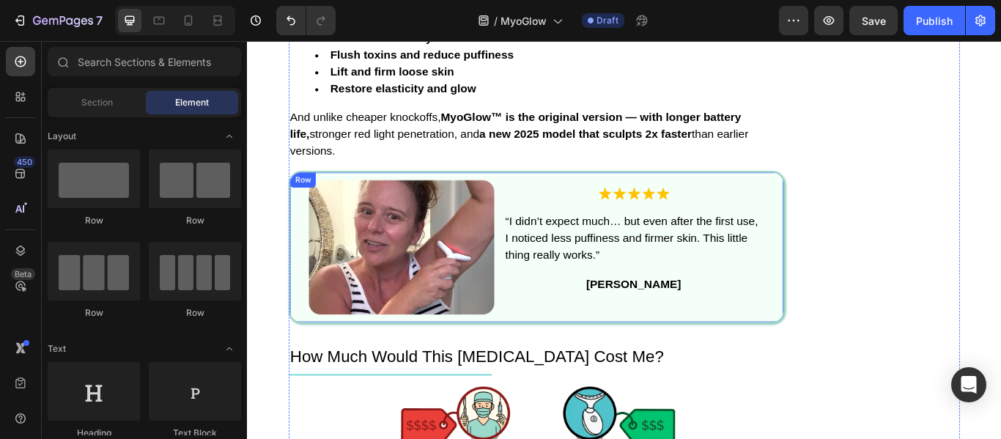
click at [371, 199] on div "Image Image “I didn’t expect much… but even after the first use, I noticed less…" at bounding box center [584, 281] width 578 height 177
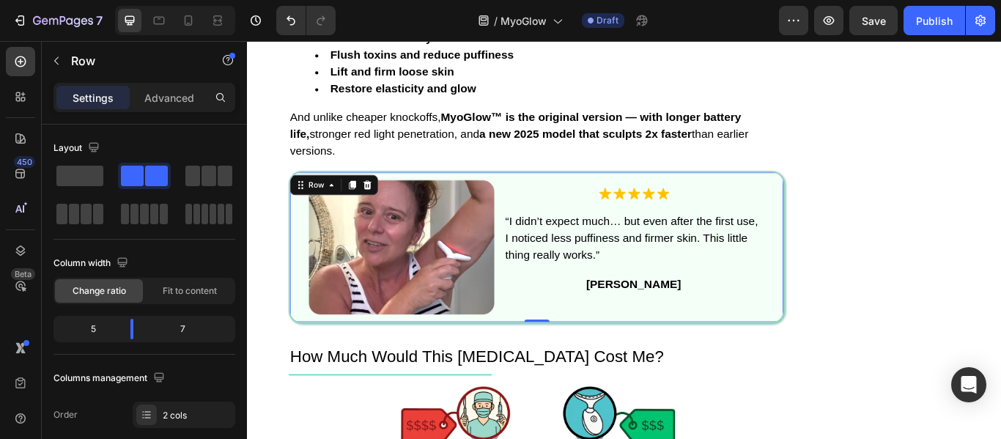
click at [383, 207] on icon at bounding box center [388, 209] width 10 height 10
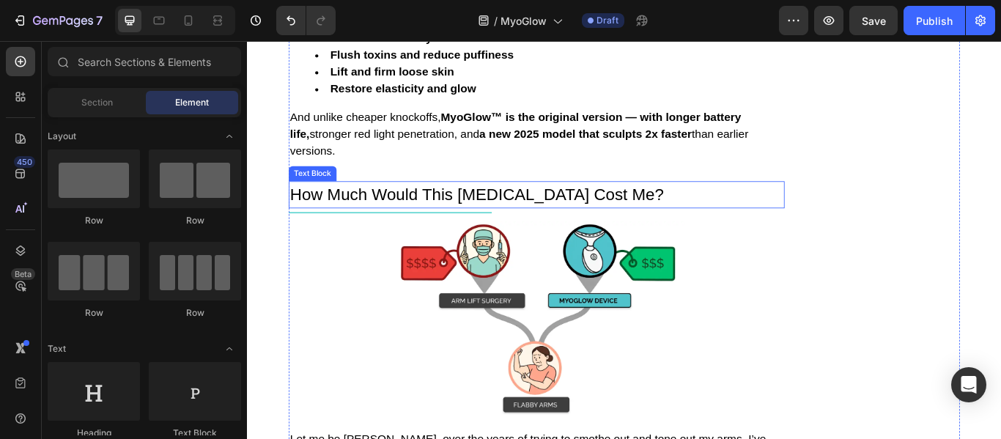
click at [369, 206] on p "How Much Would This [MEDICAL_DATA] Cost Me?" at bounding box center [585, 220] width 576 height 29
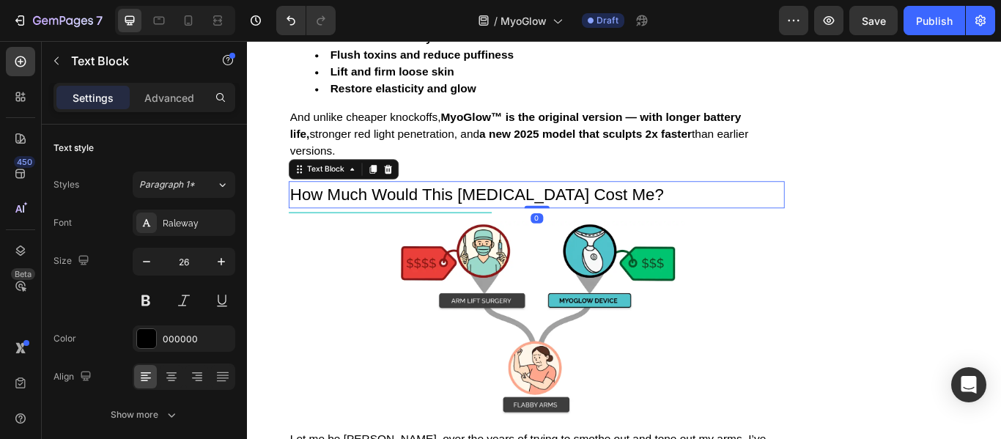
click at [407, 194] on icon at bounding box center [412, 190] width 10 height 10
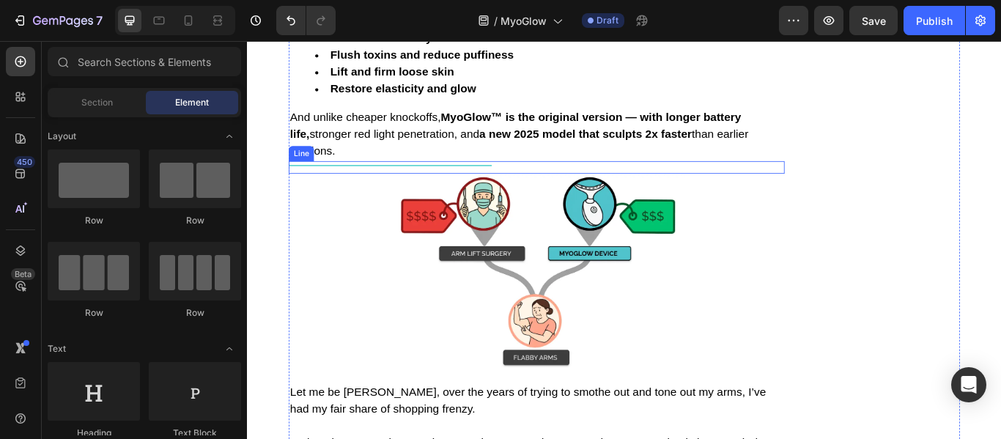
click at [378, 186] on div at bounding box center [413, 185] width 237 height 1
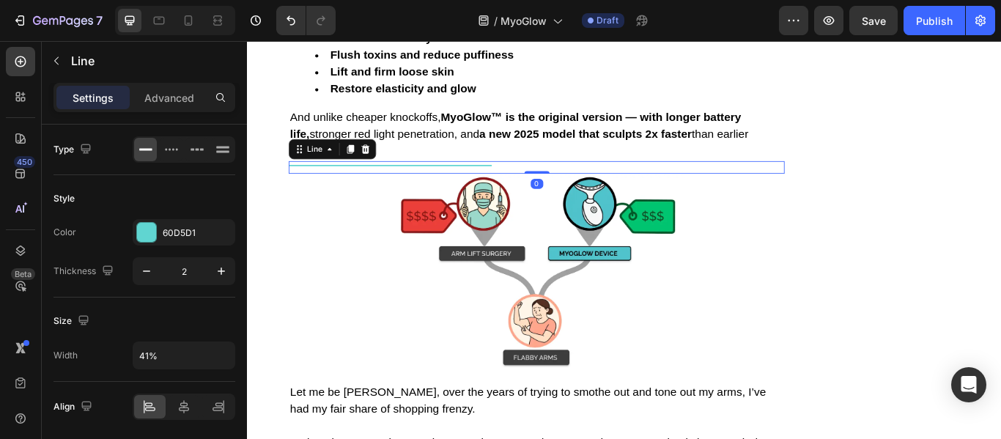
click at [379, 166] on icon at bounding box center [385, 167] width 12 height 12
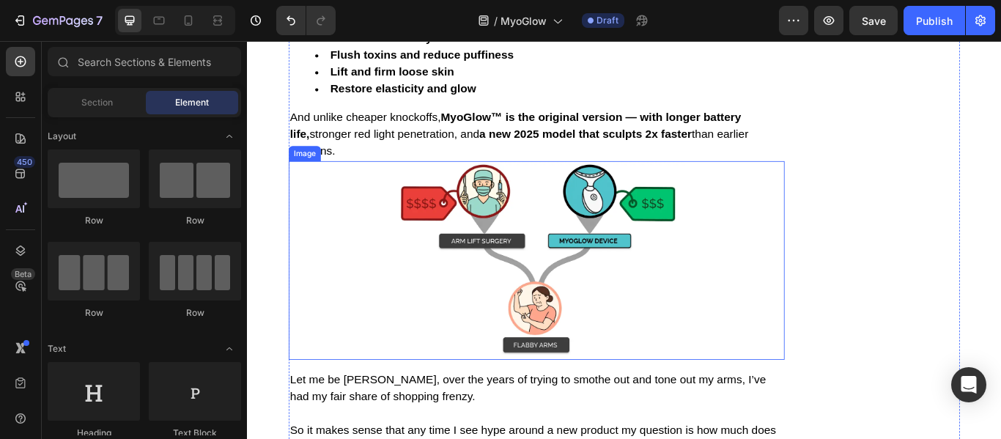
click at [378, 186] on div at bounding box center [584, 297] width 578 height 232
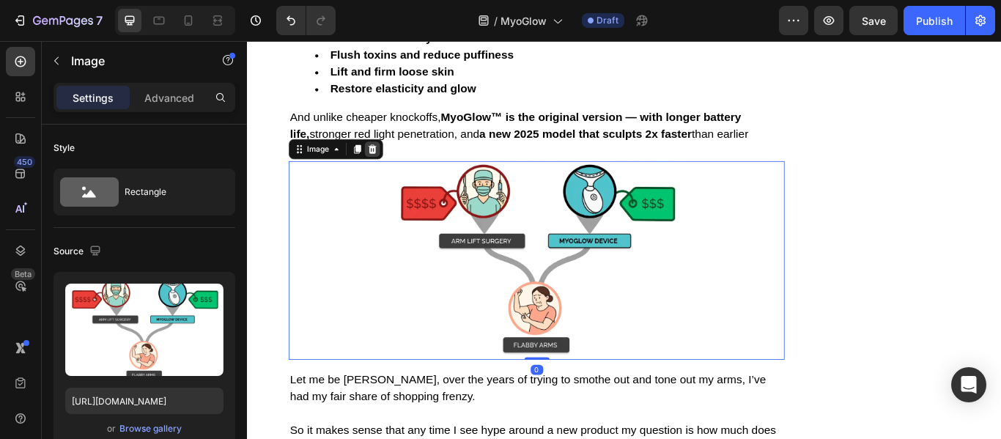
click at [389, 170] on icon at bounding box center [394, 167] width 10 height 10
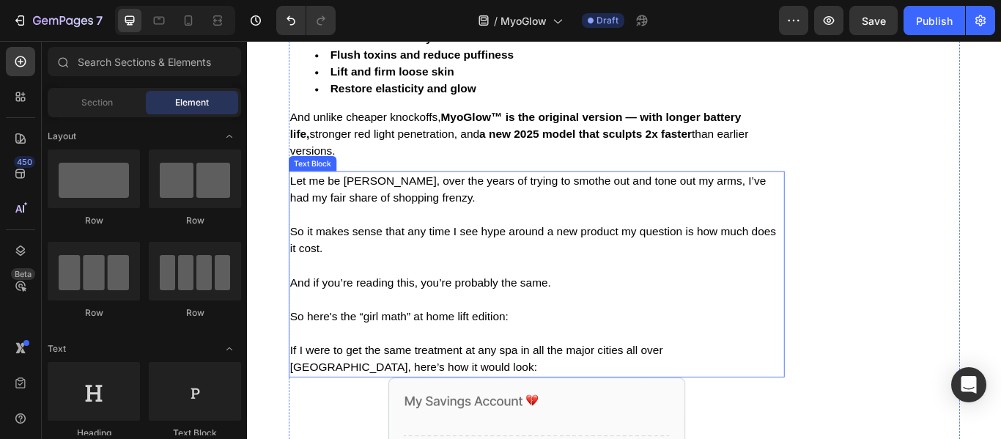
click at [379, 201] on p "Let me be [PERSON_NAME], over the years of trying to smothe out and tone out my…" at bounding box center [585, 214] width 576 height 40
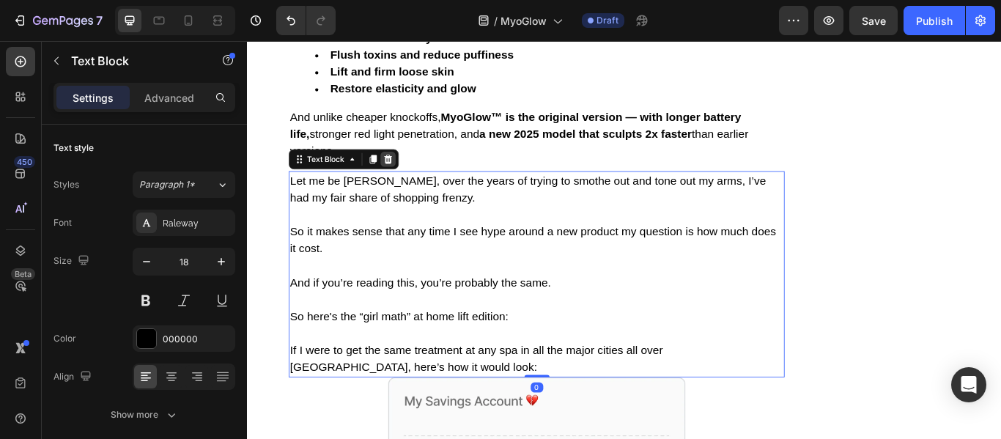
click at [407, 180] on icon at bounding box center [412, 179] width 10 height 10
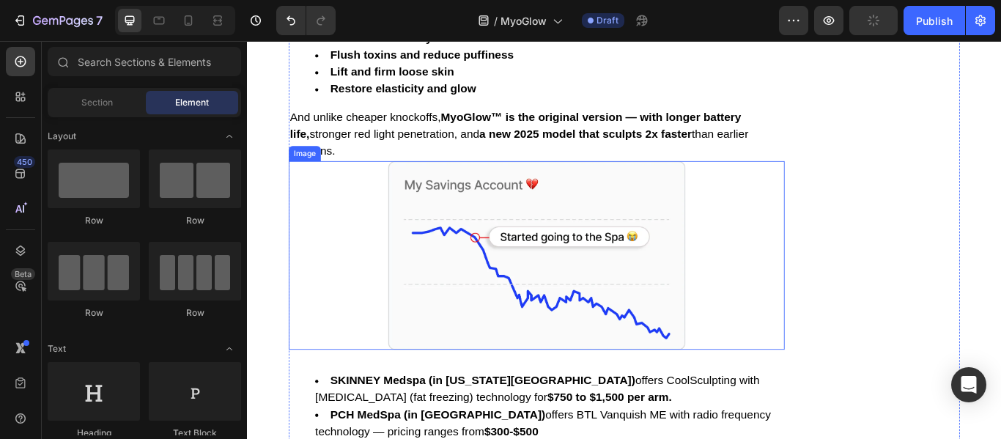
click at [392, 196] on div at bounding box center [584, 291] width 578 height 220
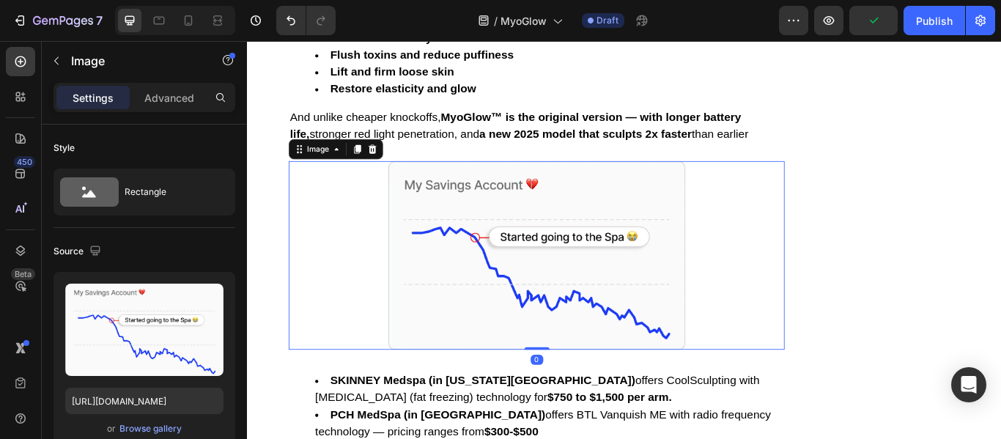
drag, startPoint x: 385, startPoint y: 169, endPoint x: 386, endPoint y: 192, distance: 23.5
click at [389, 169] on icon at bounding box center [394, 167] width 10 height 10
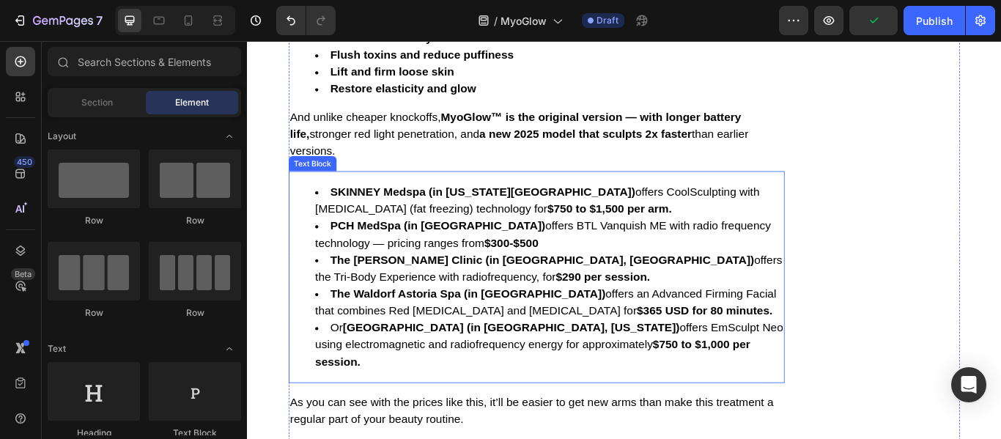
click at [383, 202] on div "SKINNEY Medspa (in [US_STATE][GEOGRAPHIC_DATA]) offers CoolSculpting with [MEDI…" at bounding box center [584, 316] width 578 height 247
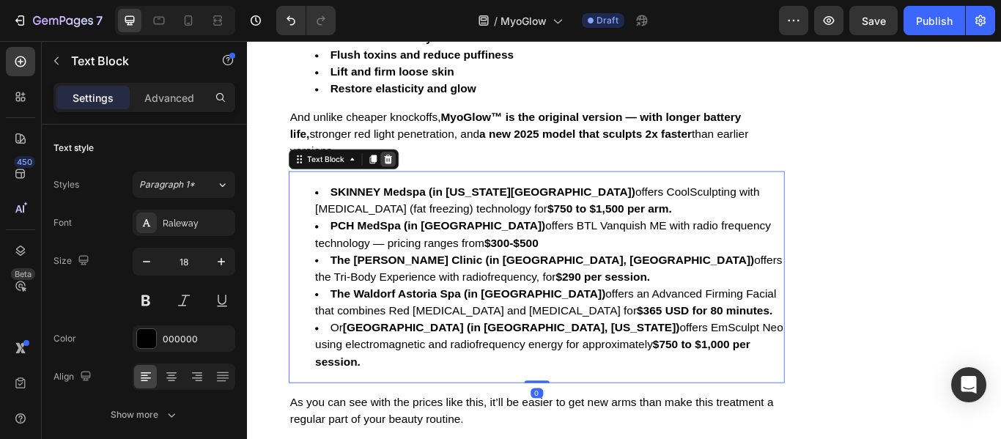
click at [407, 182] on icon at bounding box center [412, 179] width 10 height 10
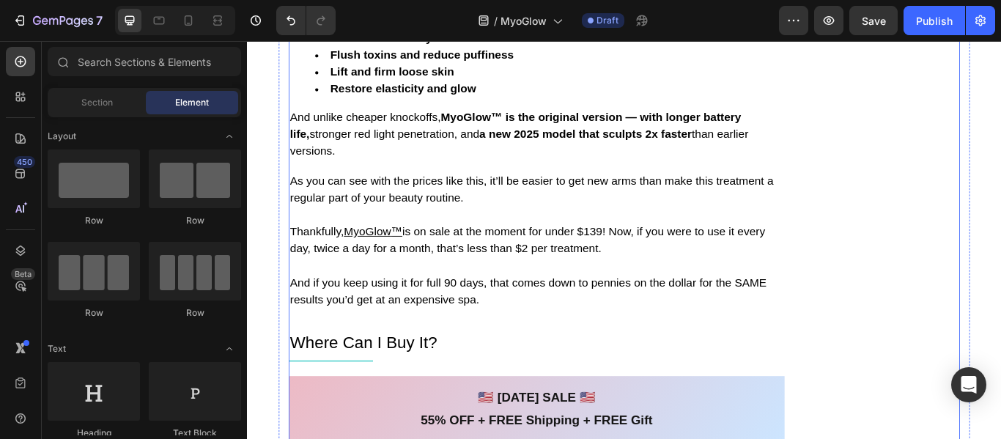
click at [392, 194] on p "As you can see with the prices like this, it’ll be easier to get new arms than …" at bounding box center [585, 214] width 576 height 40
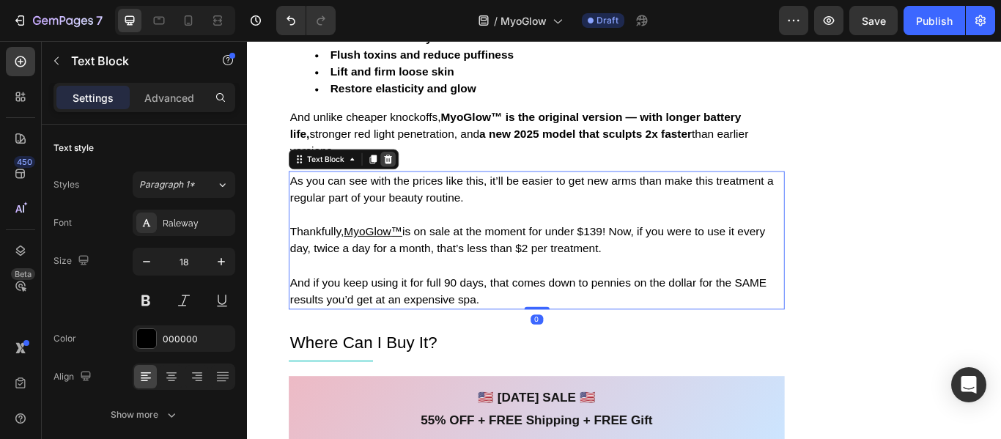
click at [405, 179] on icon at bounding box center [411, 179] width 12 height 12
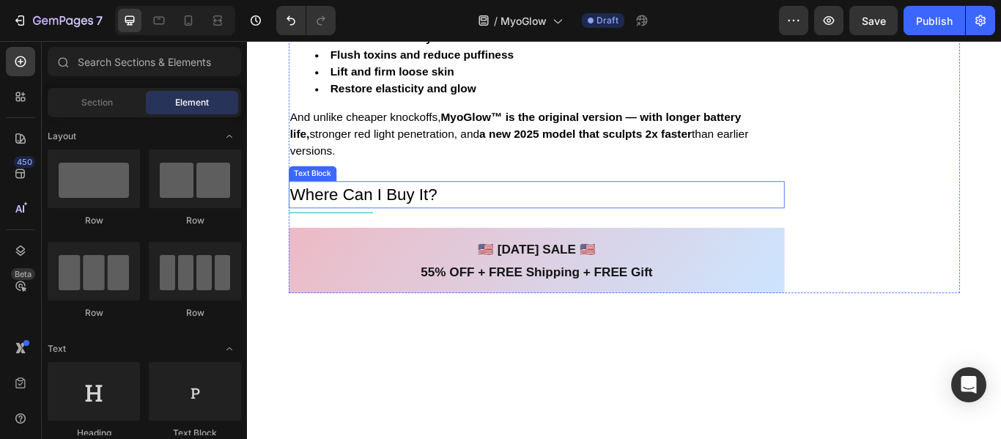
click at [394, 210] on p "Where Can I Buy It?" at bounding box center [585, 220] width 576 height 29
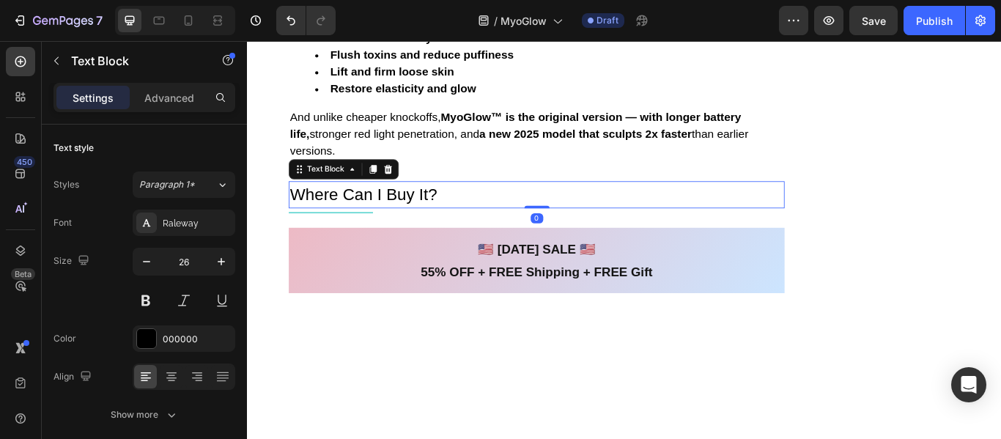
click at [405, 183] on div at bounding box center [411, 191] width 18 height 18
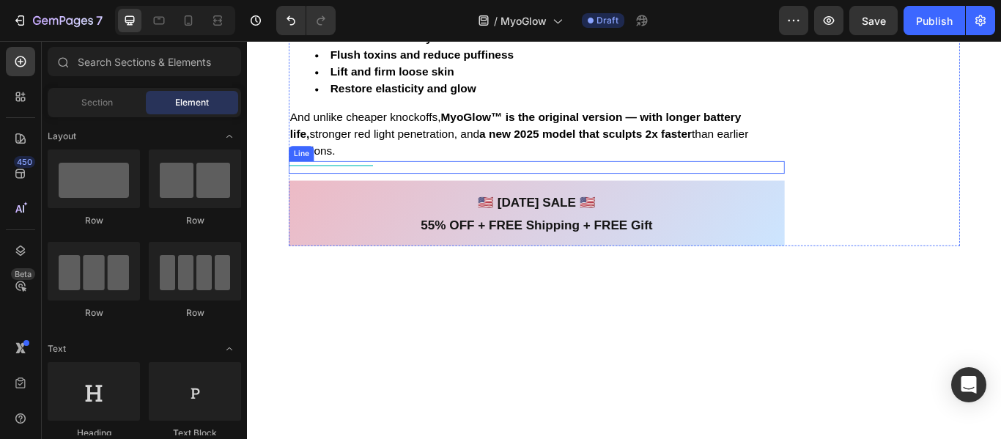
click at [397, 191] on div "Title Line" at bounding box center [584, 188] width 578 height 15
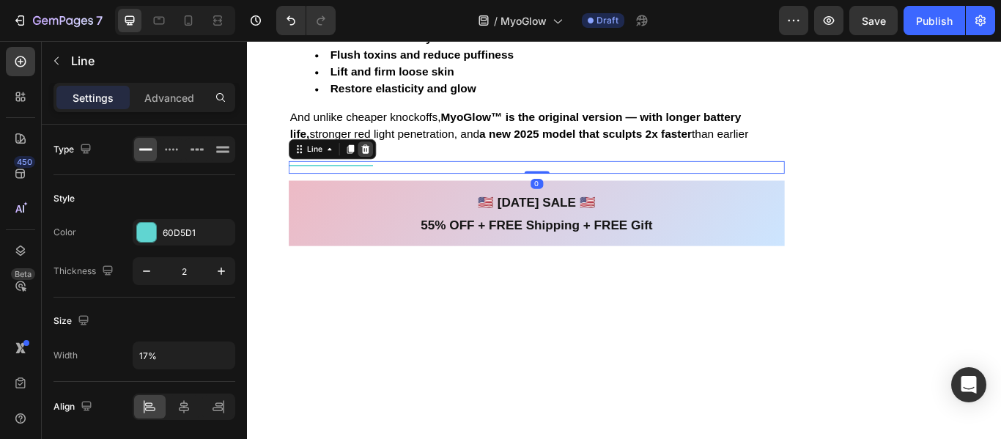
click at [386, 163] on div at bounding box center [385, 167] width 18 height 18
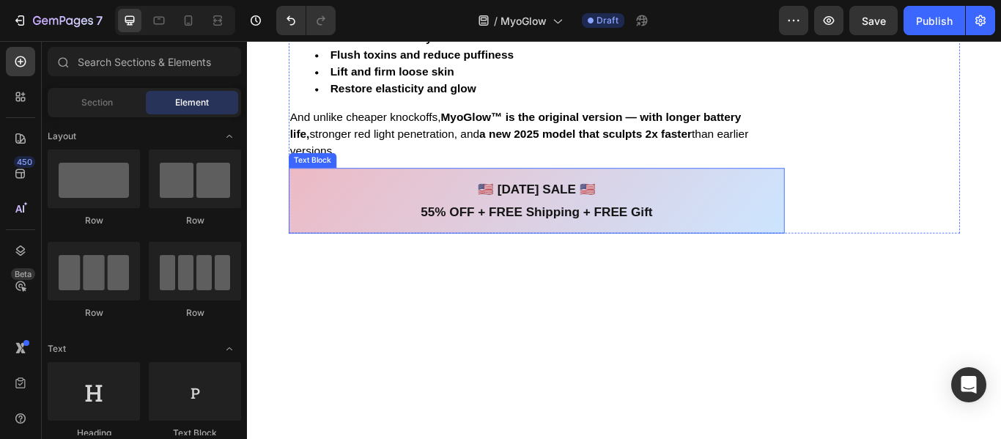
click at [394, 191] on div "🇺🇸 [DATE] SALE 🇺🇸 55% OFF + FREE Shipping + FREE Gift" at bounding box center [584, 227] width 578 height 76
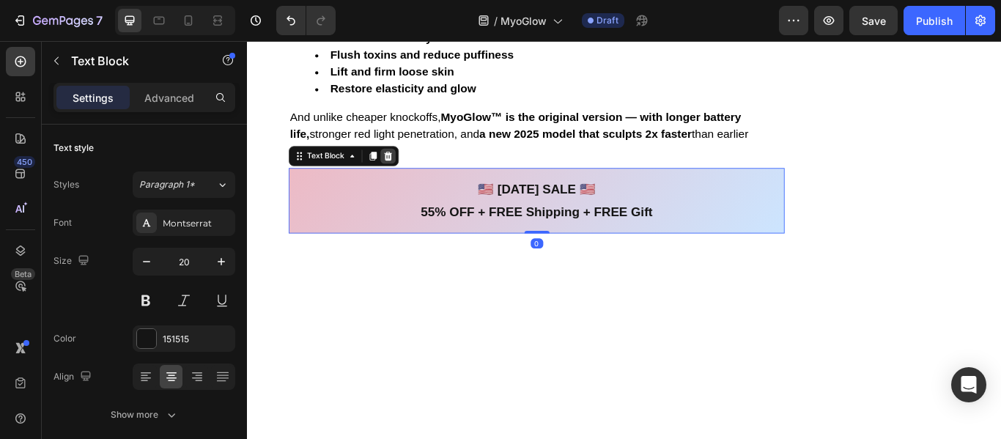
click at [407, 176] on icon at bounding box center [412, 175] width 10 height 10
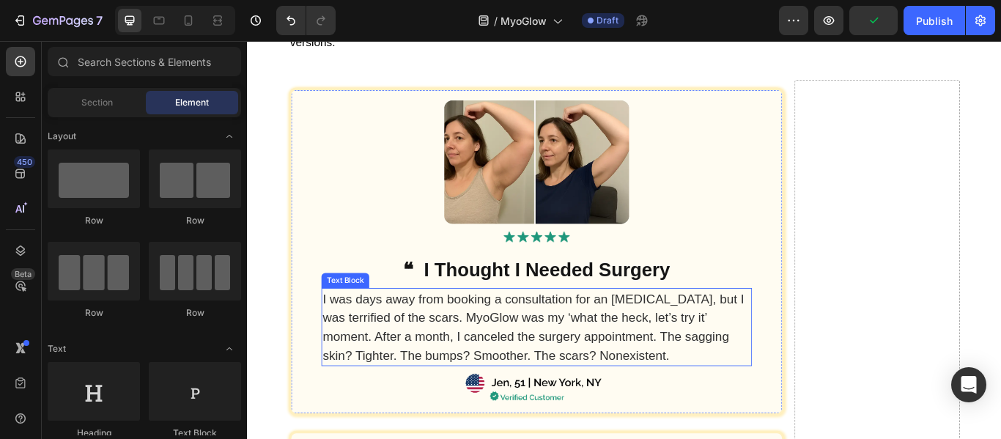
scroll to position [1924, 0]
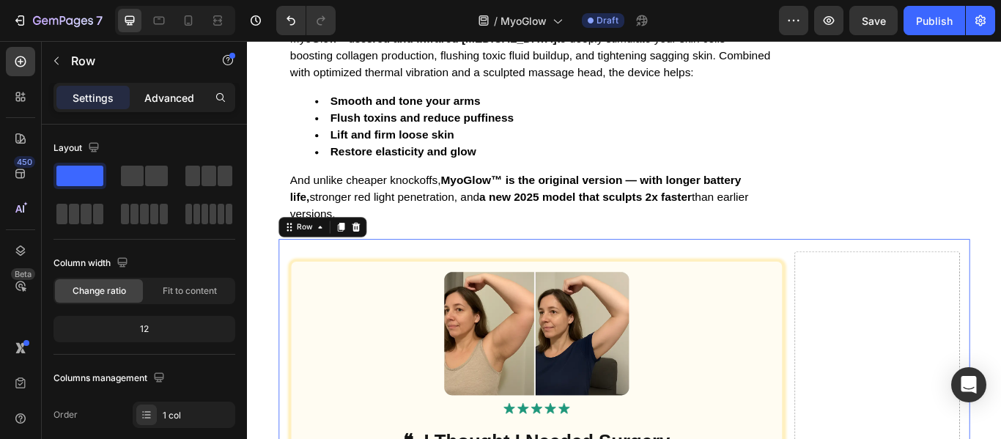
click at [169, 98] on p "Advanced" at bounding box center [169, 97] width 50 height 15
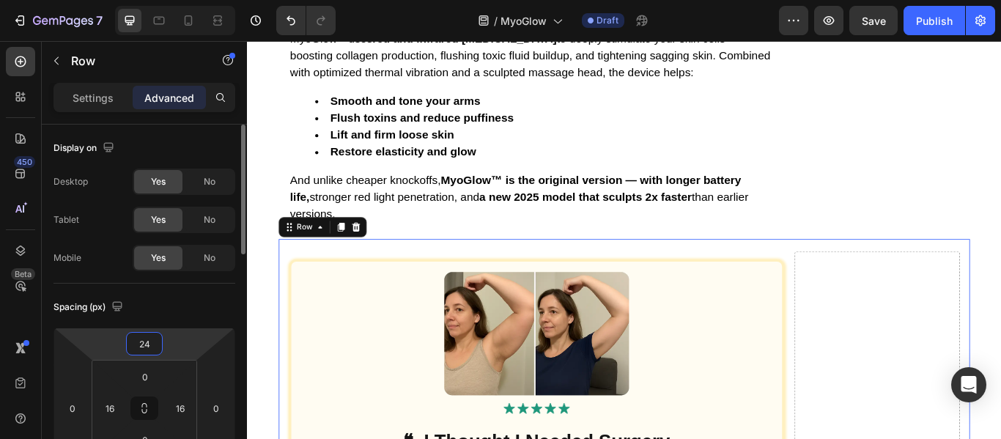
click at [141, 337] on input "24" at bounding box center [144, 344] width 29 height 22
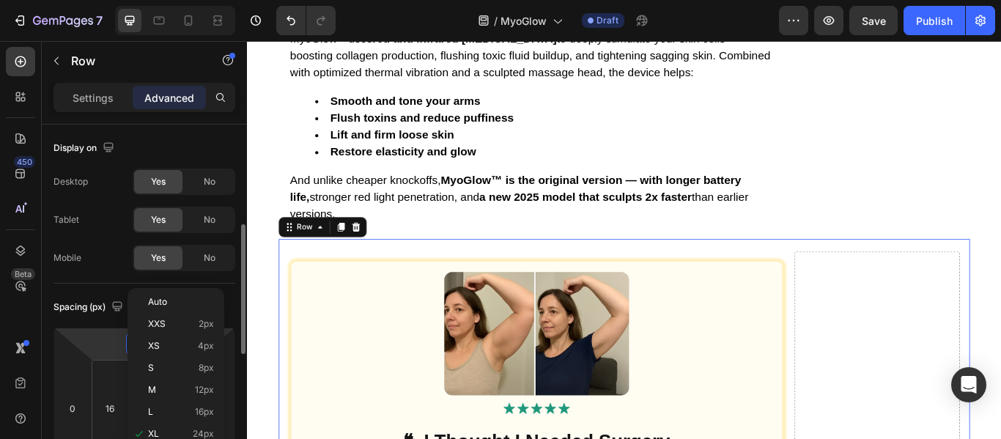
scroll to position [73, 0]
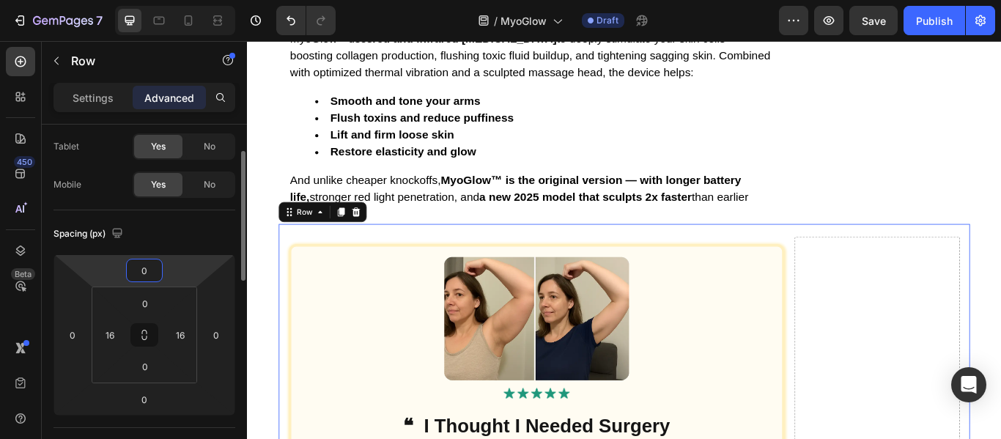
type input "0"
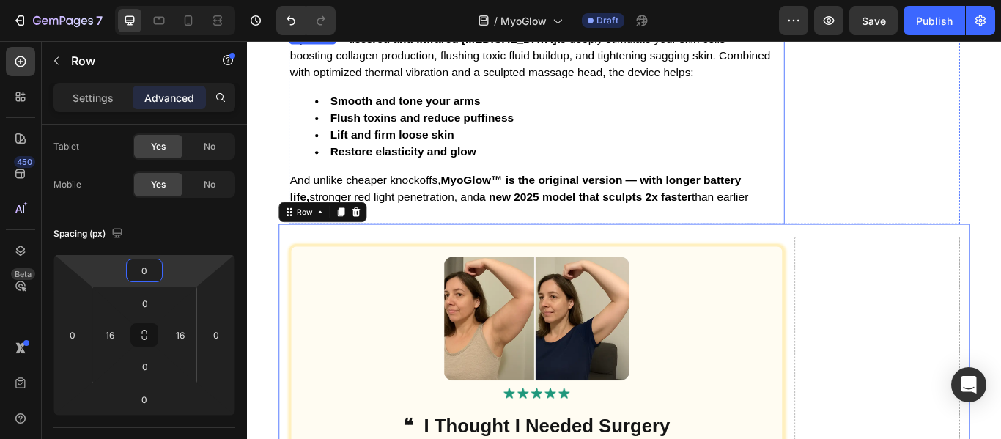
click at [747, 134] on li "Flush toxins and reduce puffiness" at bounding box center [599, 131] width 546 height 20
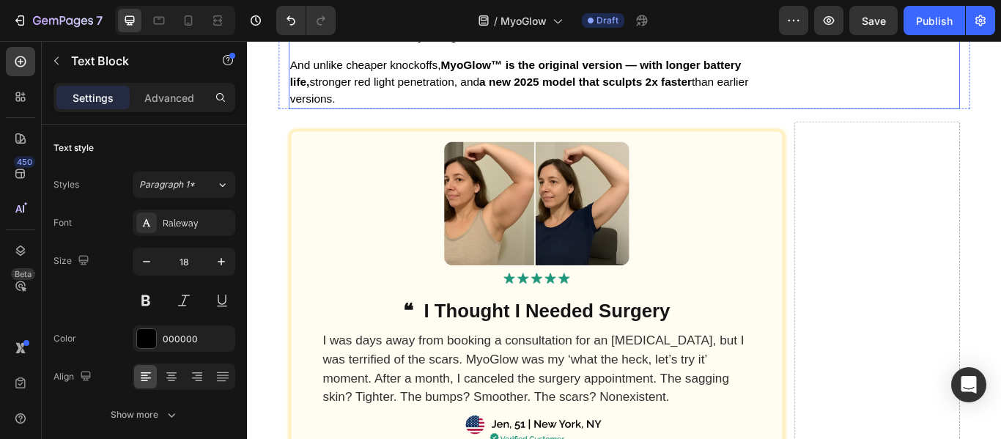
scroll to position [1924, 0]
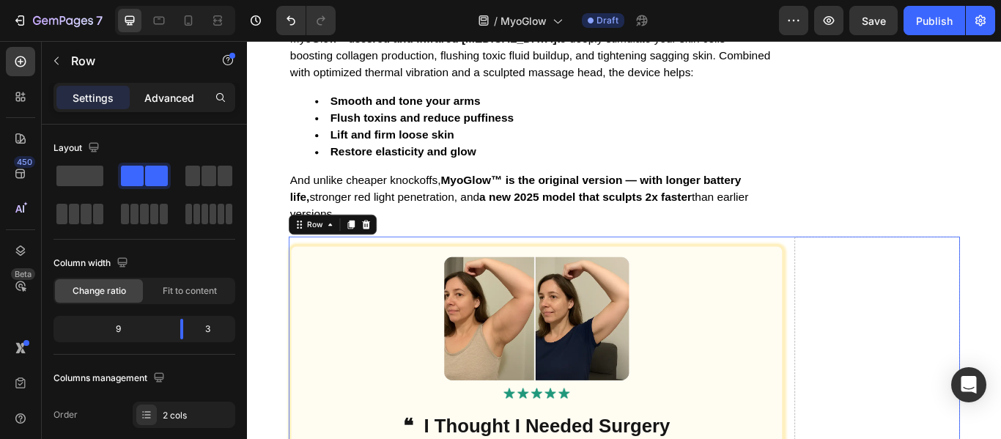
click at [185, 90] on p "Advanced" at bounding box center [169, 97] width 50 height 15
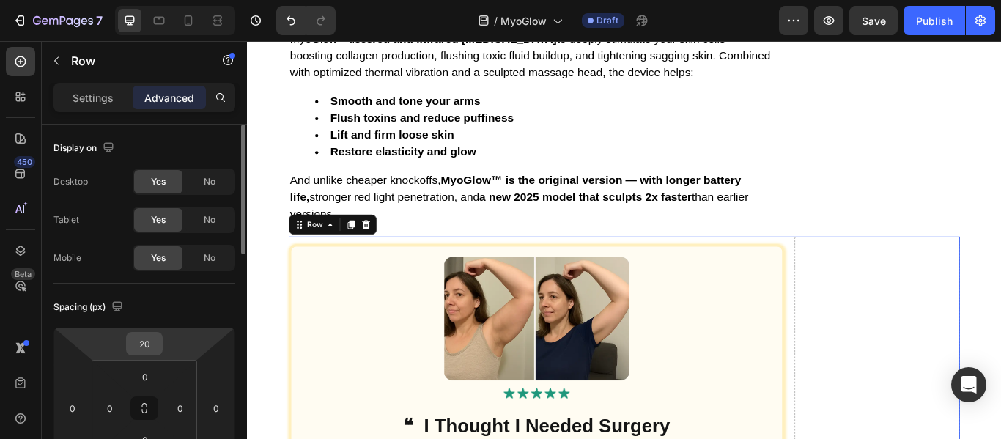
click at [141, 347] on input "20" at bounding box center [144, 344] width 29 height 22
type input "0"
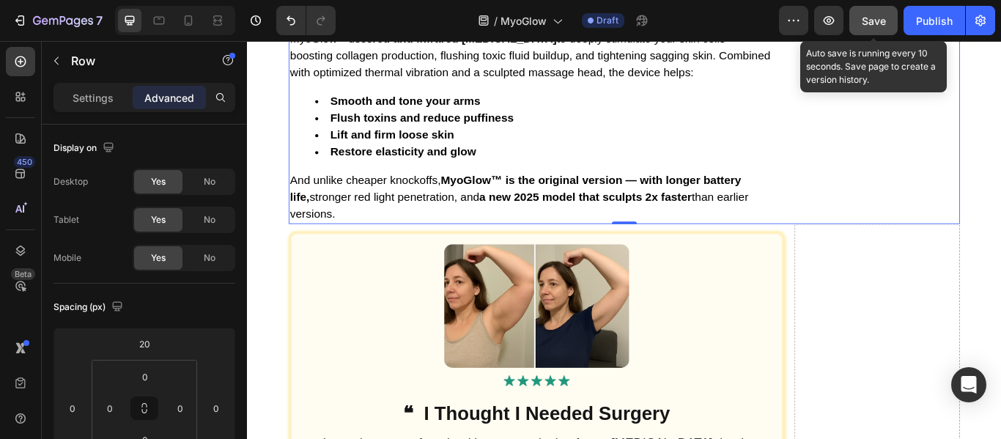
click at [880, 18] on span "Save" at bounding box center [874, 21] width 24 height 12
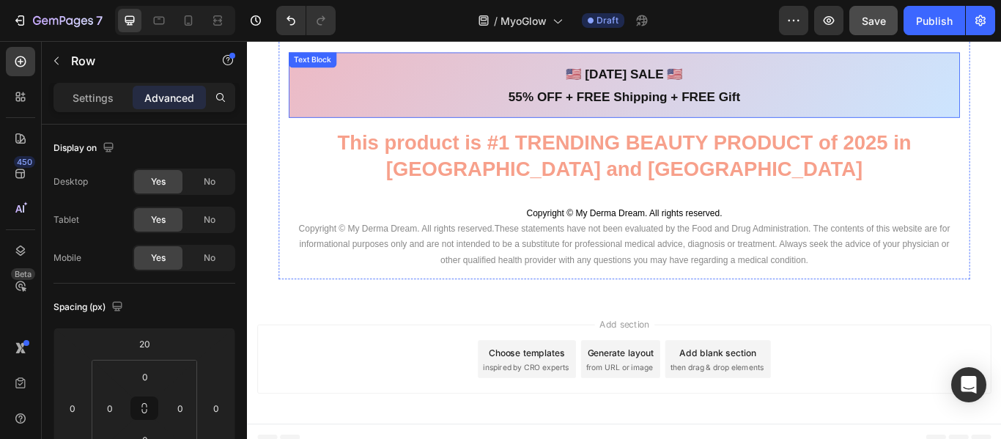
scroll to position [12451, 0]
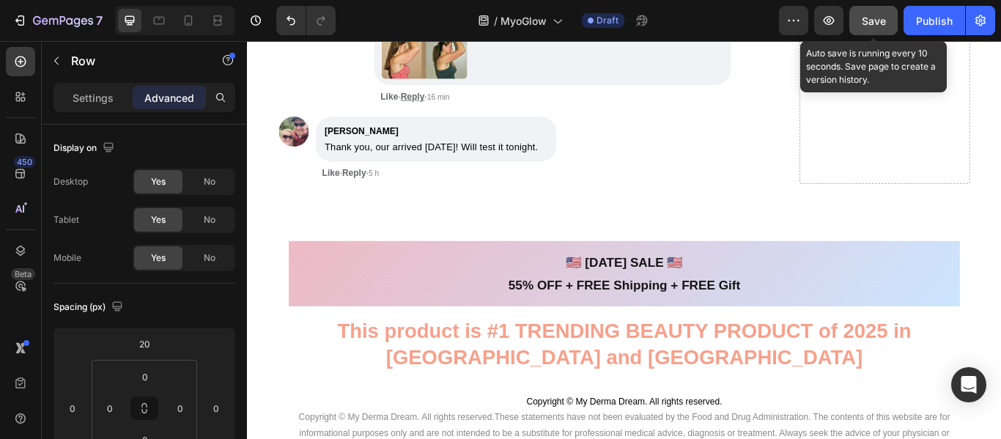
click at [870, 23] on span "Save" at bounding box center [874, 21] width 24 height 12
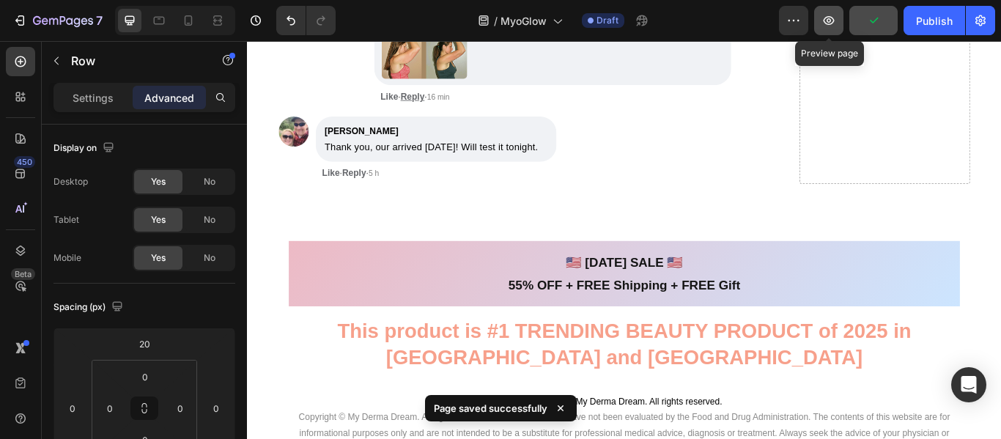
click at [830, 26] on icon "button" at bounding box center [829, 20] width 15 height 15
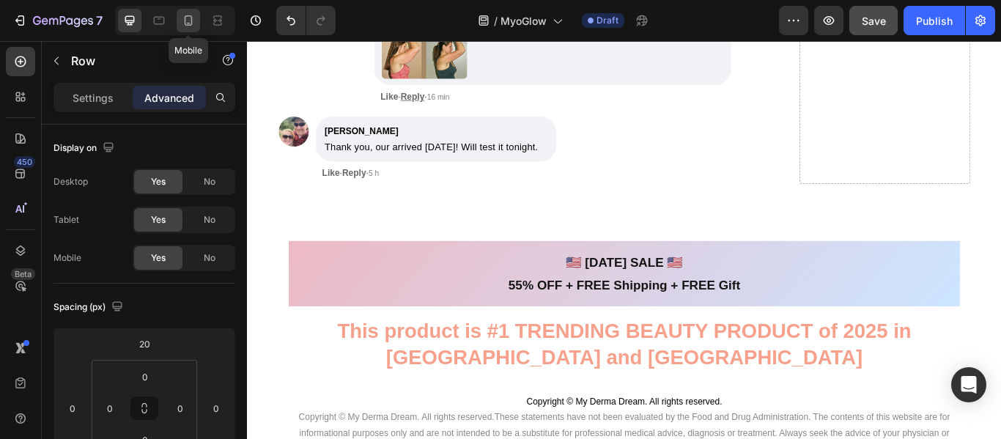
click at [189, 10] on div at bounding box center [188, 20] width 23 height 23
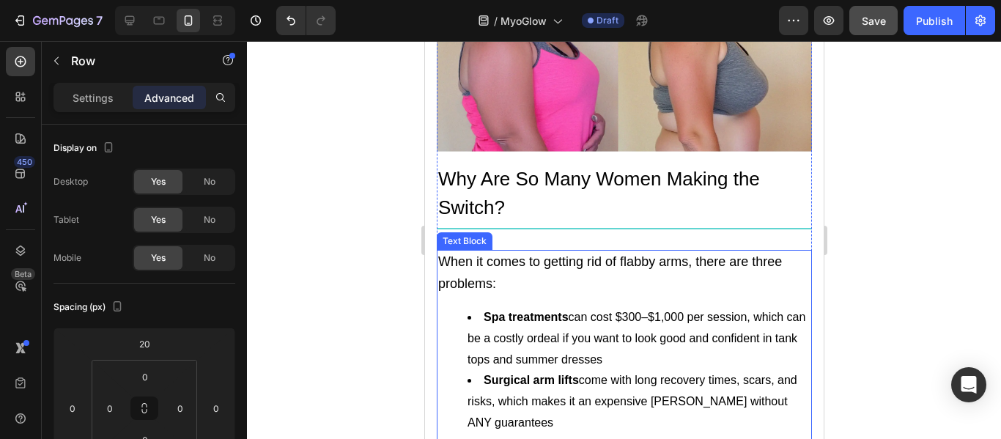
scroll to position [1100, 0]
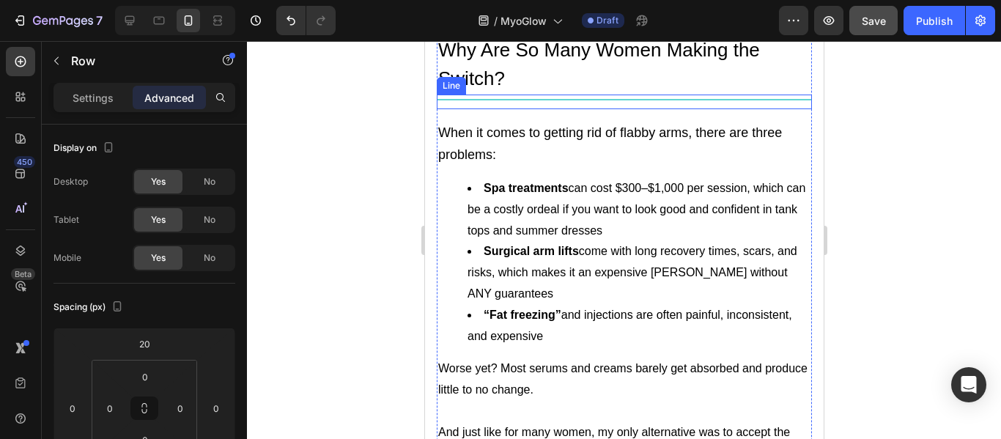
click at [537, 93] on p "Why Are So Many Women Making the Switch?" at bounding box center [624, 64] width 372 height 57
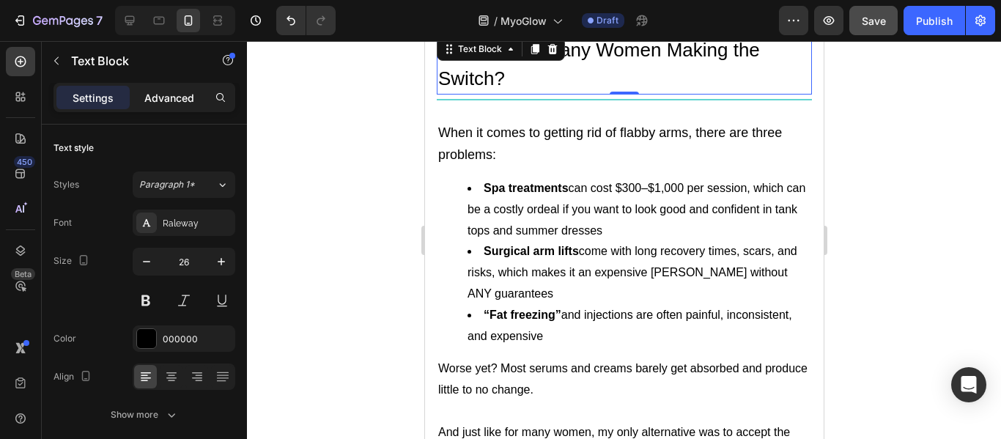
click at [168, 107] on div "Advanced" at bounding box center [169, 97] width 73 height 23
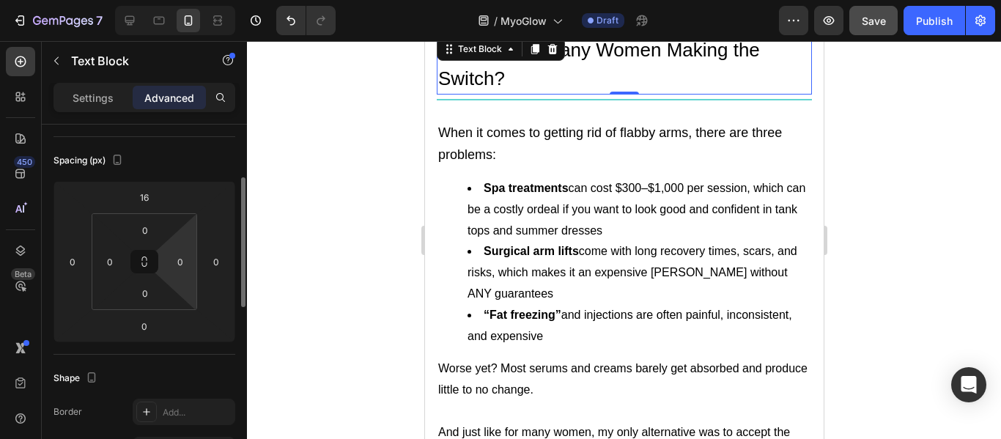
scroll to position [220, 0]
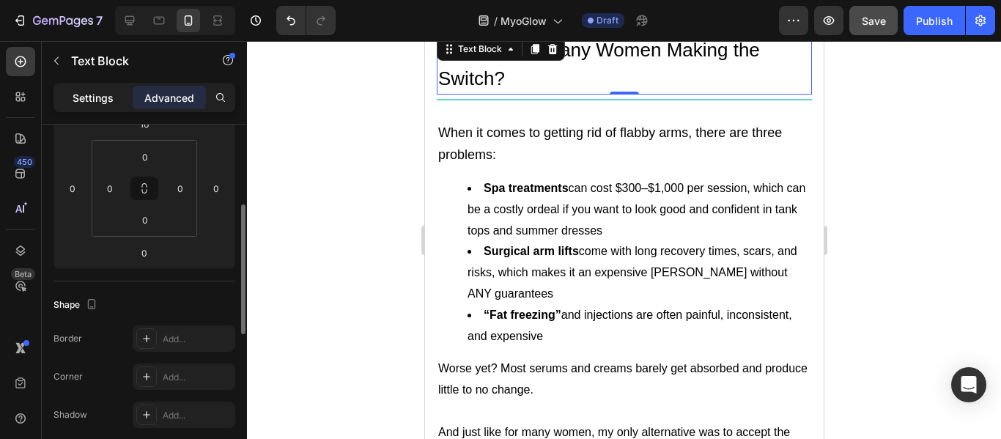
click at [82, 98] on p "Settings" at bounding box center [93, 97] width 41 height 15
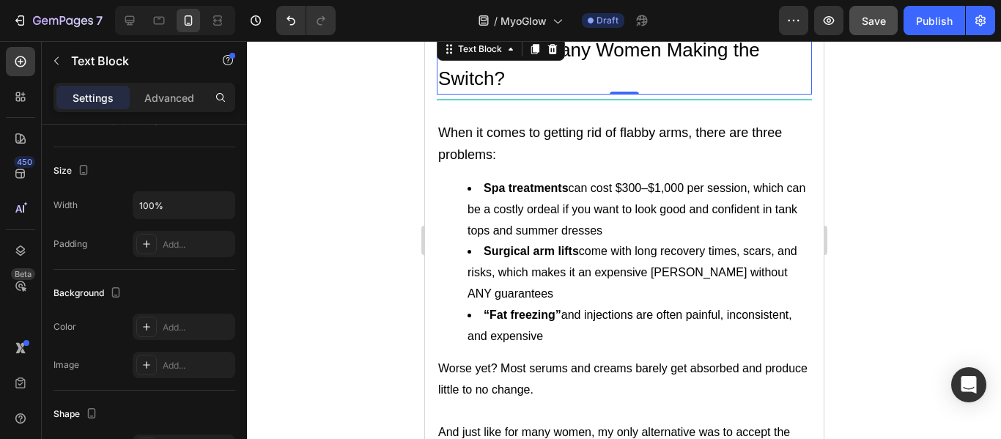
scroll to position [0, 0]
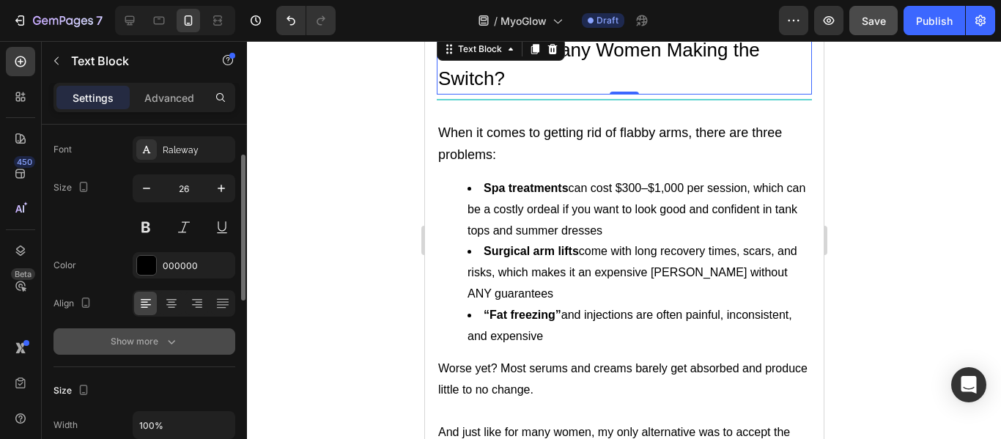
click at [165, 335] on icon "button" at bounding box center [171, 341] width 15 height 15
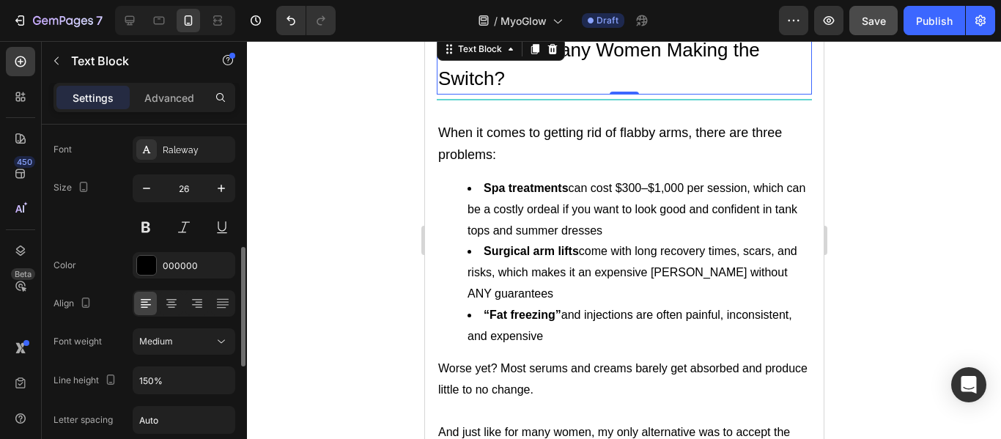
scroll to position [147, 0]
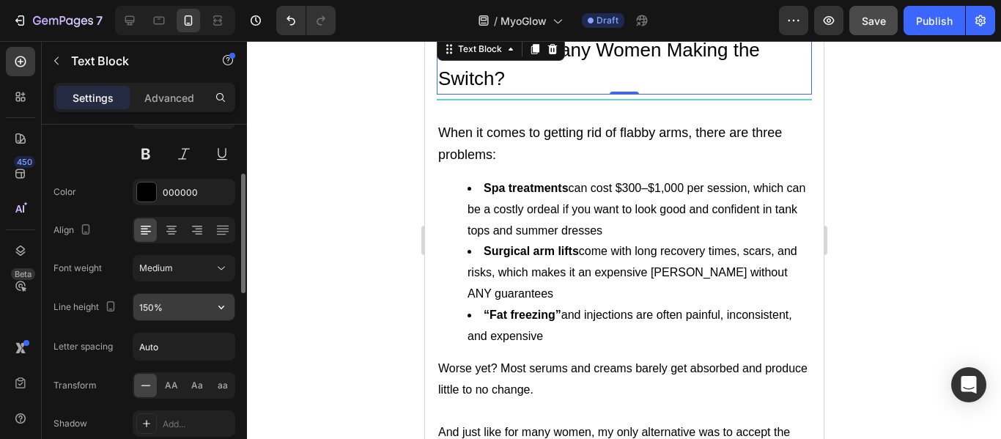
click at [171, 312] on input "150%" at bounding box center [183, 307] width 101 height 26
click at [218, 306] on icon "button" at bounding box center [221, 307] width 15 height 15
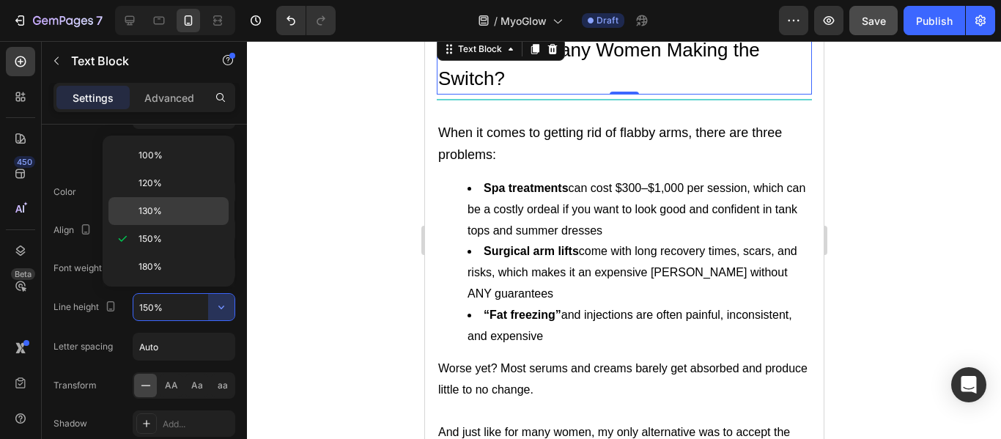
click at [152, 213] on span "130%" at bounding box center [150, 211] width 23 height 13
type input "130%"
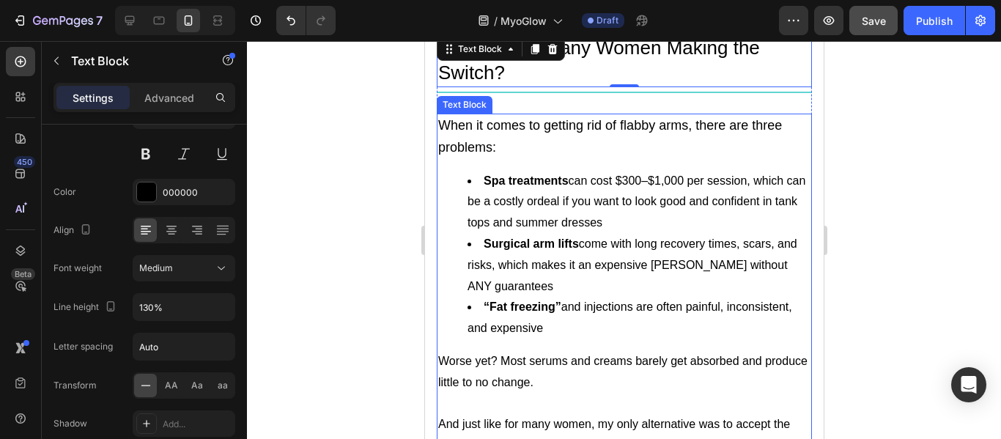
click at [631, 159] on p "When it comes to getting rid of flabby arms, there are three problems:" at bounding box center [624, 137] width 372 height 44
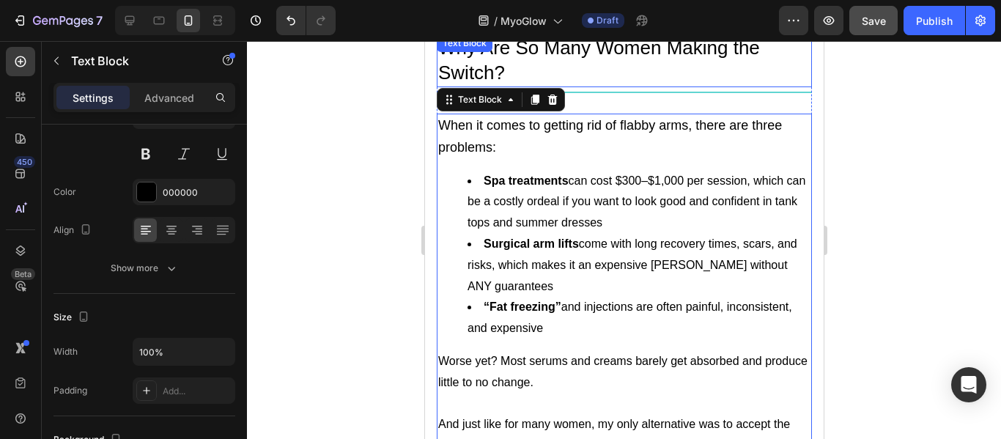
click at [551, 86] on p "Why Are So Many Women Making the Switch?" at bounding box center [624, 61] width 372 height 50
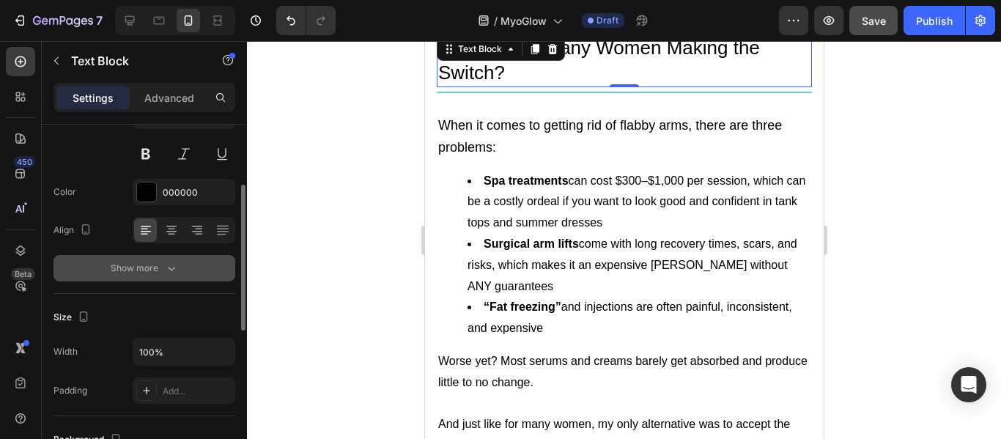
click at [166, 273] on icon "button" at bounding box center [171, 268] width 15 height 15
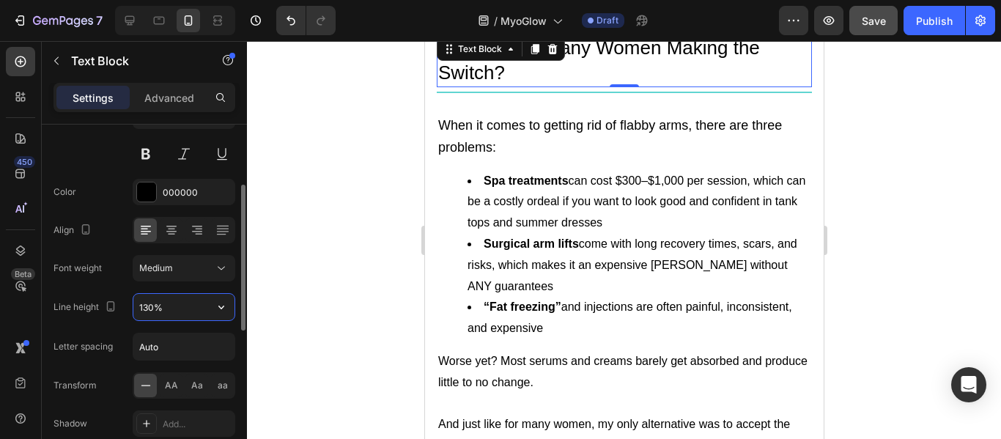
click at [190, 306] on input "130%" at bounding box center [183, 307] width 101 height 26
click at [229, 308] on button "button" at bounding box center [221, 307] width 26 height 26
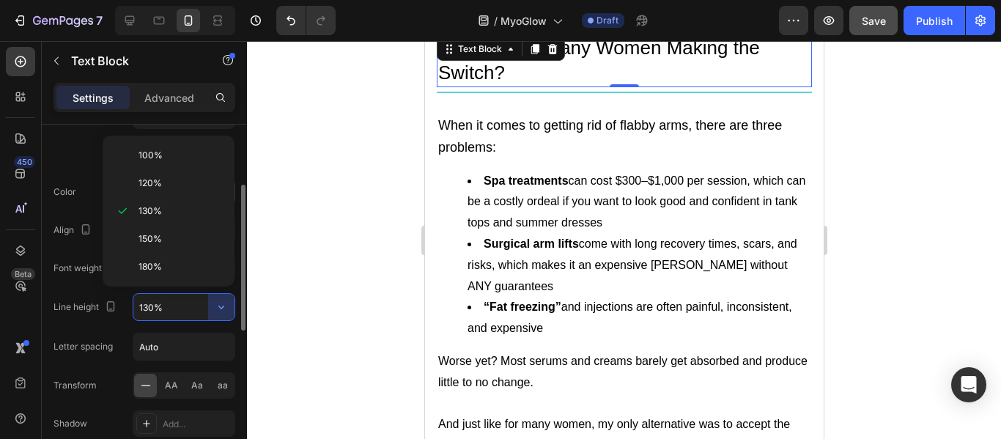
click at [168, 189] on p "120%" at bounding box center [181, 183] width 84 height 13
type input "120%"
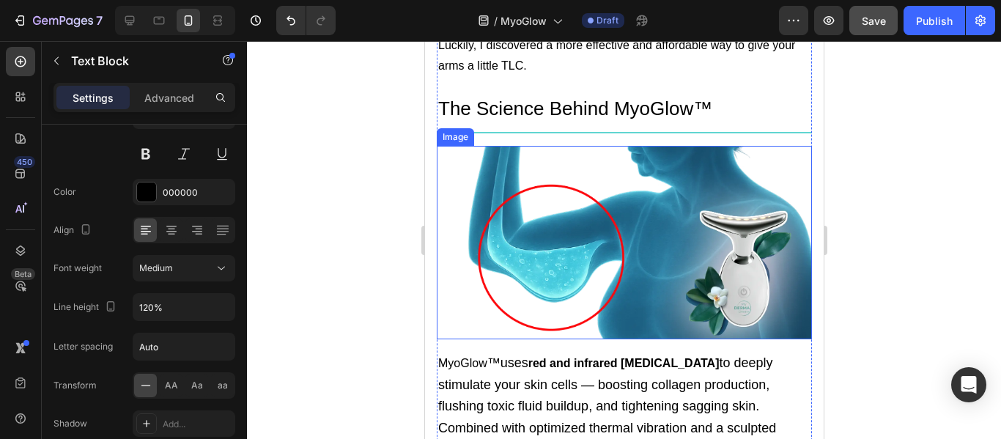
scroll to position [1540, 0]
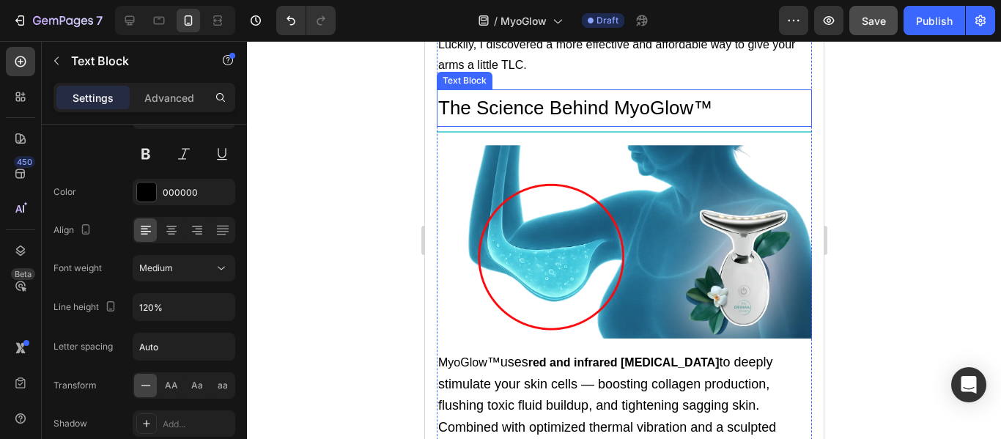
click at [543, 125] on p "The Science Behind MyoGlow™" at bounding box center [624, 108] width 372 height 34
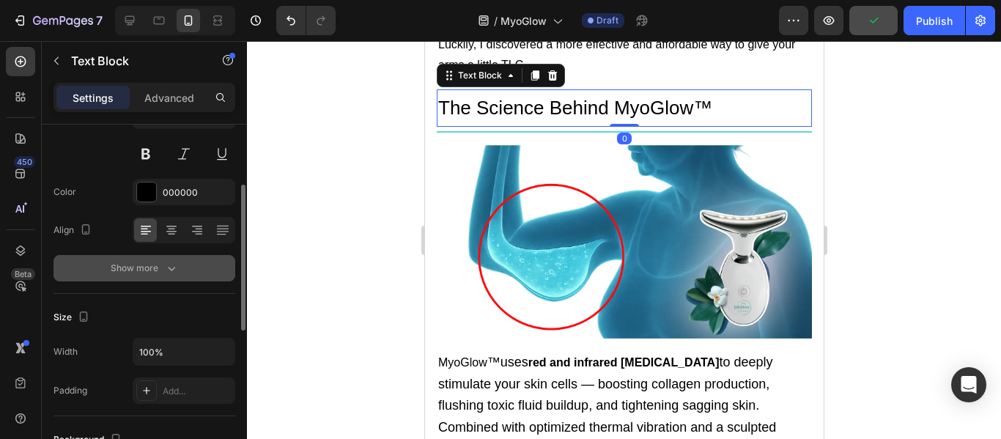
click at [166, 269] on icon "button" at bounding box center [171, 268] width 15 height 15
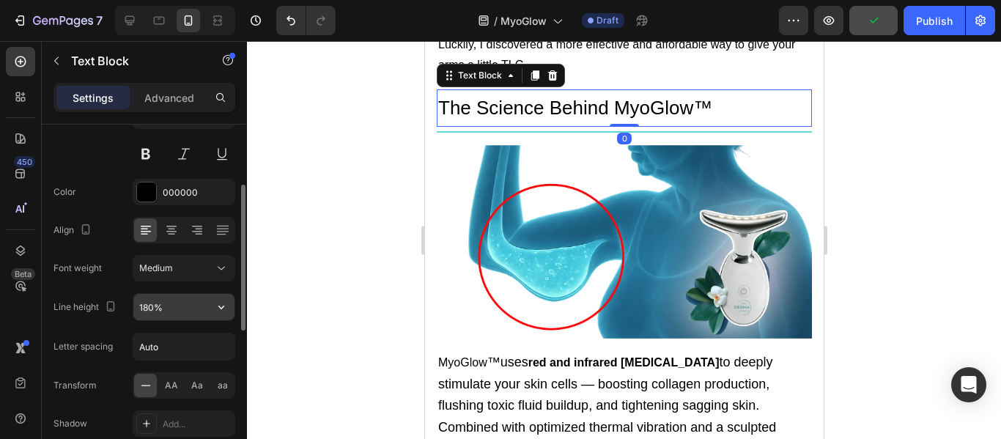
click at [169, 303] on input "180%" at bounding box center [183, 307] width 101 height 26
click at [217, 309] on icon "button" at bounding box center [221, 307] width 15 height 15
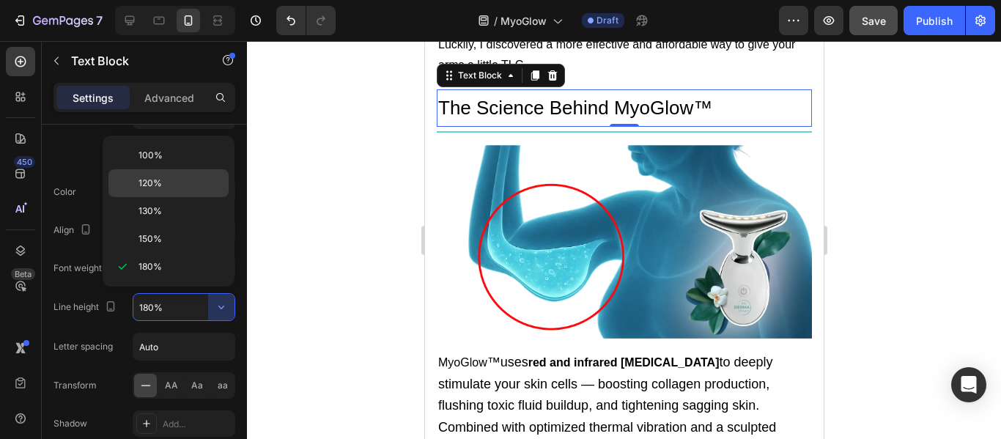
drag, startPoint x: 180, startPoint y: 181, endPoint x: 17, endPoint y: 179, distance: 162.8
click at [180, 181] on p "120%" at bounding box center [181, 183] width 84 height 13
type input "120%"
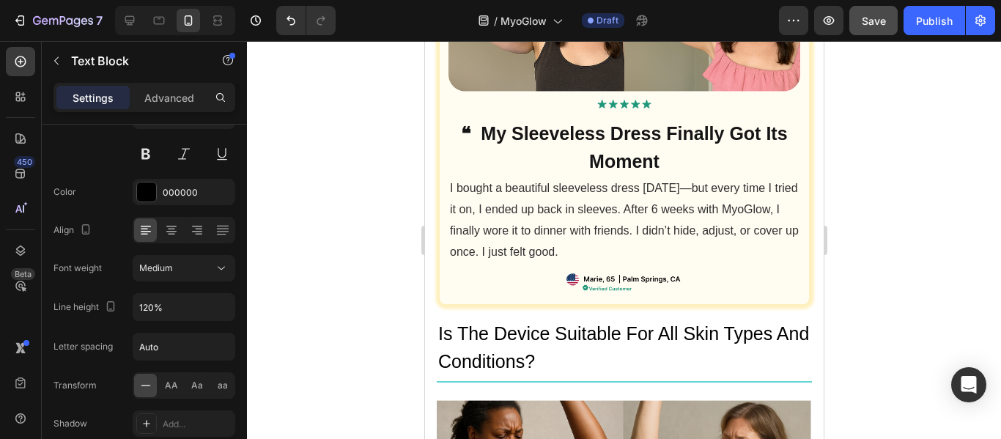
scroll to position [3372, 0]
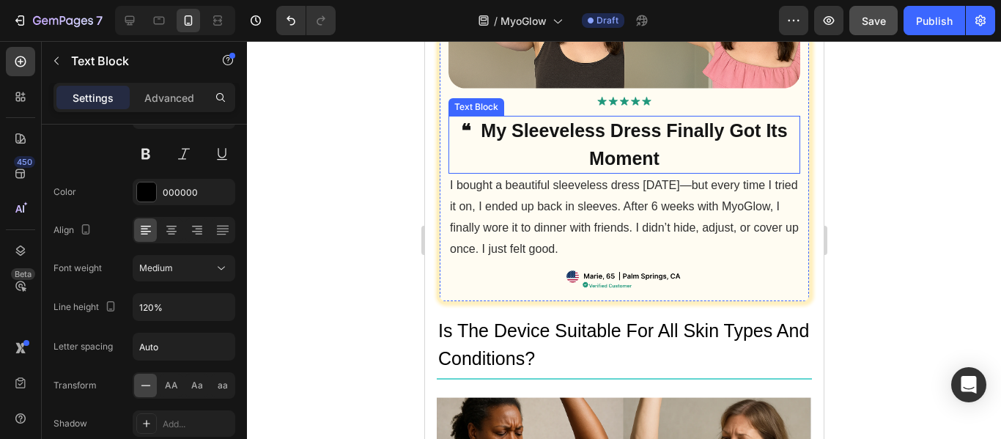
click at [630, 121] on strong "❝ My Sleeveless Dress Finally Got Its Moment" at bounding box center [623, 144] width 326 height 48
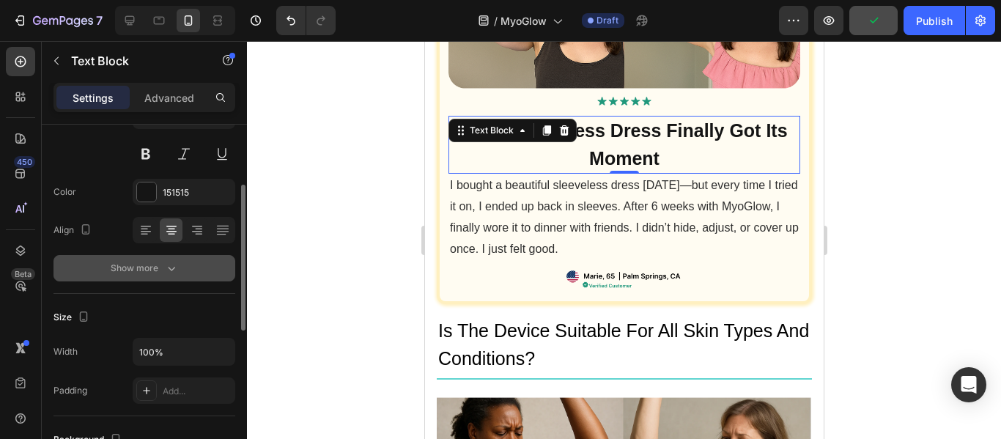
click at [170, 272] on icon "button" at bounding box center [171, 268] width 15 height 15
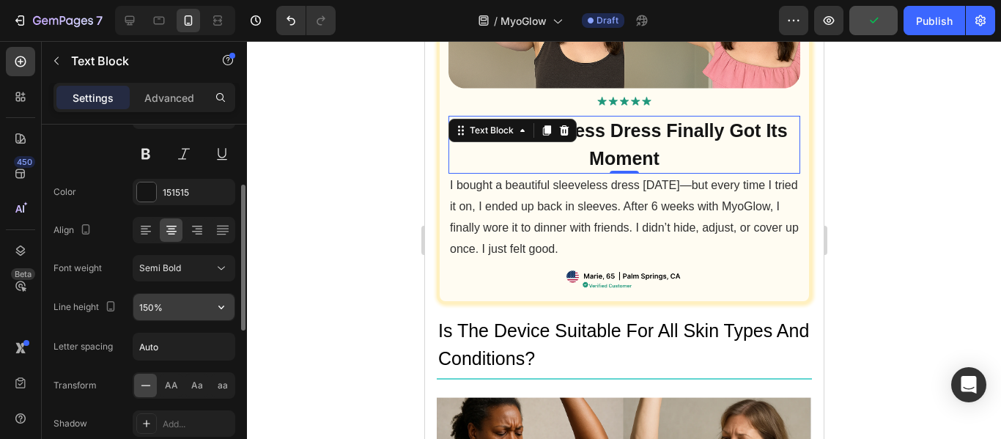
click at [176, 309] on input "150%" at bounding box center [183, 307] width 101 height 26
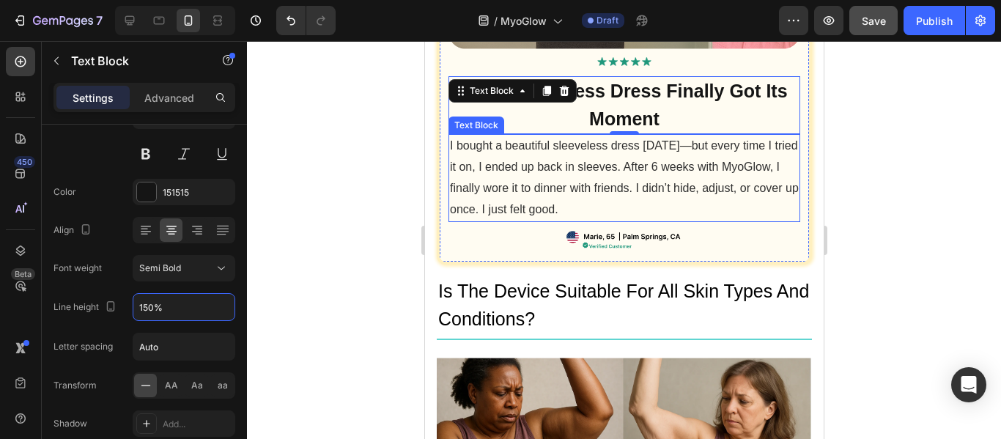
scroll to position [3446, 0]
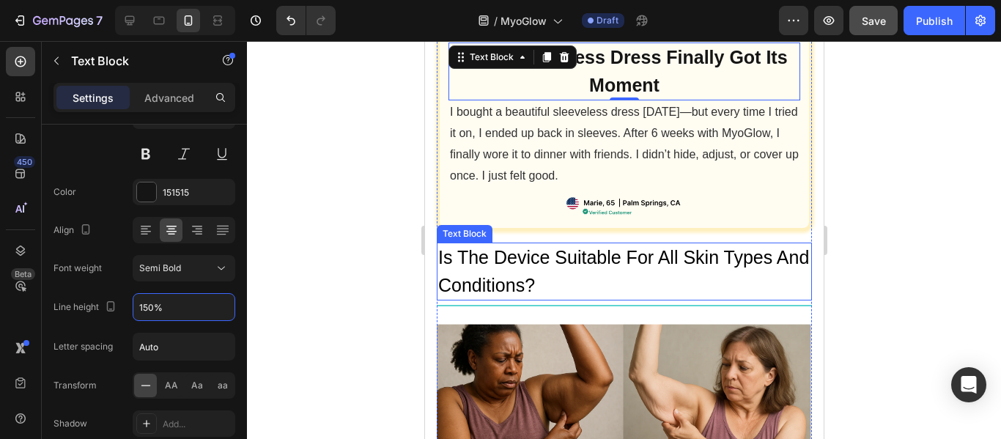
click at [544, 244] on p "Is The Device Suitable For All Skin Types And Conditions?" at bounding box center [624, 271] width 372 height 55
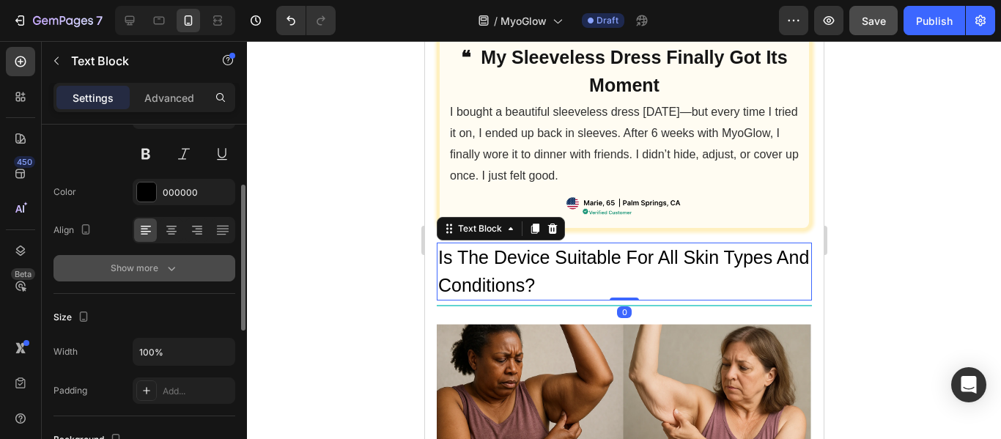
click at [168, 262] on icon "button" at bounding box center [171, 268] width 15 height 15
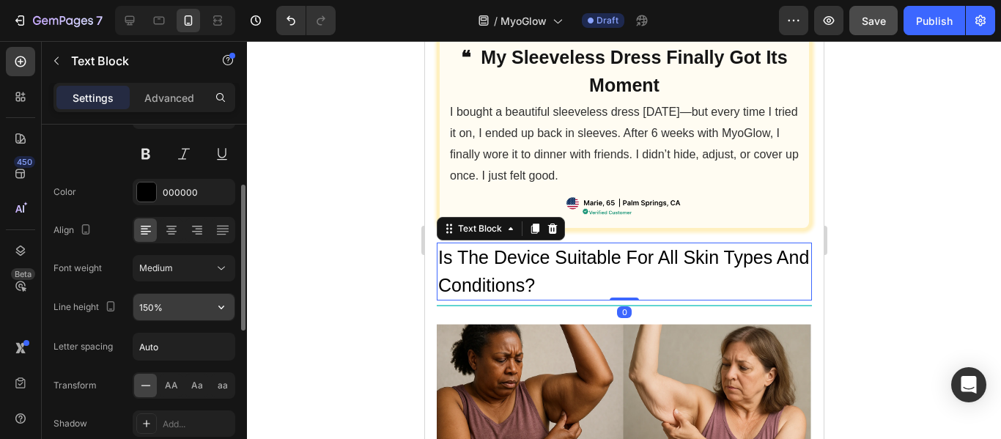
click at [188, 312] on input "150%" at bounding box center [183, 307] width 101 height 26
click at [220, 307] on icon "button" at bounding box center [221, 308] width 6 height 4
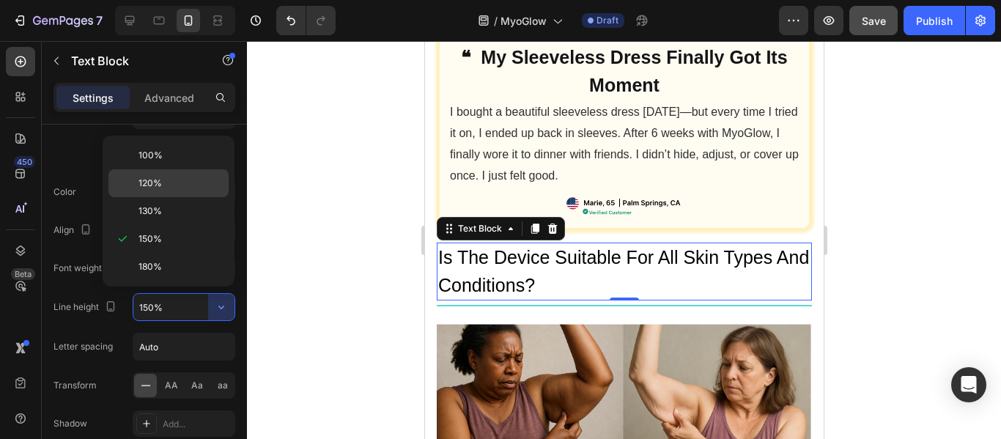
click at [144, 197] on div "120%" at bounding box center [169, 211] width 120 height 28
type input "120%"
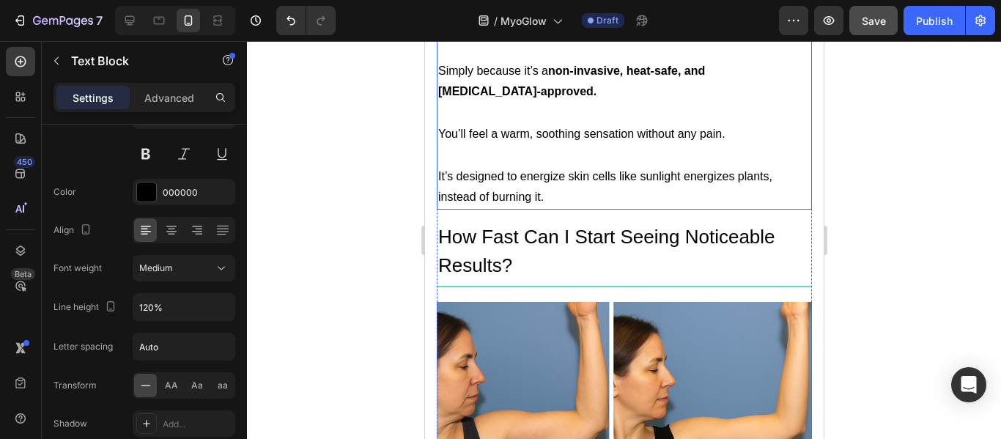
scroll to position [4252, 0]
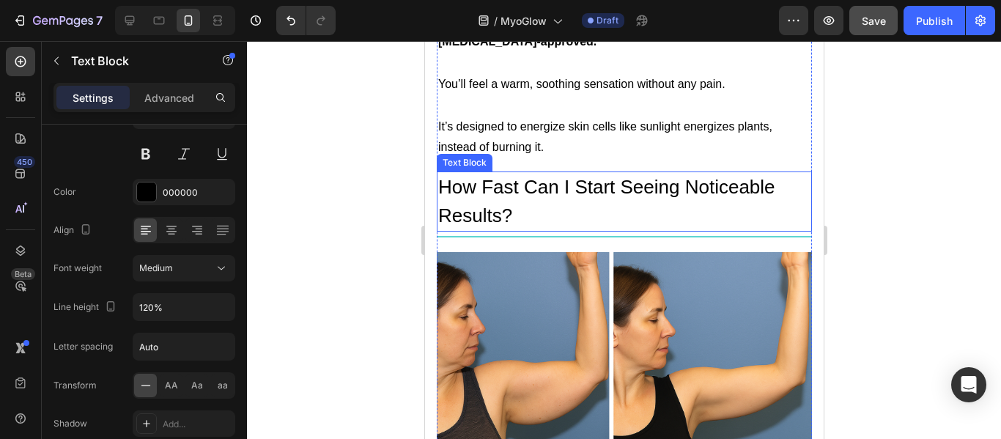
click at [510, 190] on p "How Fast Can I Start Seeing Noticeable Results?" at bounding box center [624, 201] width 372 height 57
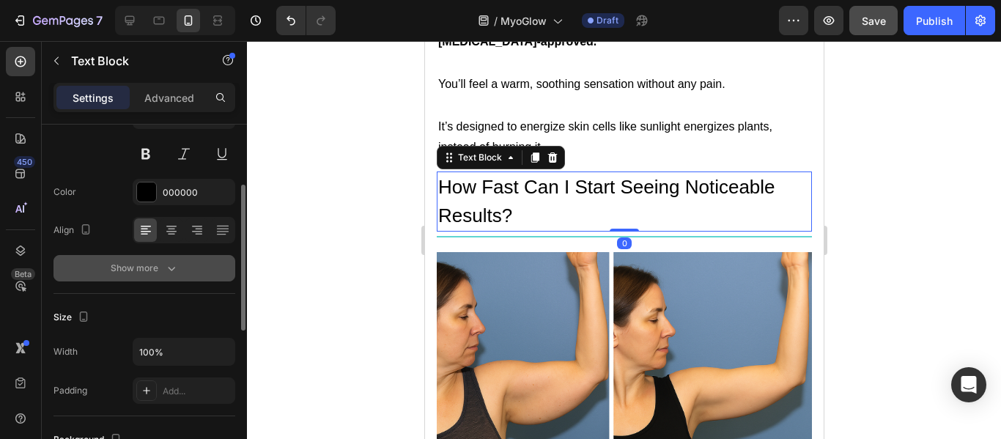
click at [144, 273] on div "Show more" at bounding box center [145, 268] width 68 height 15
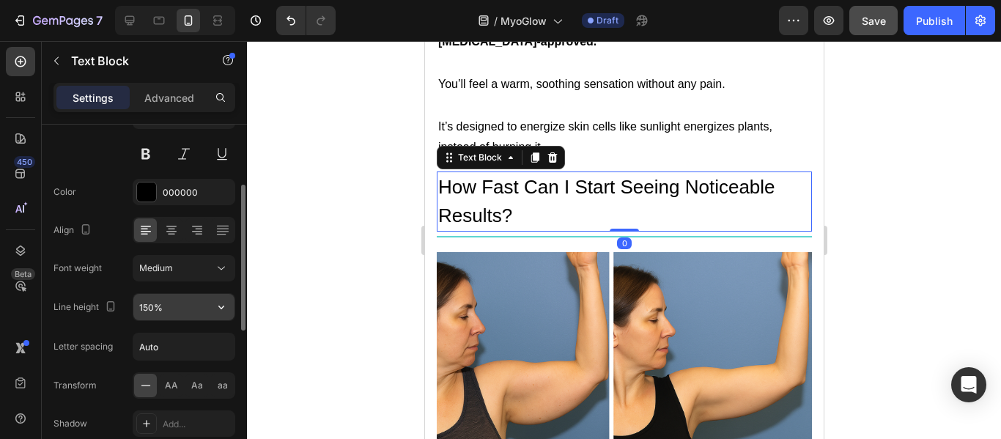
click at [200, 301] on input "150%" at bounding box center [183, 307] width 101 height 26
click at [229, 309] on button "button" at bounding box center [221, 307] width 26 height 26
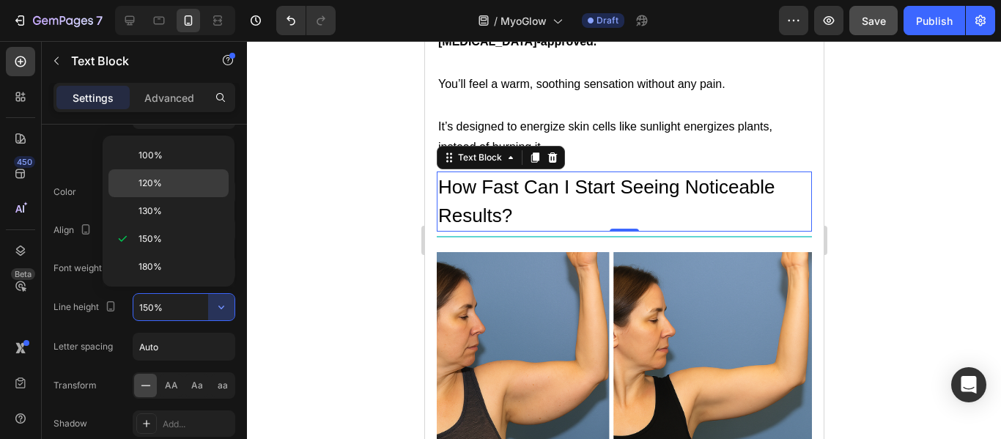
click at [177, 189] on p "120%" at bounding box center [181, 183] width 84 height 13
type input "120%"
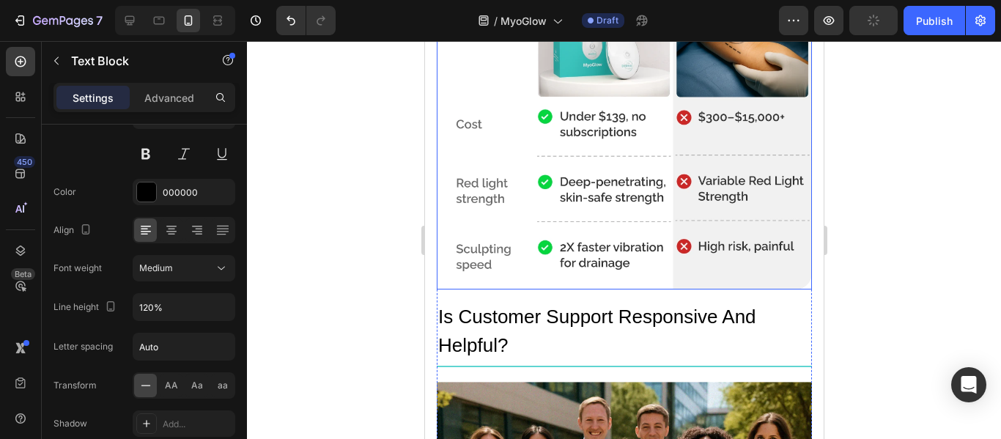
scroll to position [5865, 0]
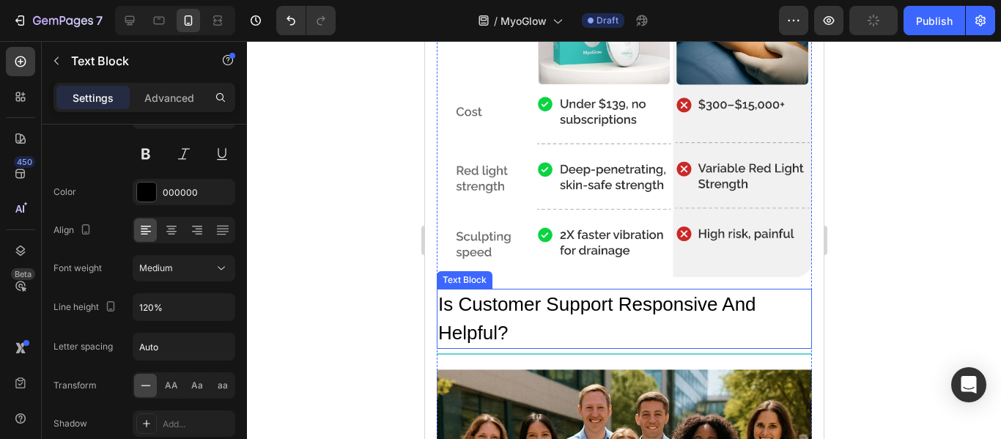
click at [549, 290] on p "Is Customer Support Responsive And Helpful?" at bounding box center [624, 318] width 372 height 57
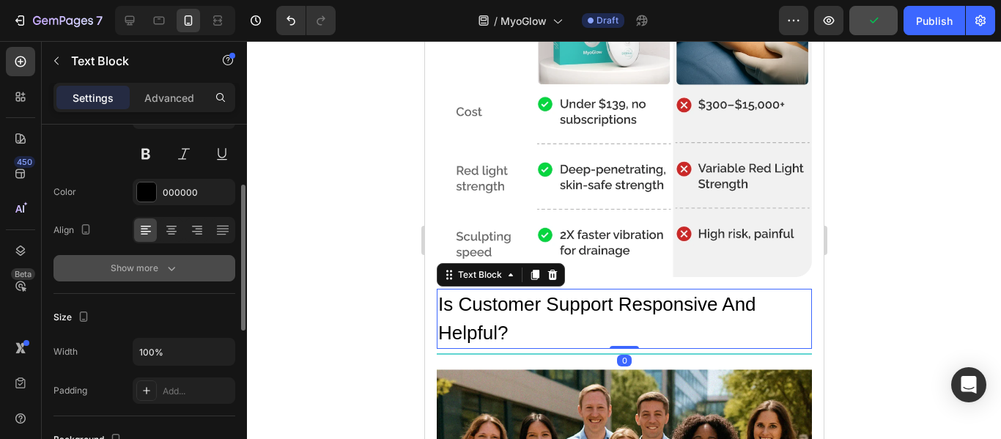
click at [169, 261] on icon "button" at bounding box center [171, 268] width 15 height 15
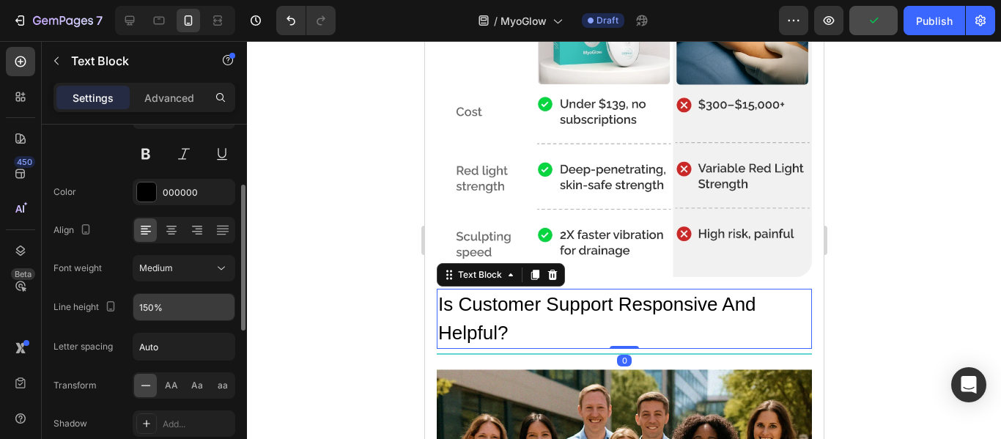
click at [186, 304] on input "150%" at bounding box center [183, 307] width 101 height 26
click at [212, 304] on button "button" at bounding box center [221, 307] width 26 height 26
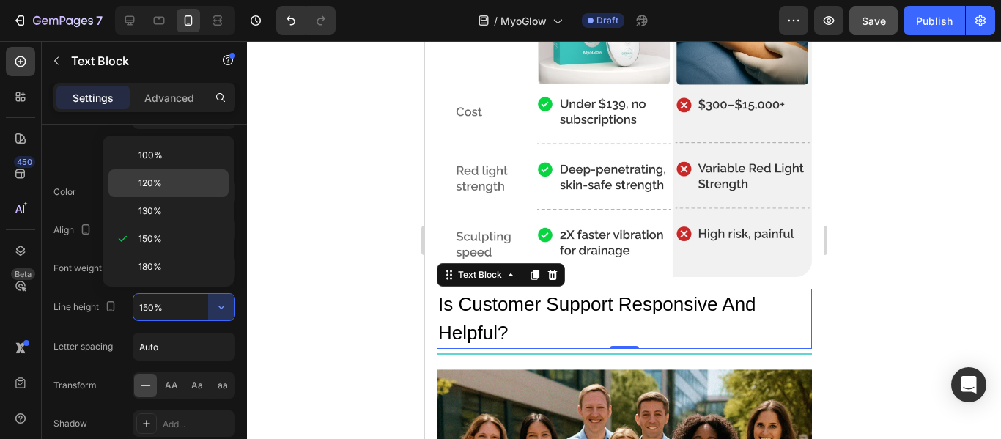
click at [172, 197] on div "120%" at bounding box center [169, 211] width 120 height 28
type input "120%"
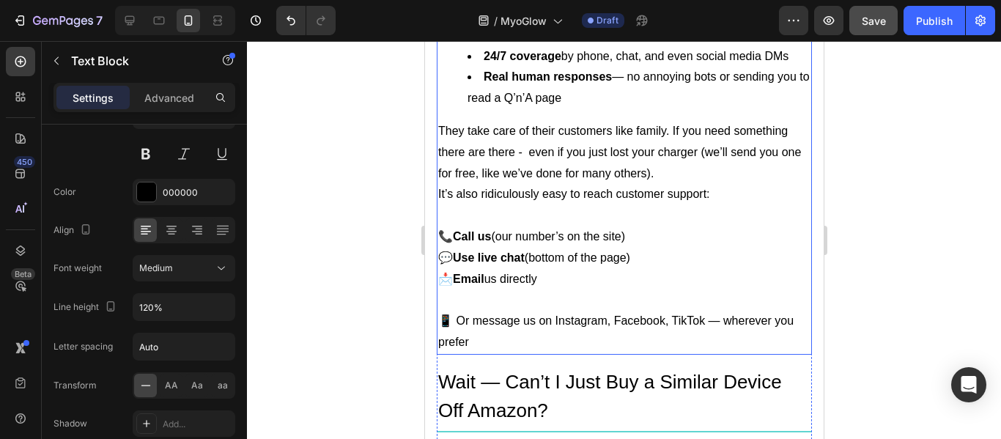
scroll to position [6672, 0]
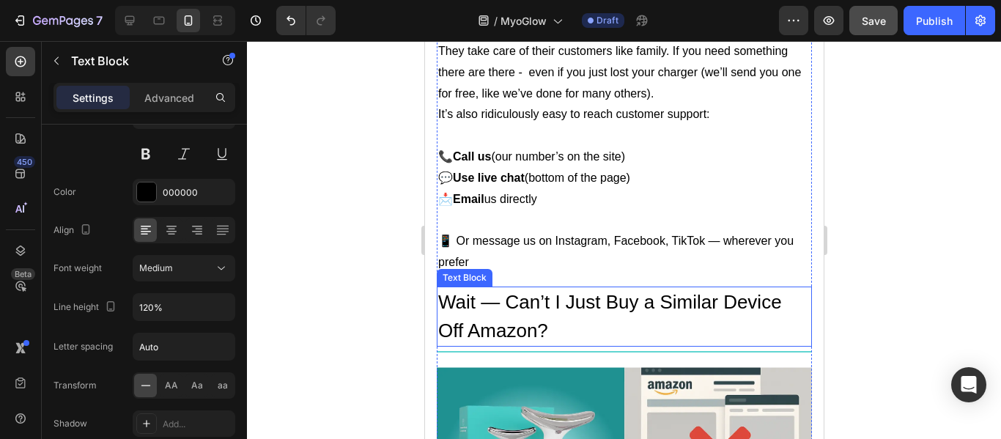
click at [520, 291] on p "Wait — Can’t I Just Buy a Similar Device Off Amazon?" at bounding box center [624, 316] width 372 height 57
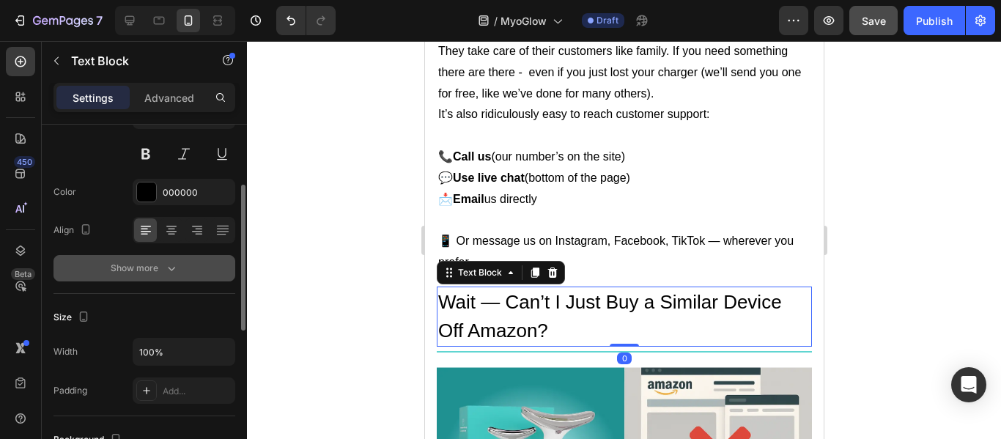
click at [169, 268] on icon "button" at bounding box center [171, 269] width 7 height 4
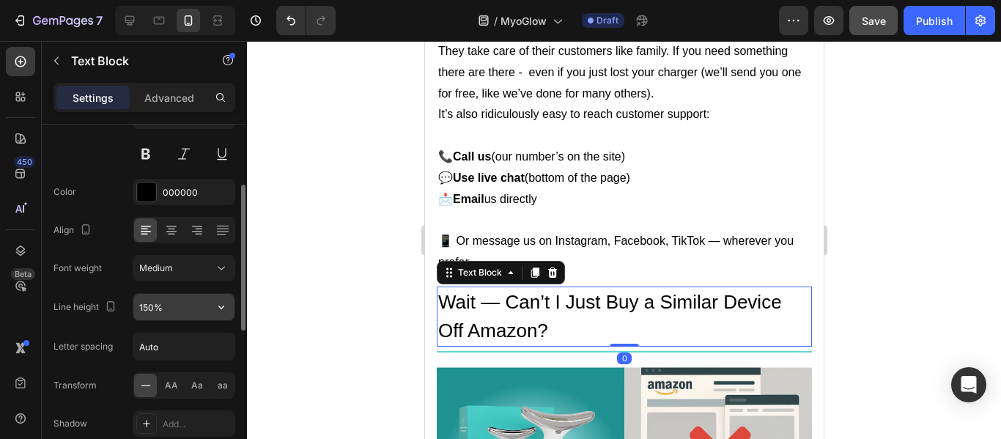
click at [174, 304] on input "150%" at bounding box center [183, 307] width 101 height 26
click at [221, 310] on icon "button" at bounding box center [221, 307] width 15 height 15
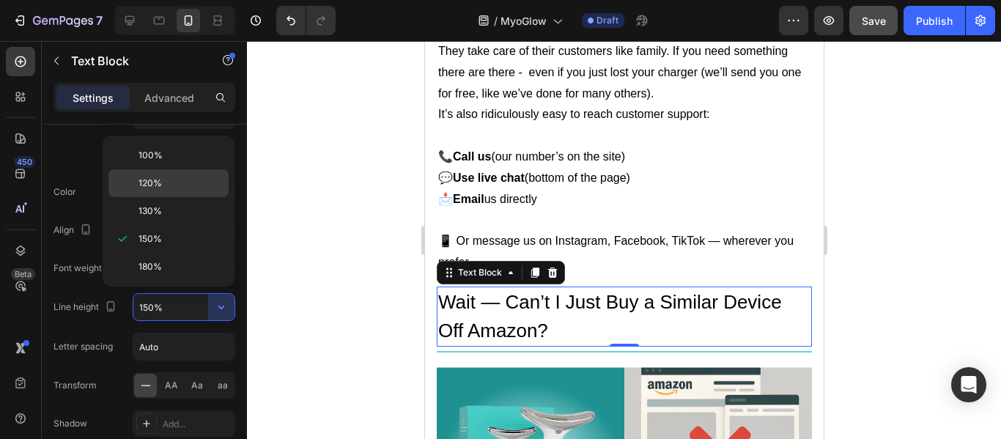
click at [171, 177] on p "120%" at bounding box center [181, 183] width 84 height 13
type input "120%"
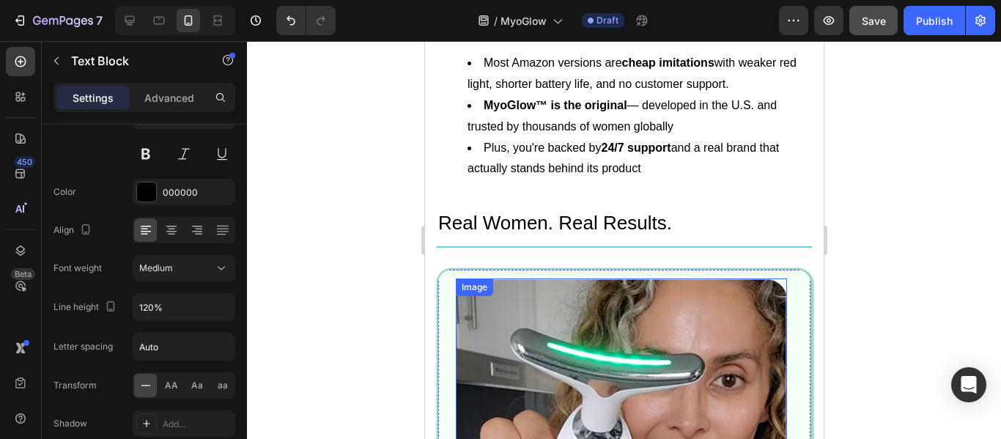
scroll to position [7551, 0]
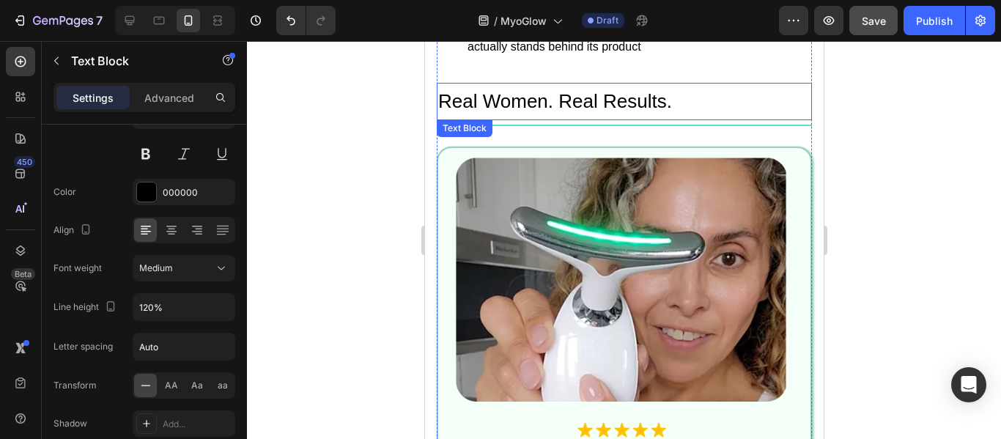
click at [543, 84] on p "Real Women. Real Results." at bounding box center [624, 101] width 372 height 34
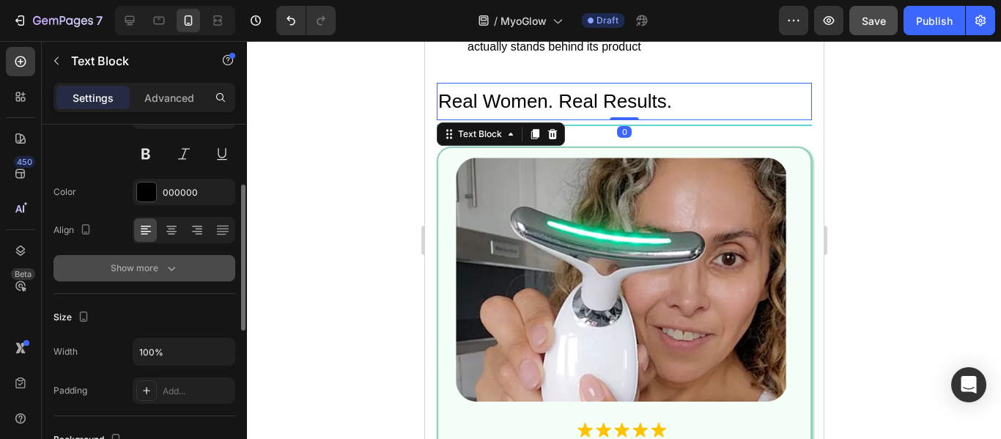
click at [185, 276] on button "Show more" at bounding box center [145, 268] width 182 height 26
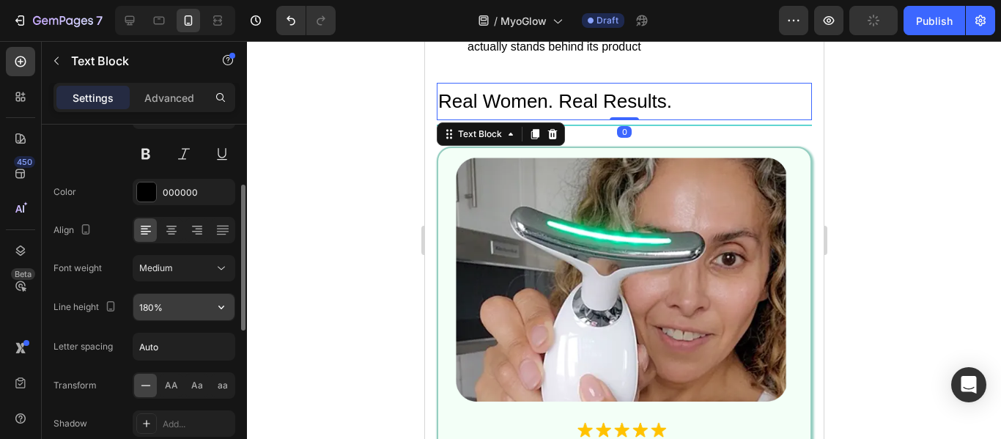
click at [175, 309] on input "180%" at bounding box center [183, 307] width 101 height 26
click at [213, 315] on button "button" at bounding box center [221, 307] width 26 height 26
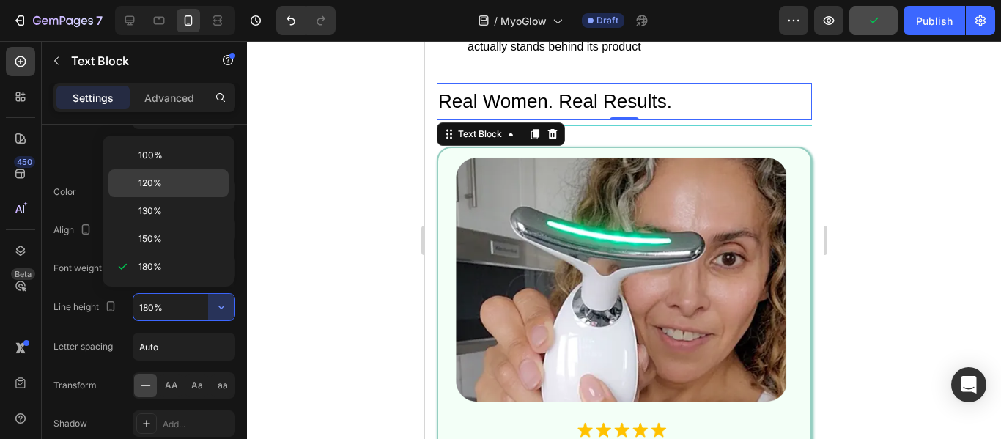
click at [181, 188] on p "120%" at bounding box center [181, 183] width 84 height 13
type input "120%"
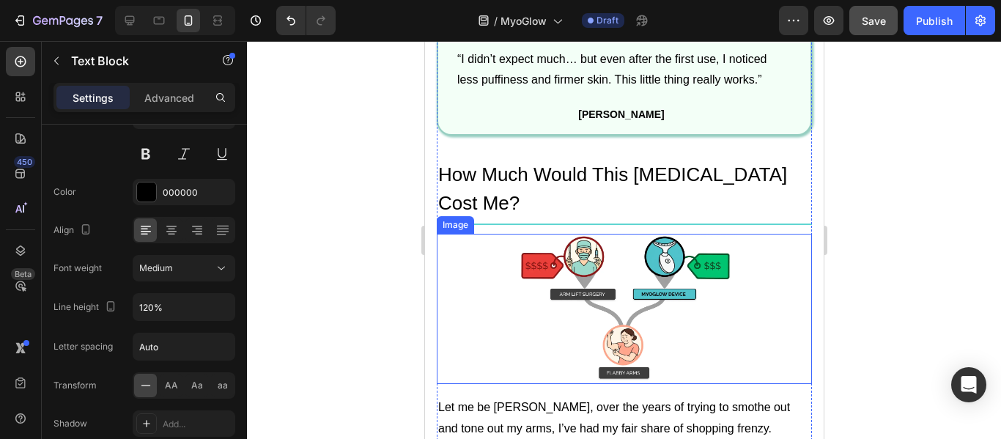
scroll to position [8798, 0]
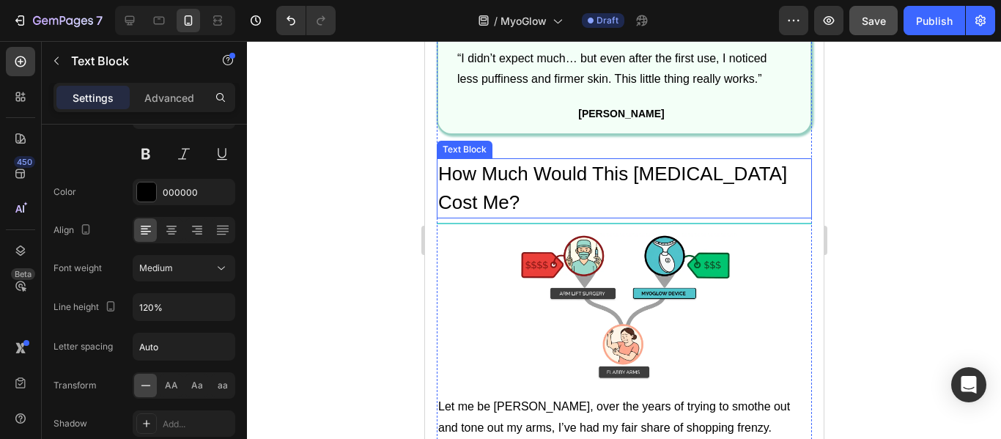
click at [585, 160] on p "How Much Would This [MEDICAL_DATA] Cost Me?" at bounding box center [624, 188] width 372 height 57
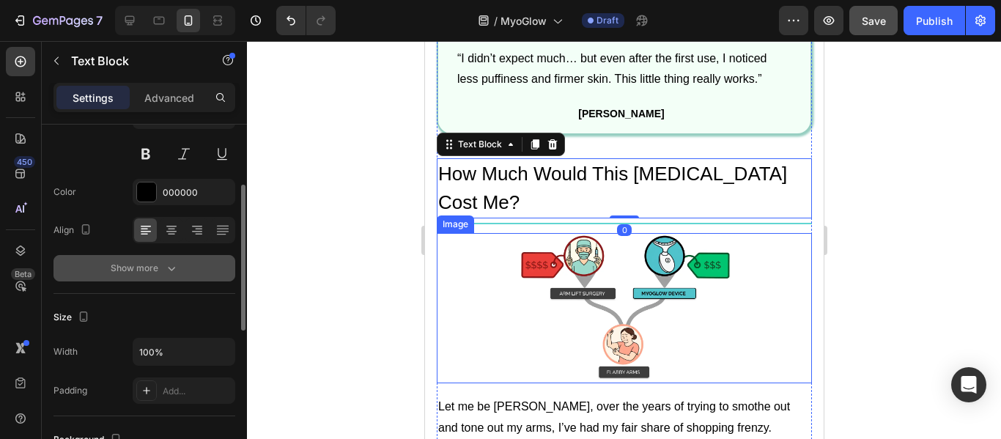
click at [166, 260] on button "Show more" at bounding box center [145, 268] width 182 height 26
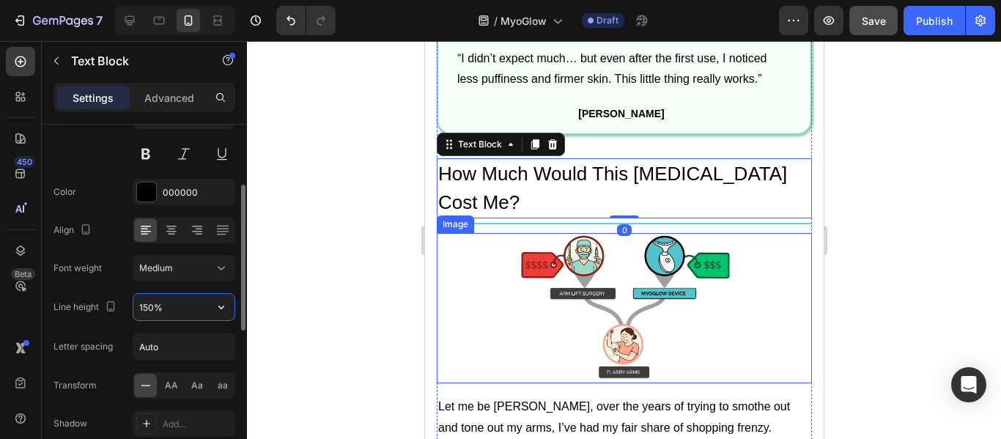
click at [165, 298] on input "150%" at bounding box center [183, 307] width 101 height 26
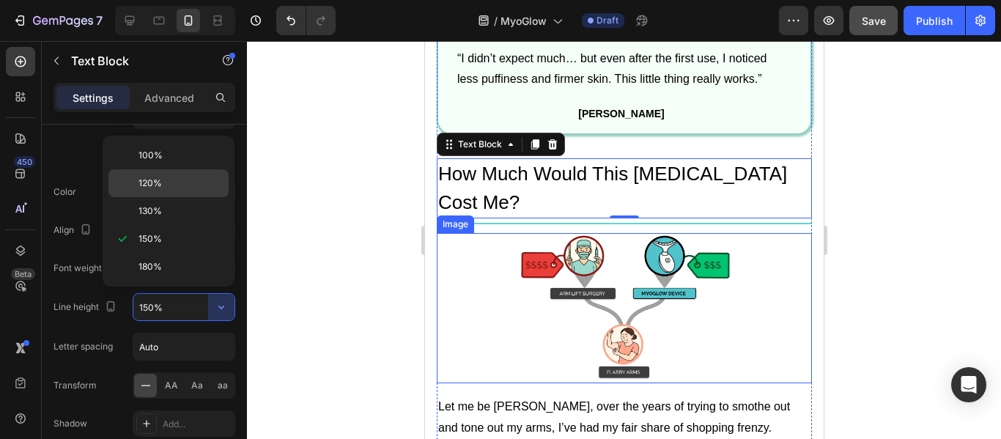
click at [166, 185] on p "120%" at bounding box center [181, 183] width 84 height 13
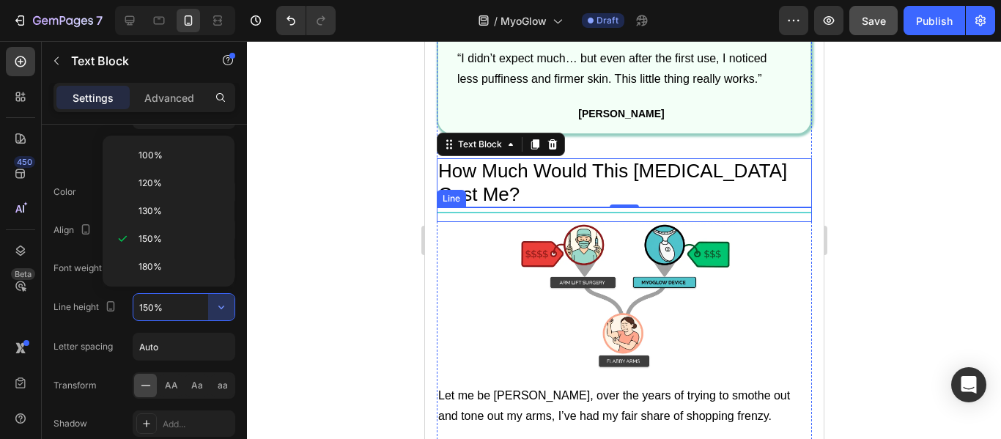
type input "120%"
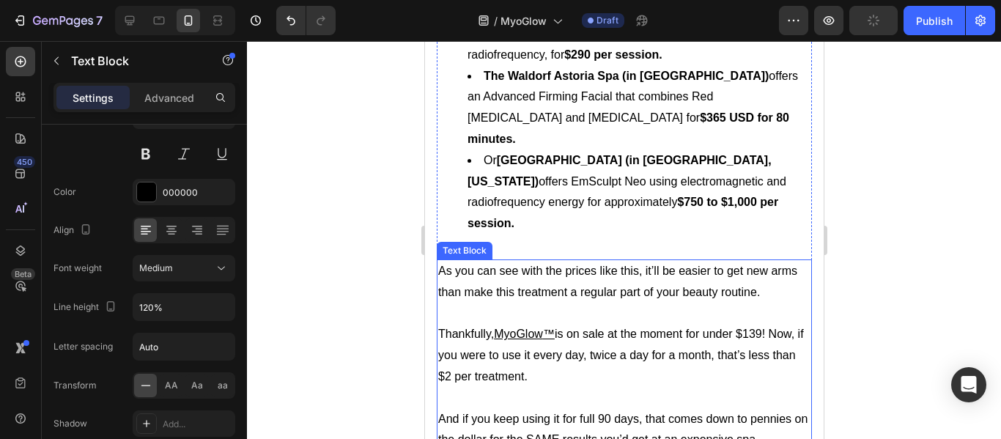
scroll to position [9897, 0]
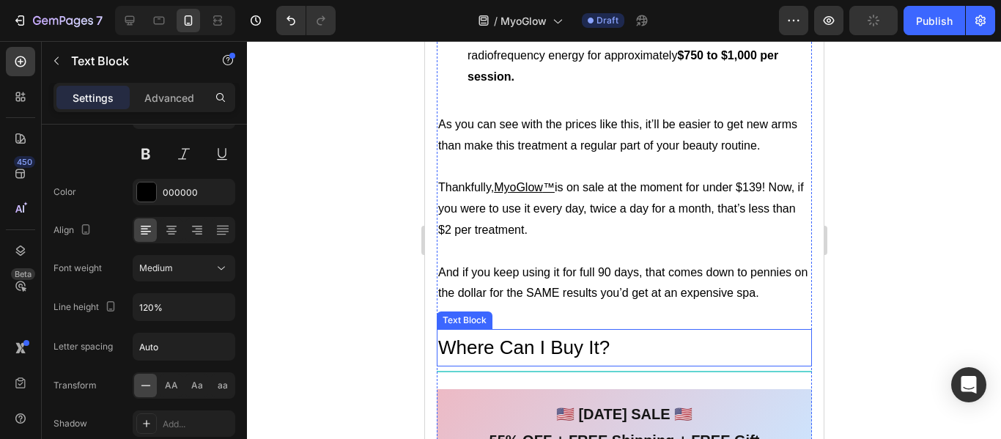
click at [494, 331] on p "Where Can I Buy It?" at bounding box center [624, 348] width 372 height 34
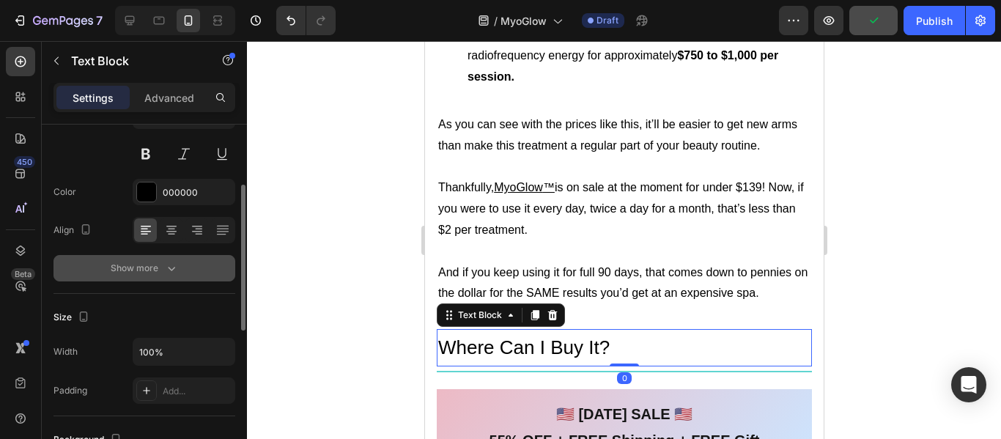
click at [164, 267] on icon "button" at bounding box center [171, 268] width 15 height 15
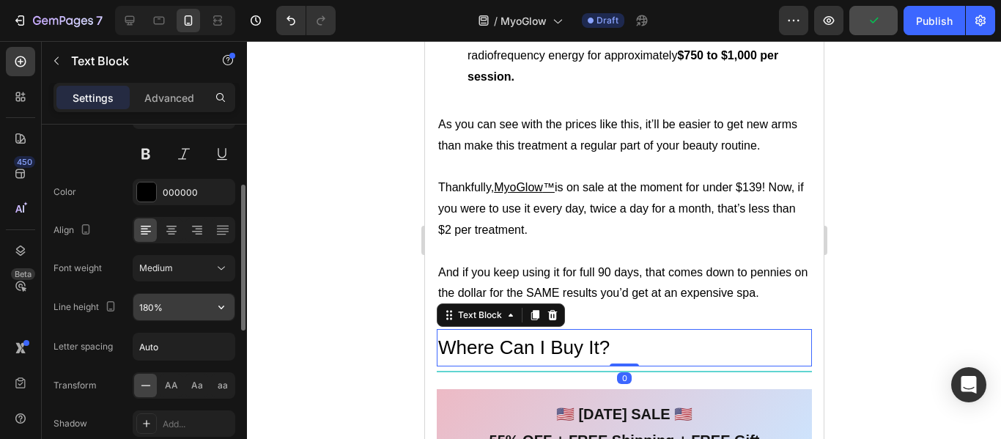
click at [202, 308] on input "180%" at bounding box center [183, 307] width 101 height 26
click at [219, 302] on icon "button" at bounding box center [221, 307] width 15 height 15
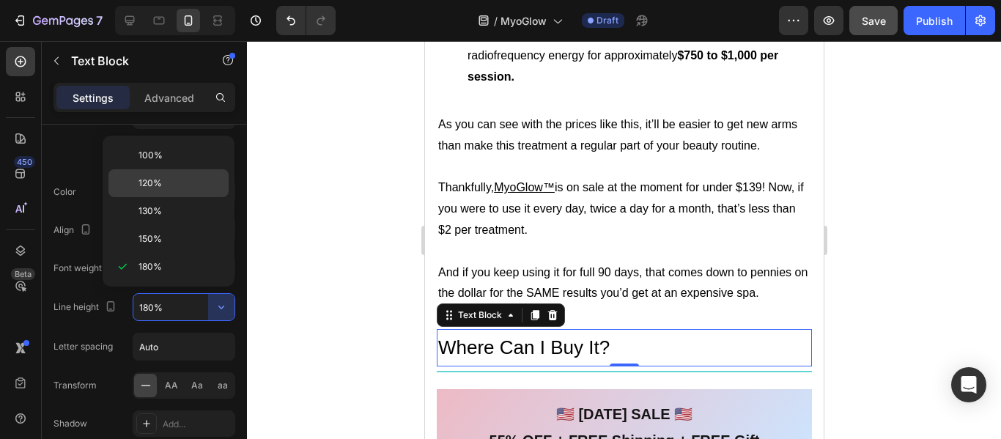
click at [164, 178] on p "120%" at bounding box center [181, 183] width 84 height 13
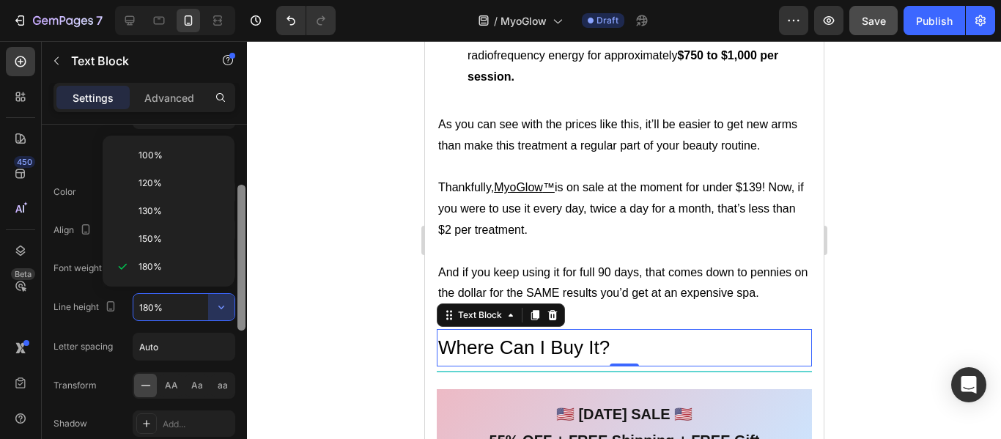
type input "120%"
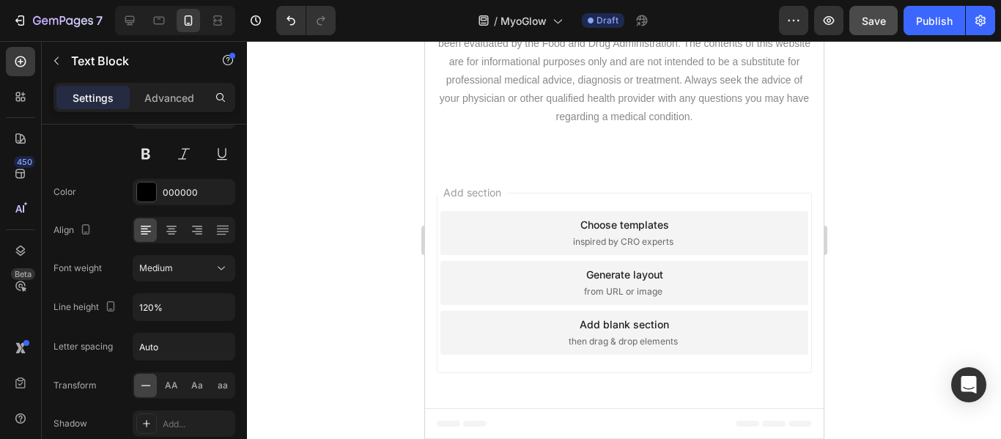
scroll to position [13916, 0]
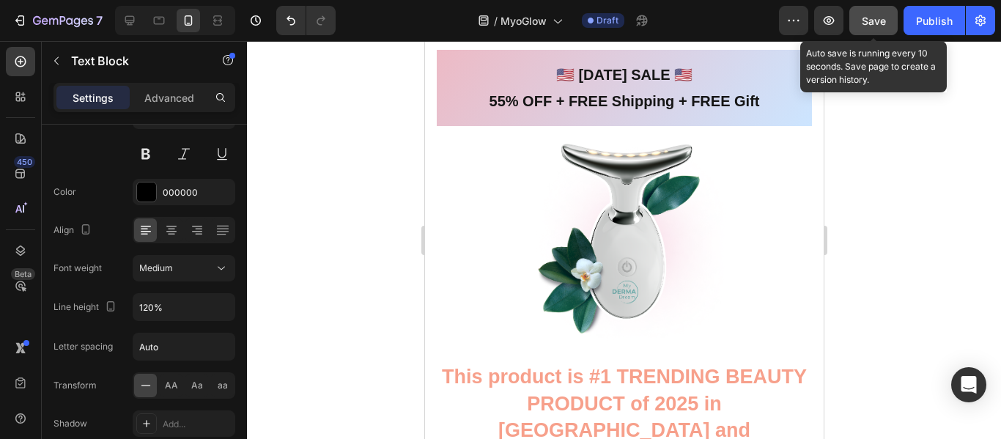
click at [878, 29] on button "Save" at bounding box center [874, 20] width 48 height 29
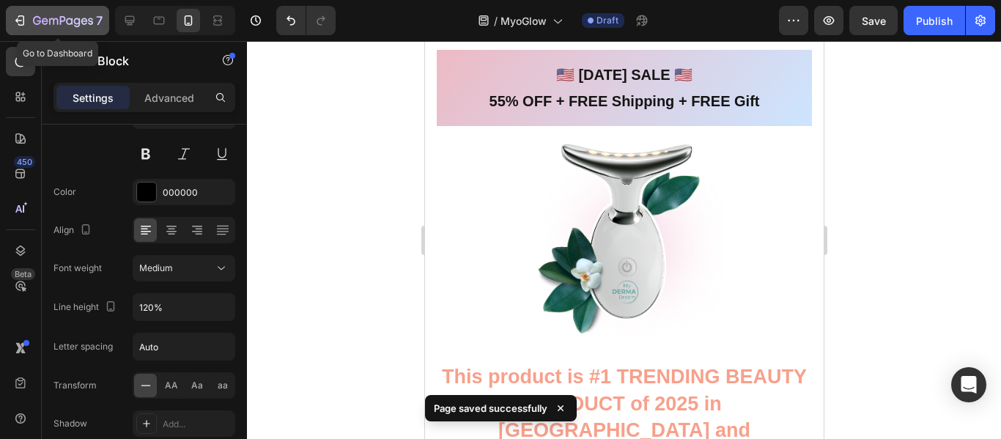
click at [36, 12] on div "7" at bounding box center [68, 21] width 70 height 18
